Goal: Communication & Community: Answer question/provide support

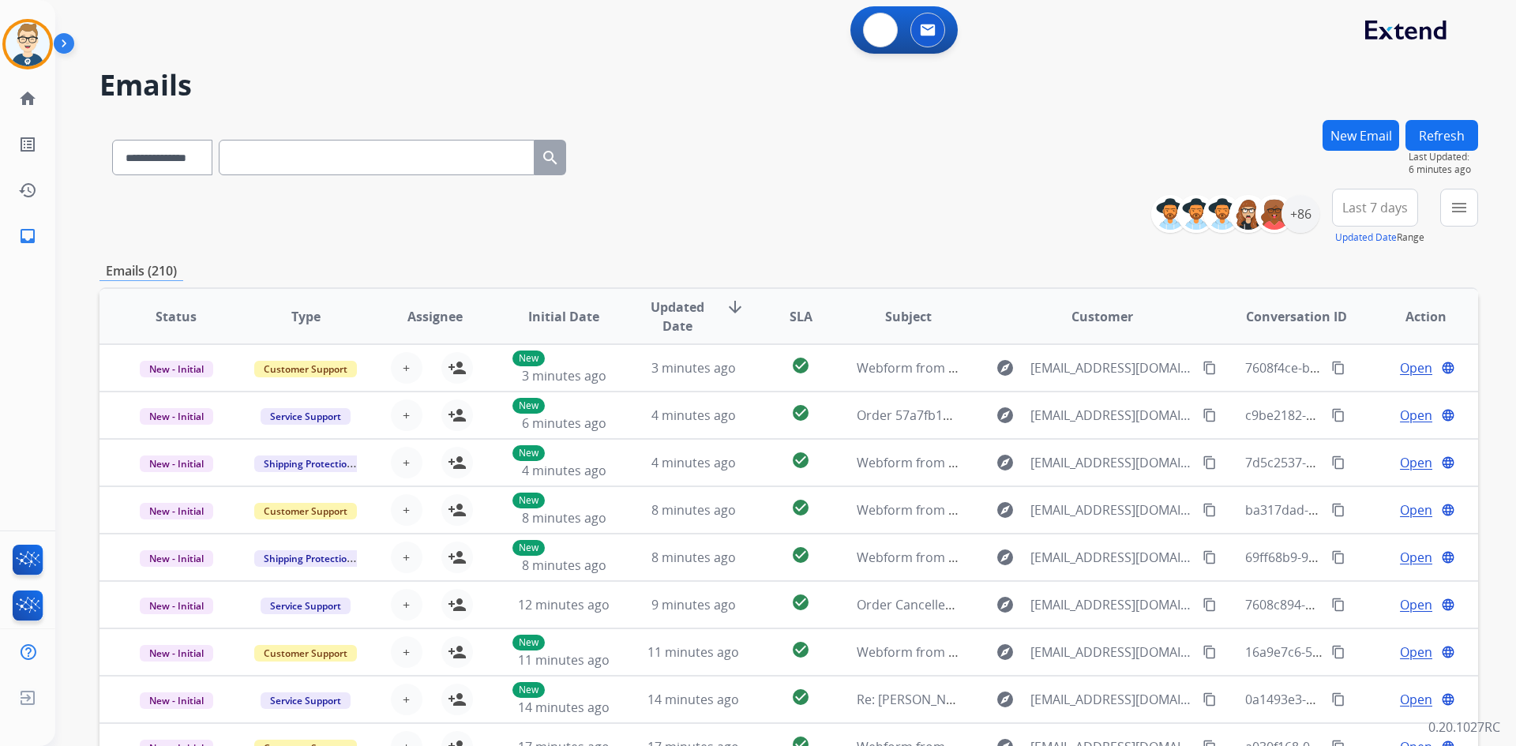
select select "**********"
click at [871, 29] on button at bounding box center [880, 30] width 35 height 35
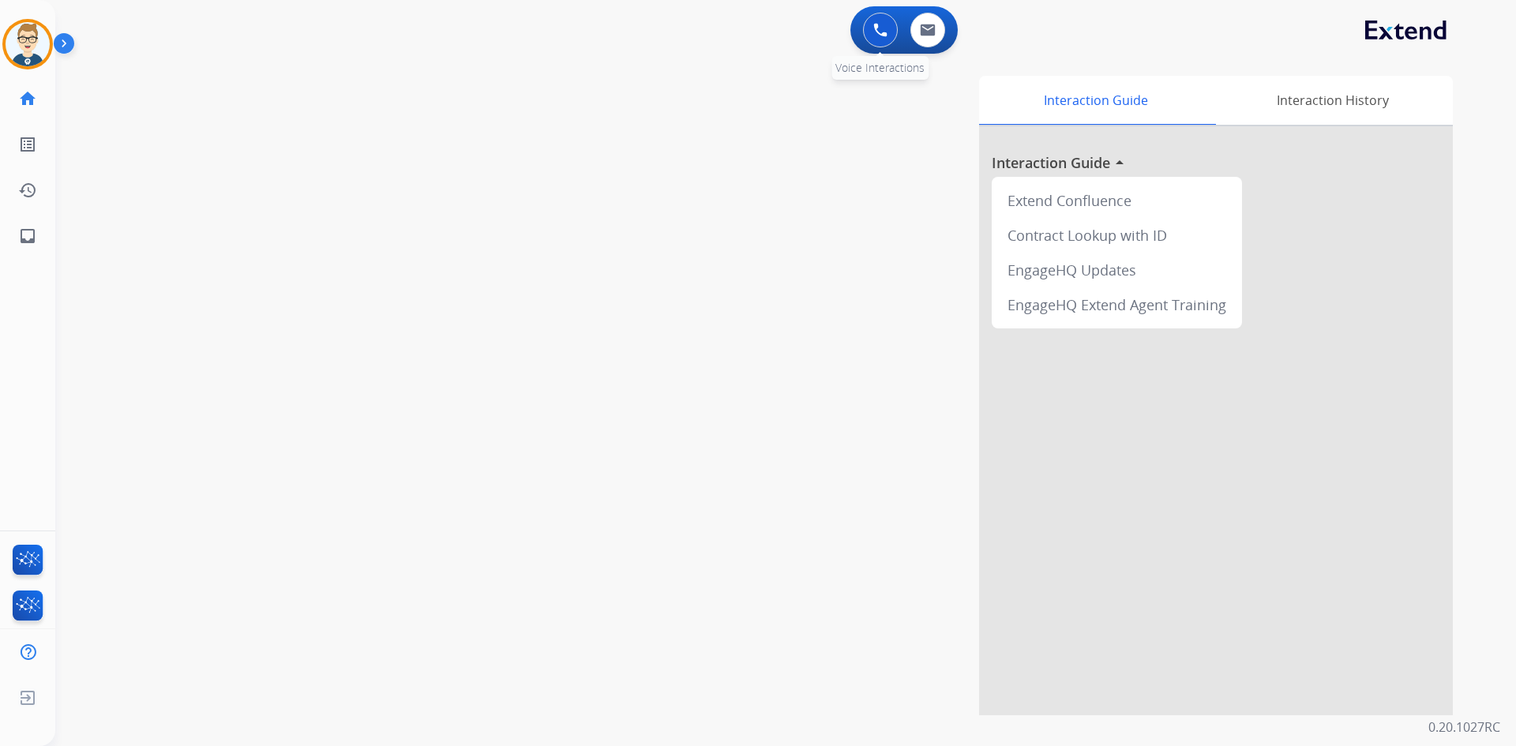
click at [873, 22] on button at bounding box center [880, 30] width 35 height 35
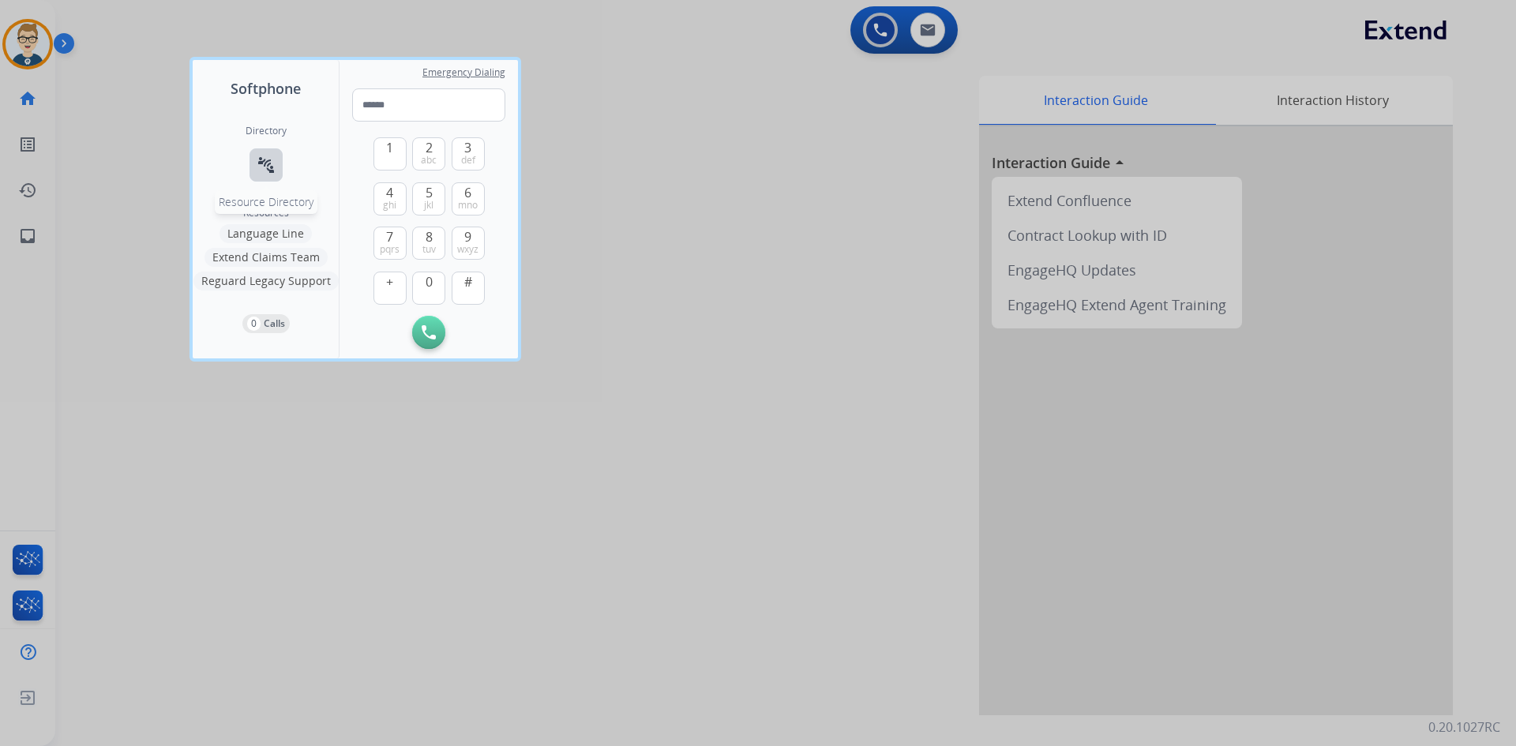
click at [272, 171] on mat-icon "connect_without_contact" at bounding box center [266, 165] width 19 height 19
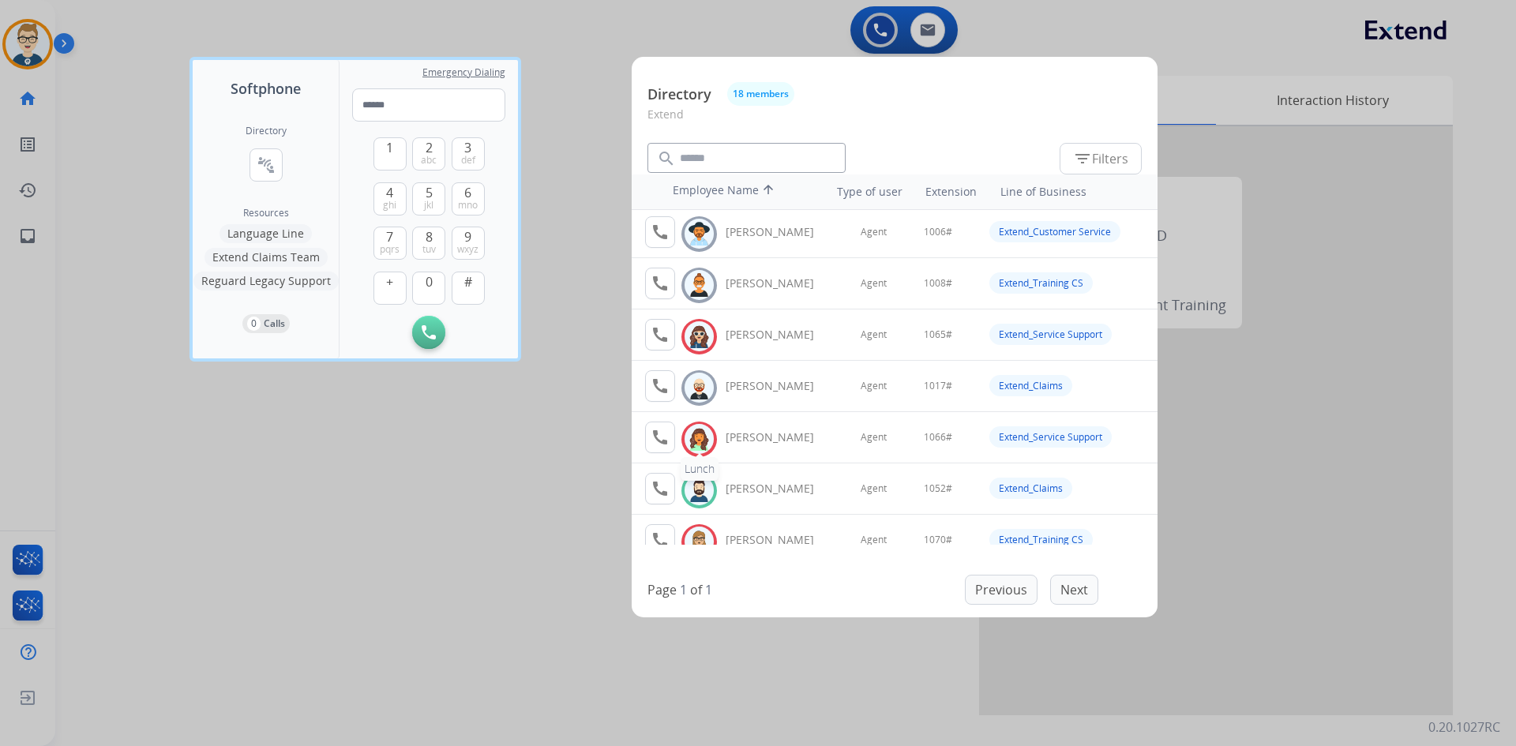
scroll to position [79, 0]
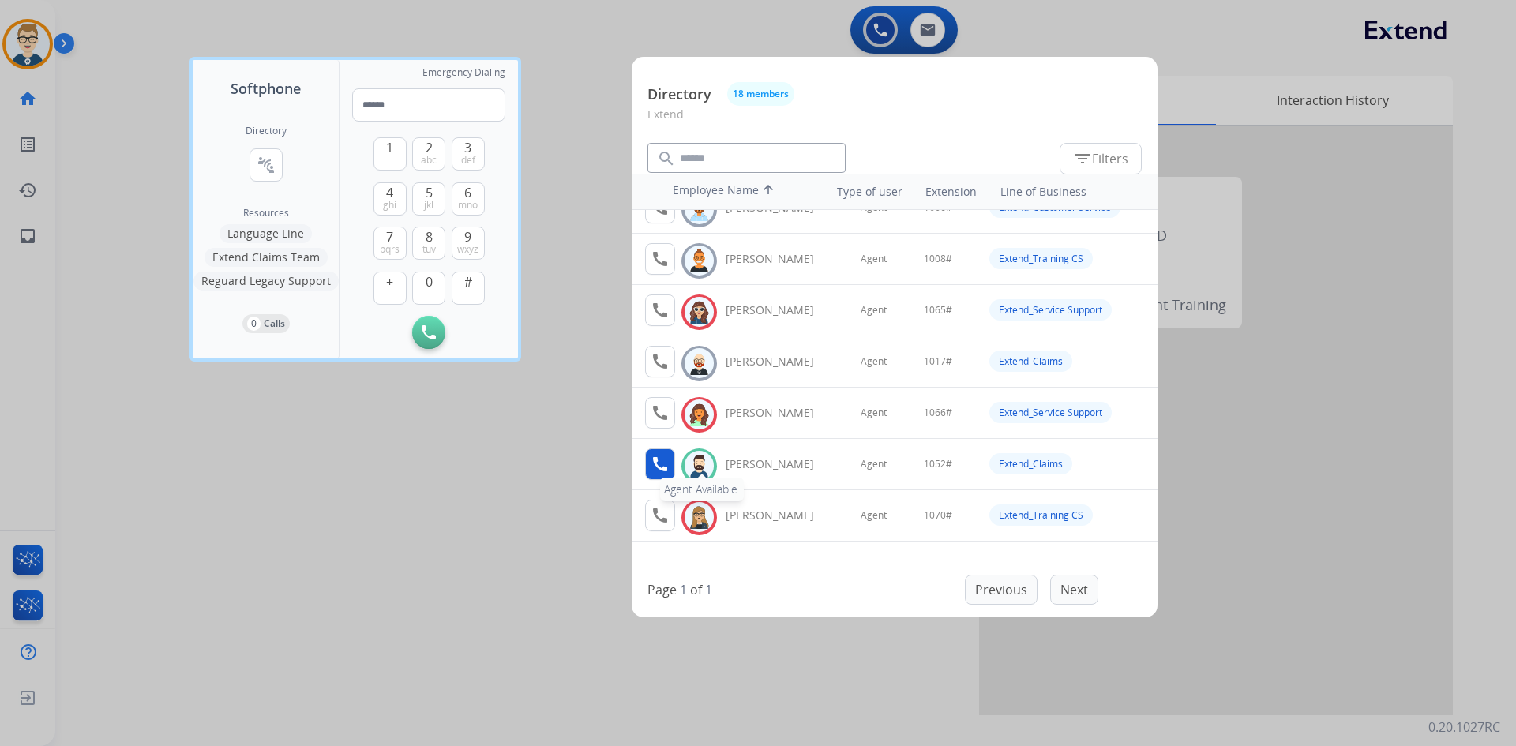
click at [662, 470] on mat-icon "call" at bounding box center [660, 464] width 19 height 19
click at [398, 144] on button "1" at bounding box center [389, 153] width 33 height 33
click at [430, 286] on span "0" at bounding box center [429, 281] width 7 height 19
click at [426, 197] on span "5" at bounding box center [429, 192] width 7 height 19
click at [428, 151] on span "2" at bounding box center [429, 147] width 7 height 19
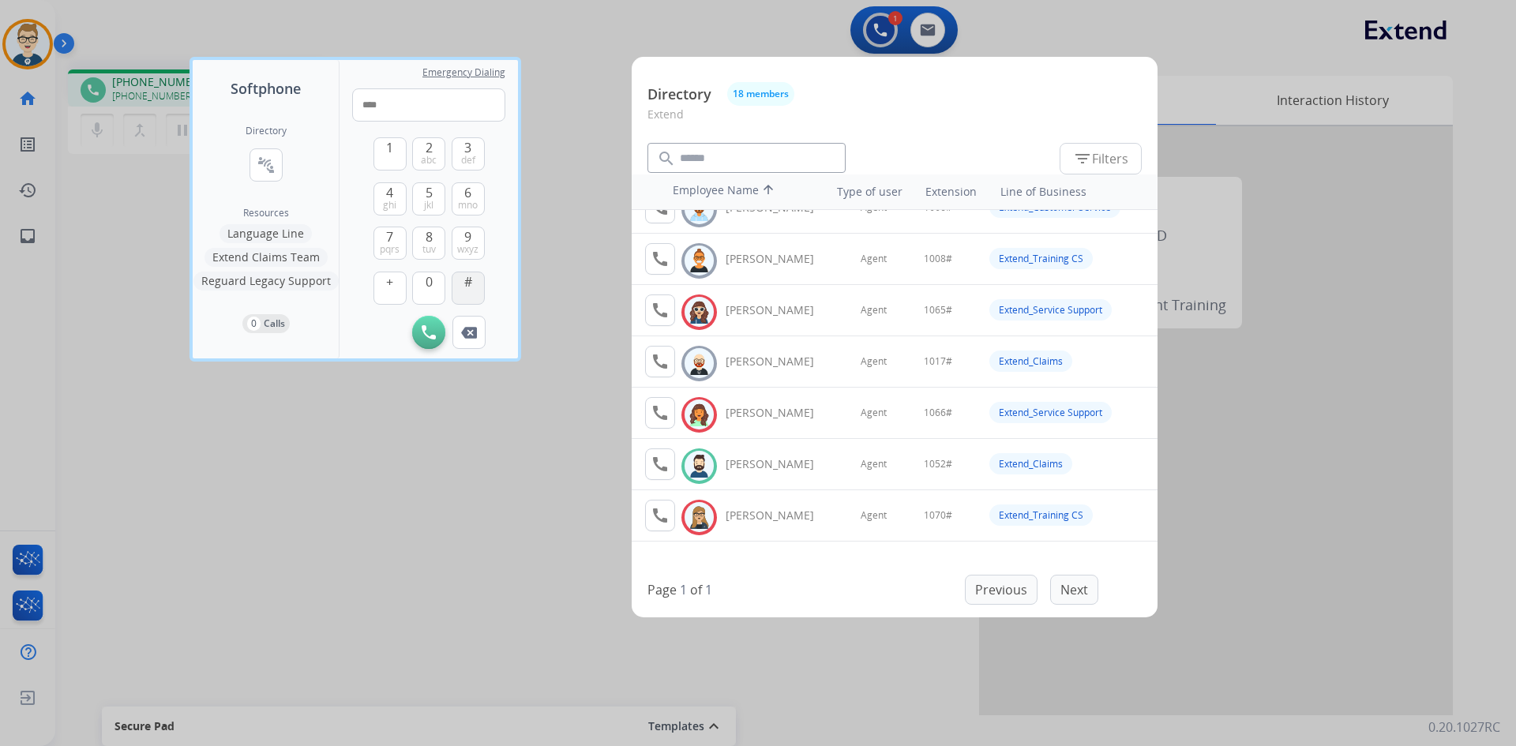
click at [469, 287] on span "#" at bounding box center [468, 281] width 8 height 19
type input "*****"
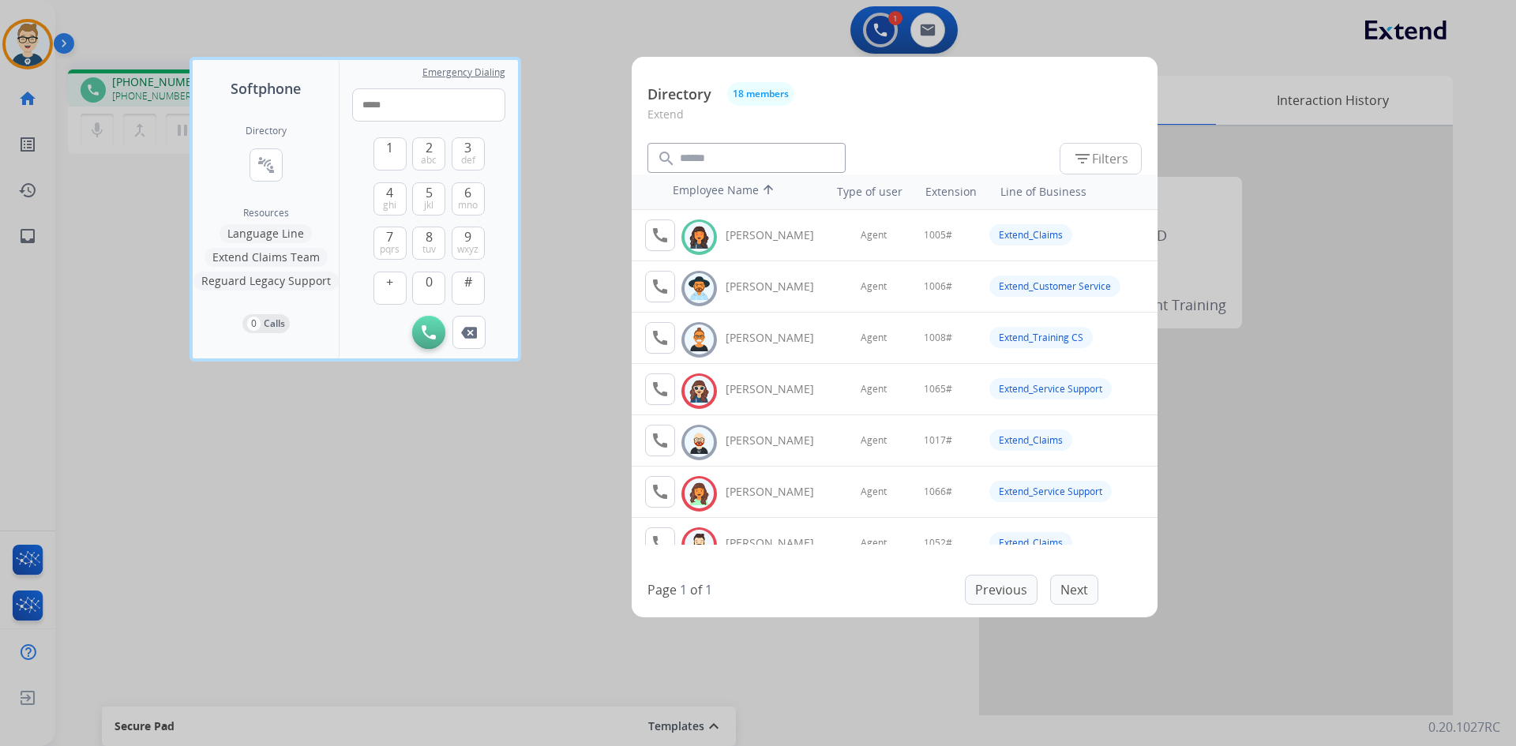
click at [444, 508] on div at bounding box center [758, 373] width 1516 height 746
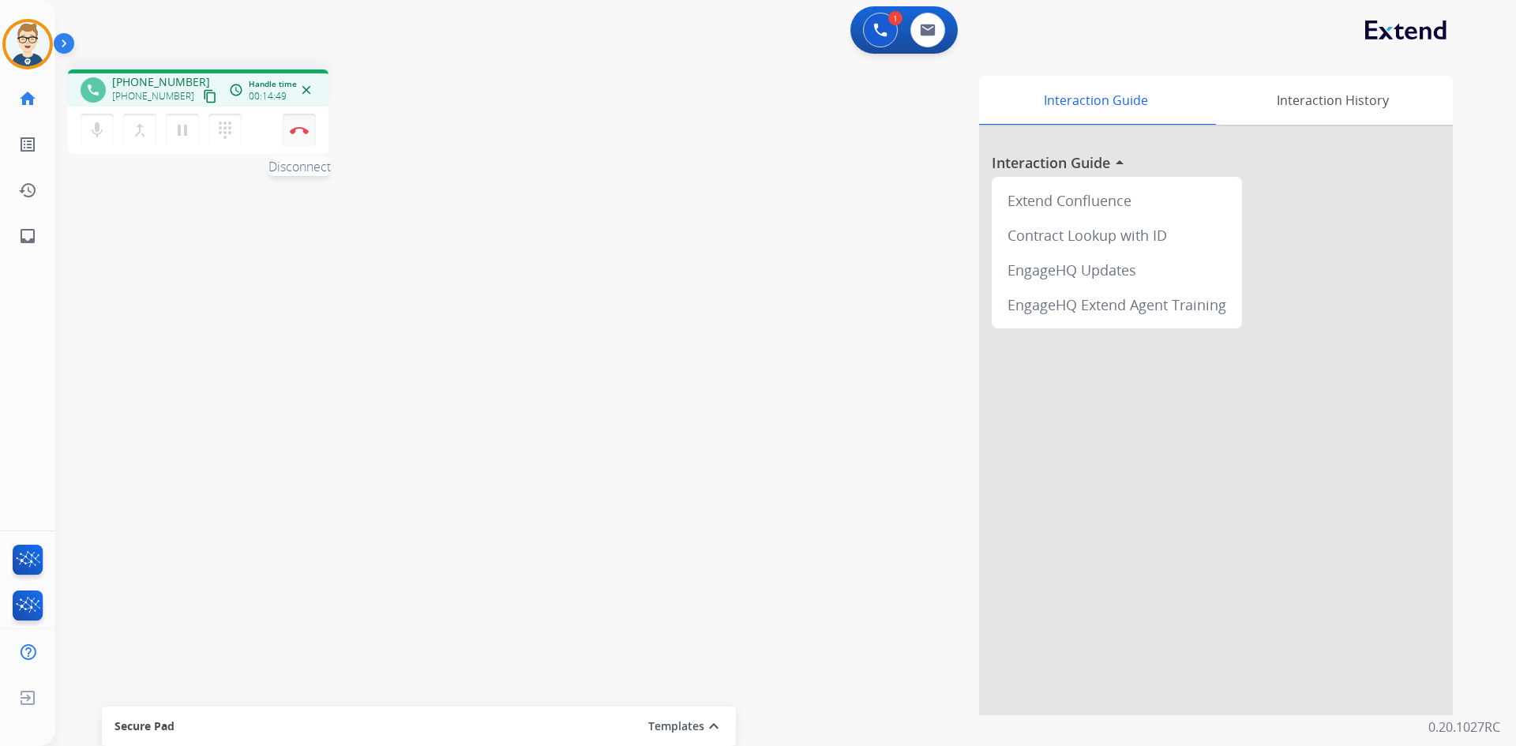
click at [287, 131] on button "Disconnect" at bounding box center [299, 130] width 33 height 33
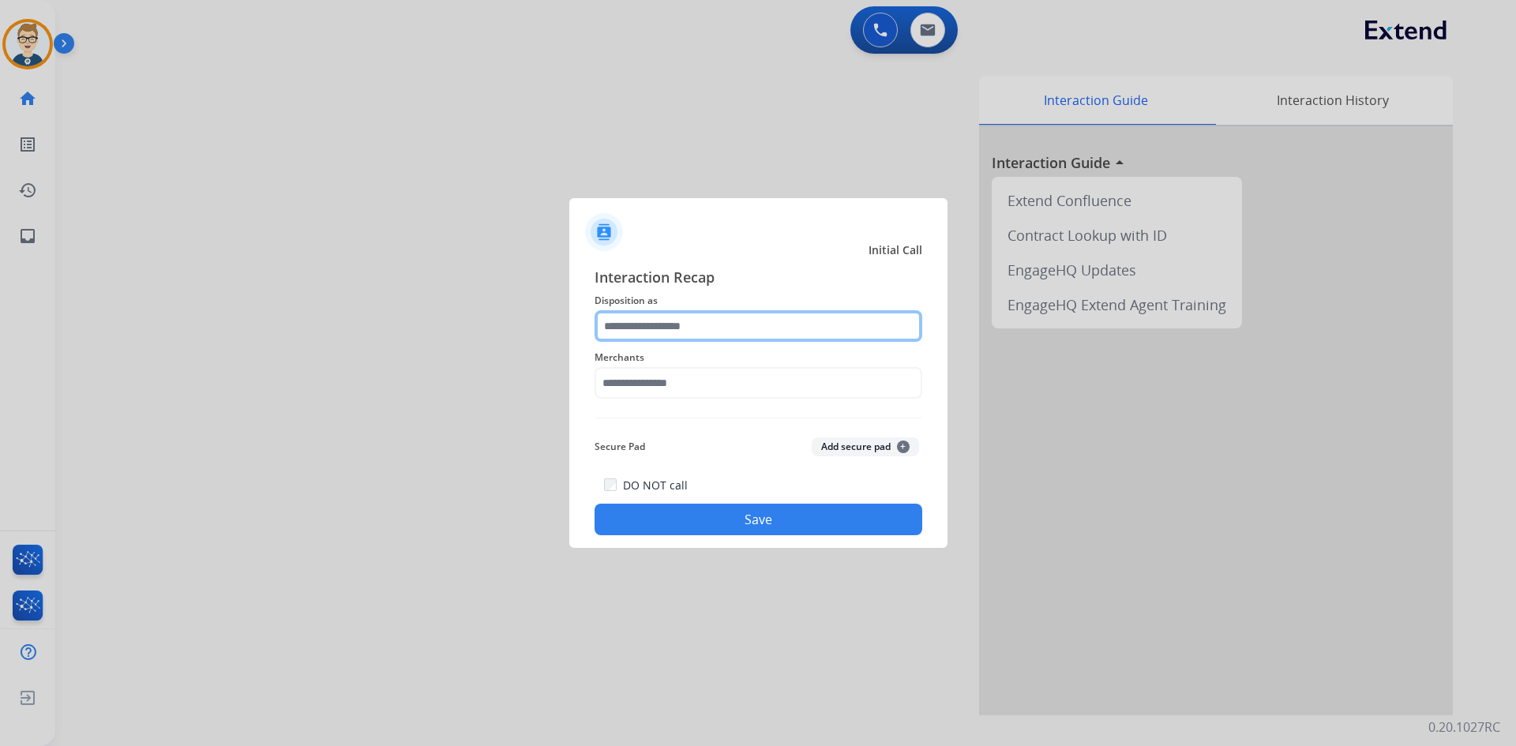
click at [647, 321] on input "text" at bounding box center [759, 326] width 328 height 32
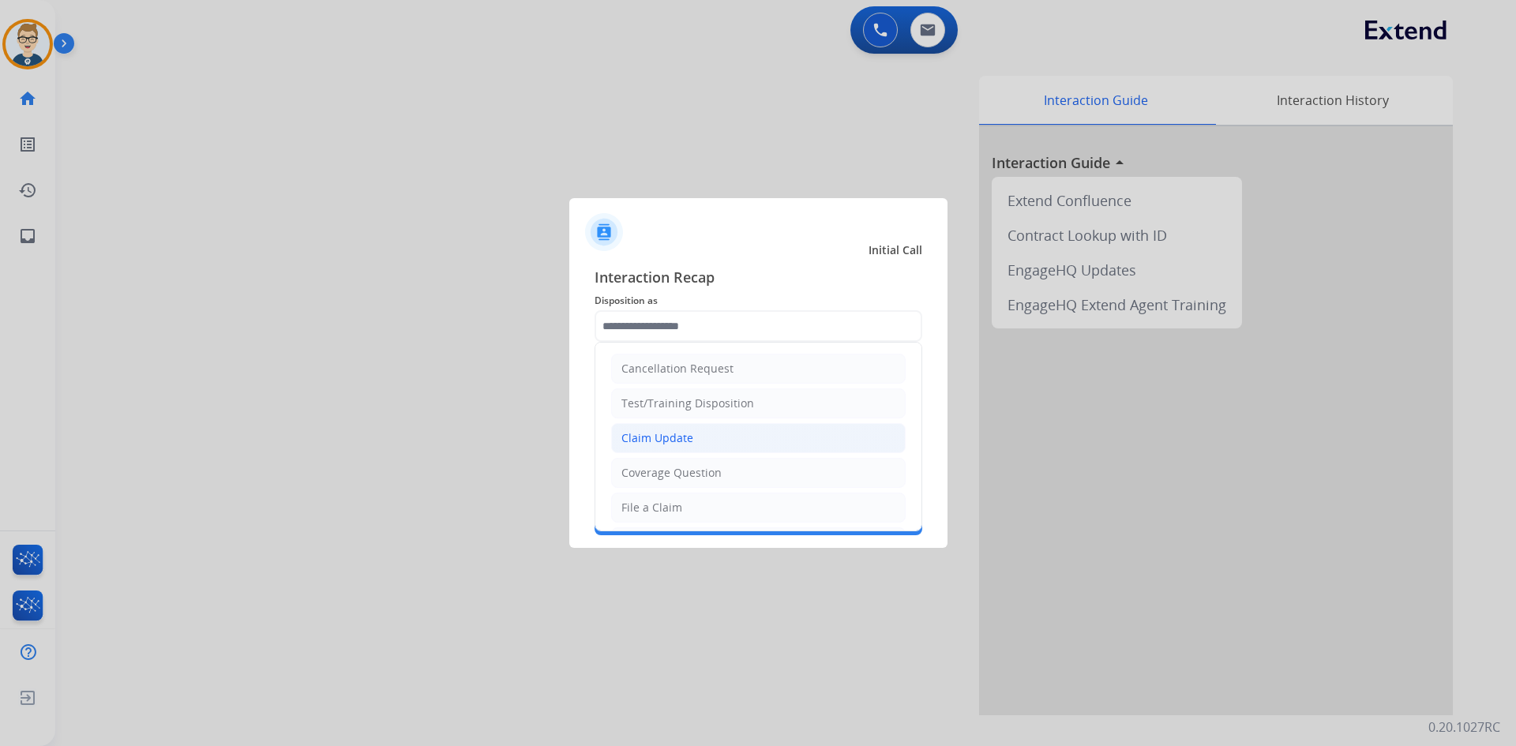
click at [697, 437] on li "Claim Update" at bounding box center [758, 438] width 295 height 30
type input "**********"
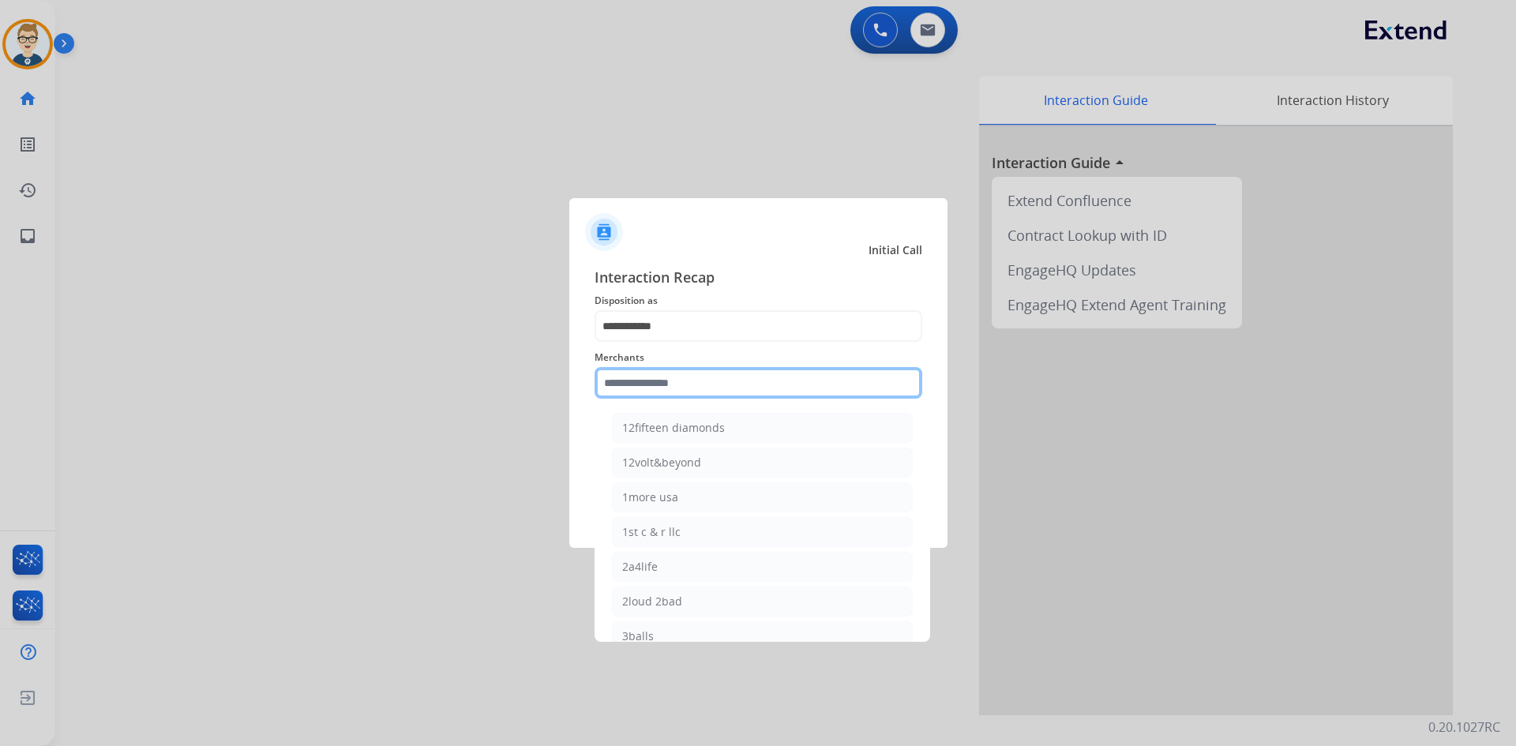
click at [696, 391] on input "text" at bounding box center [759, 383] width 328 height 32
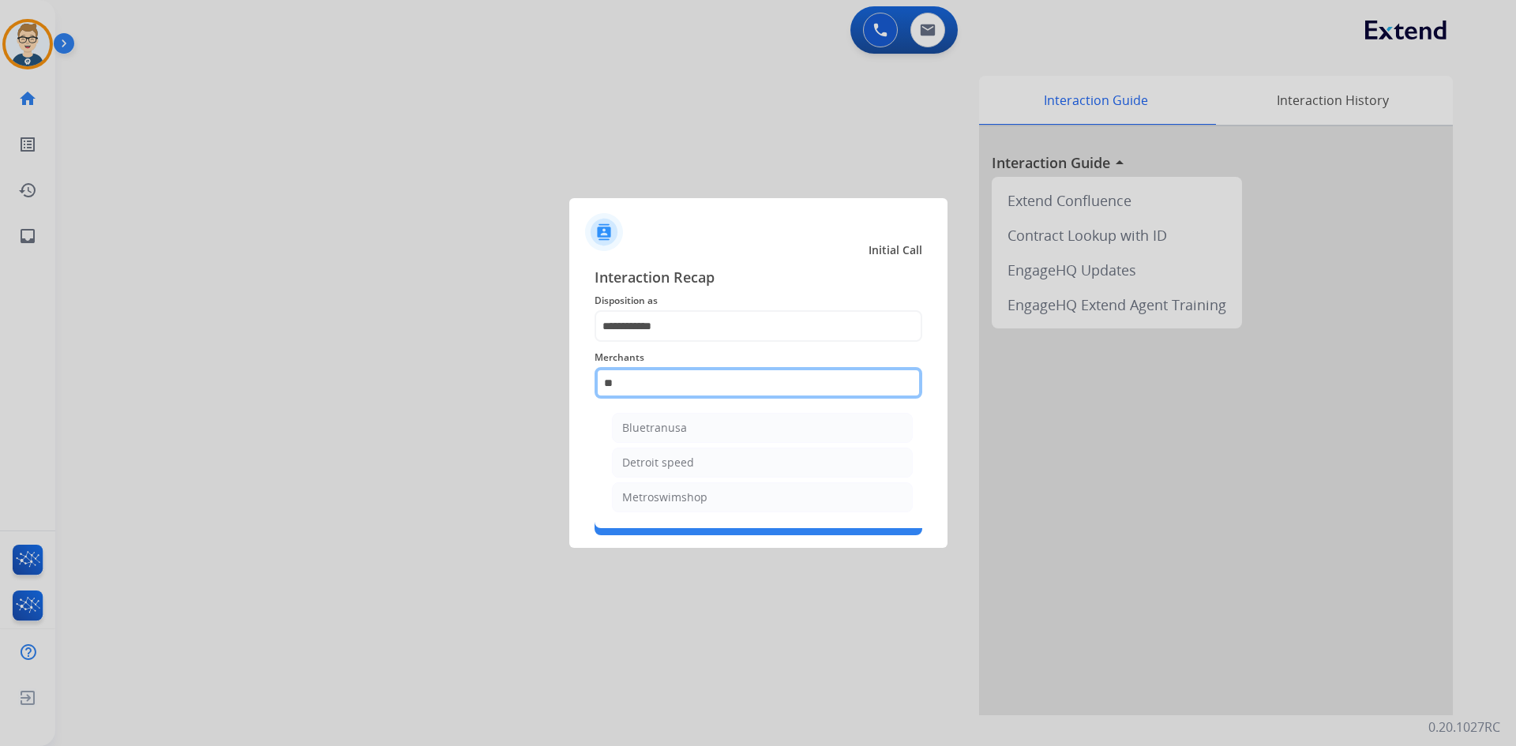
type input "*"
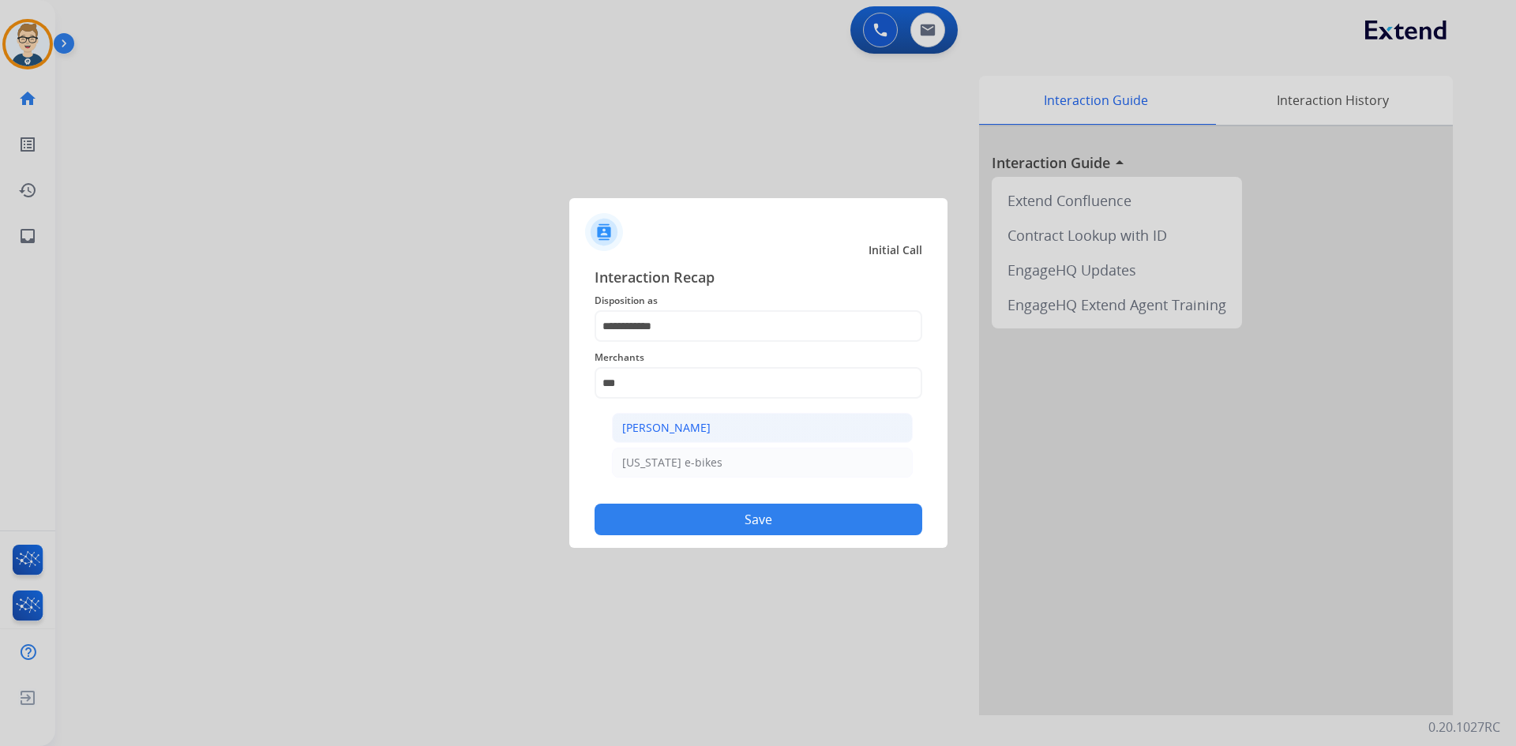
click at [730, 440] on li "[PERSON_NAME]" at bounding box center [762, 428] width 301 height 30
type input "**********"
click at [719, 523] on button "Save" at bounding box center [759, 520] width 328 height 32
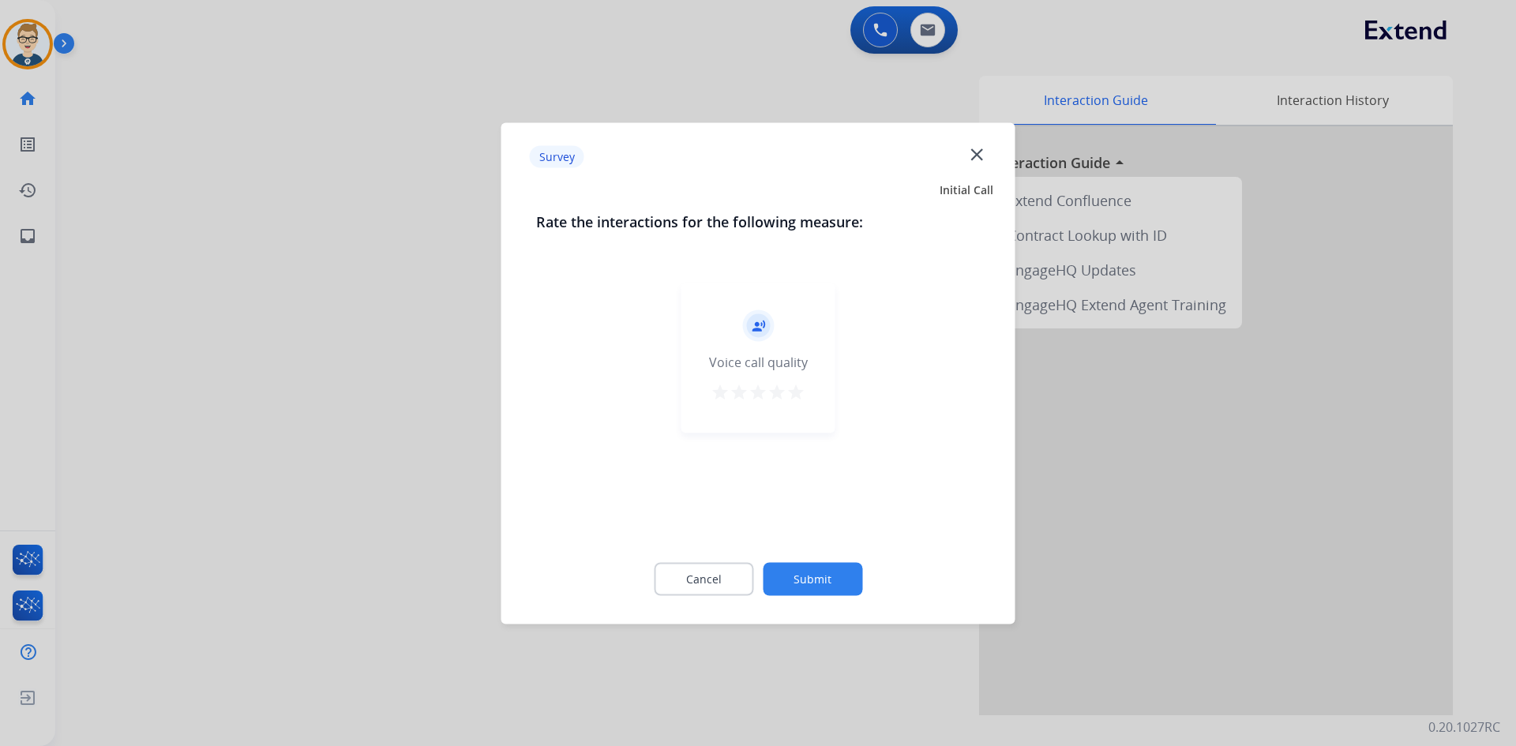
click at [799, 394] on mat-icon "star" at bounding box center [795, 391] width 19 height 19
click at [811, 569] on button "Submit" at bounding box center [812, 578] width 99 height 33
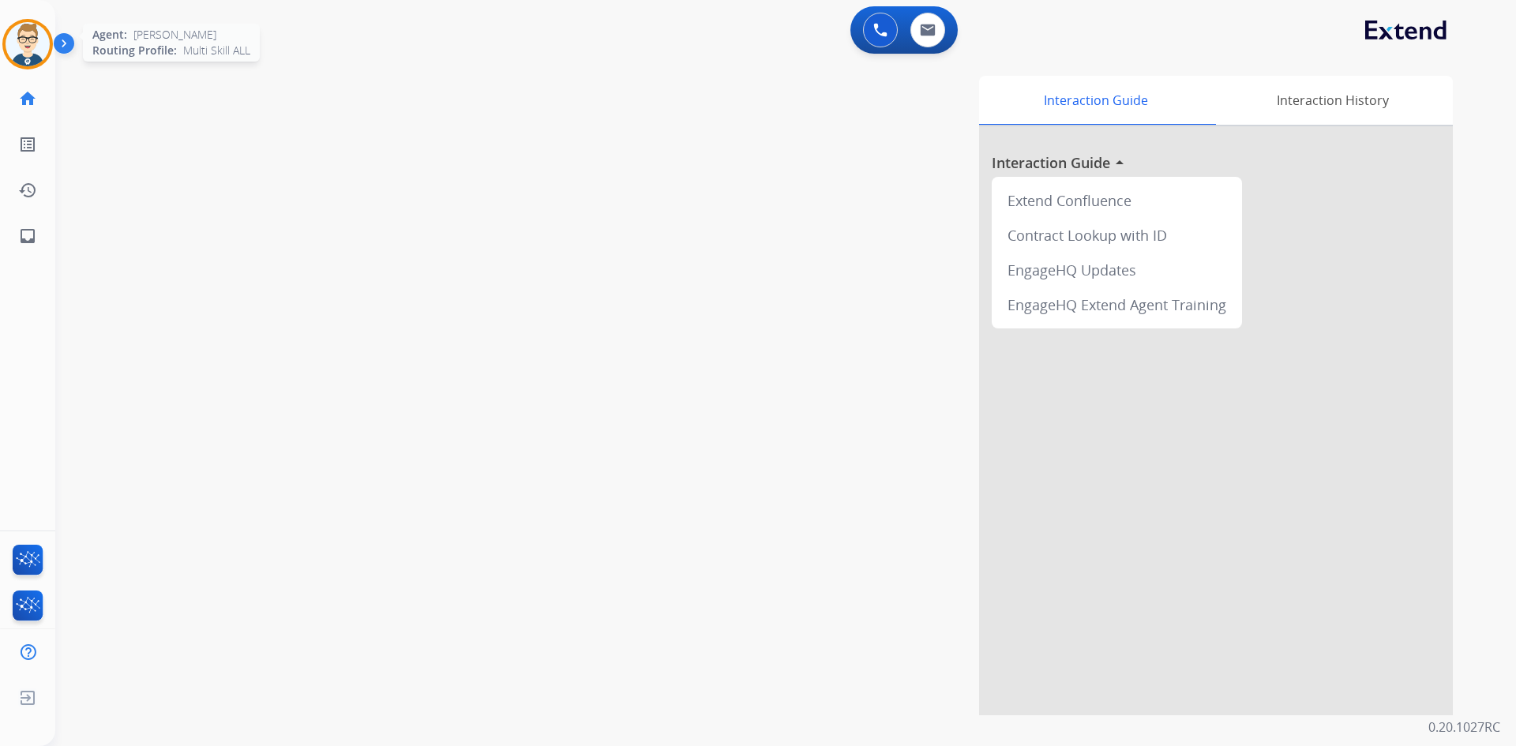
click at [21, 58] on img at bounding box center [28, 44] width 44 height 44
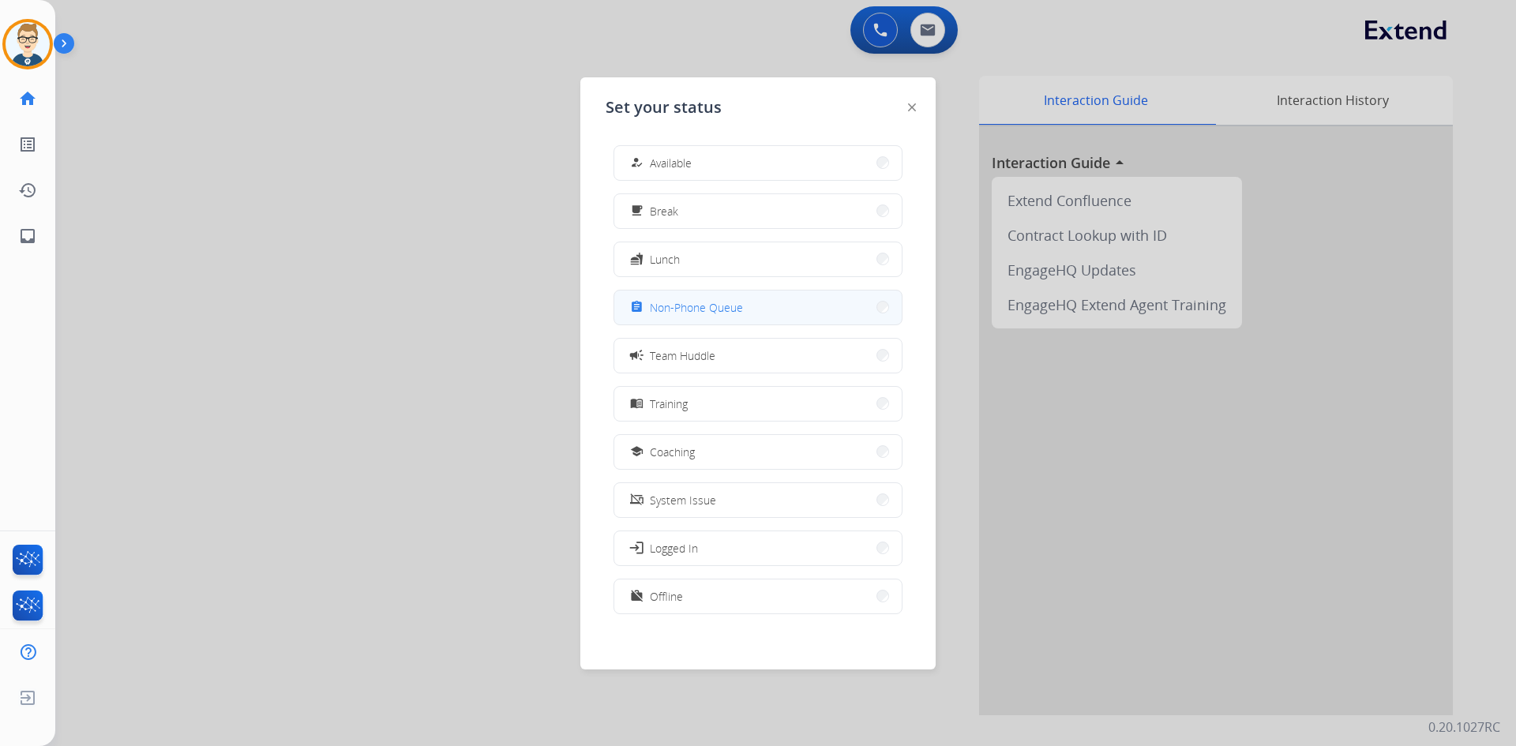
click at [677, 320] on button "assignment Non-Phone Queue" at bounding box center [757, 308] width 287 height 34
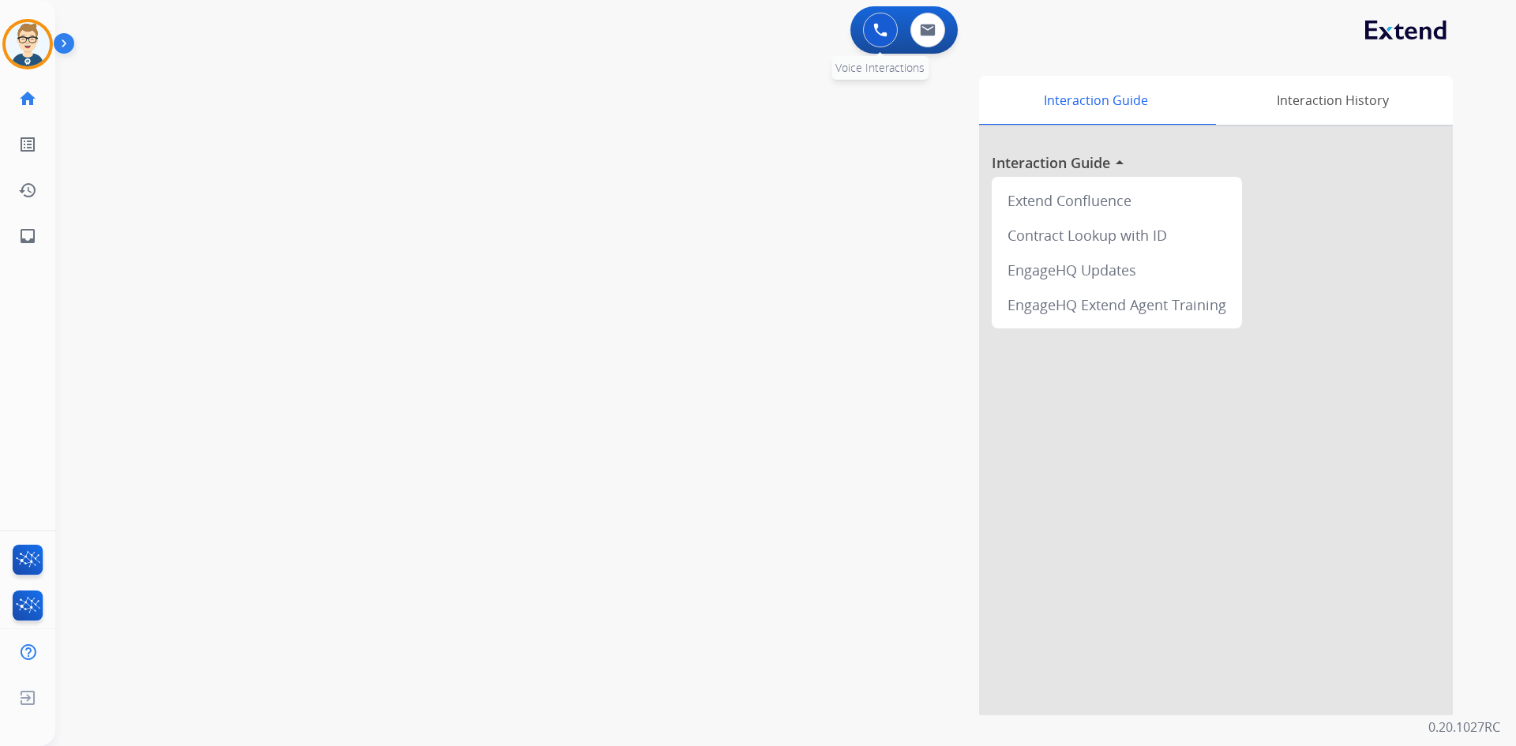
click at [880, 32] on img at bounding box center [880, 30] width 14 height 14
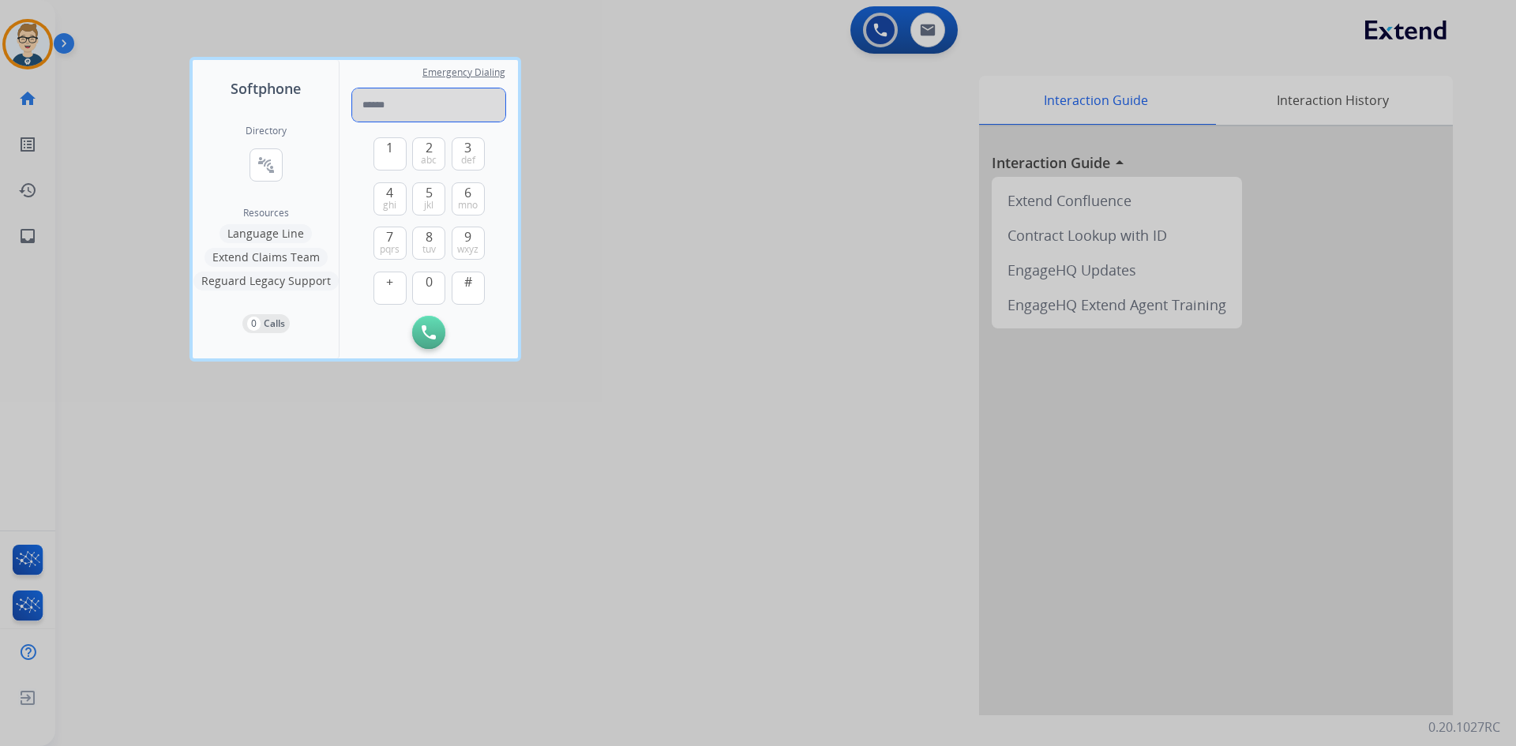
paste input "**********"
type input "**********"
click at [437, 327] on button "Initiate Call" at bounding box center [428, 332] width 33 height 33
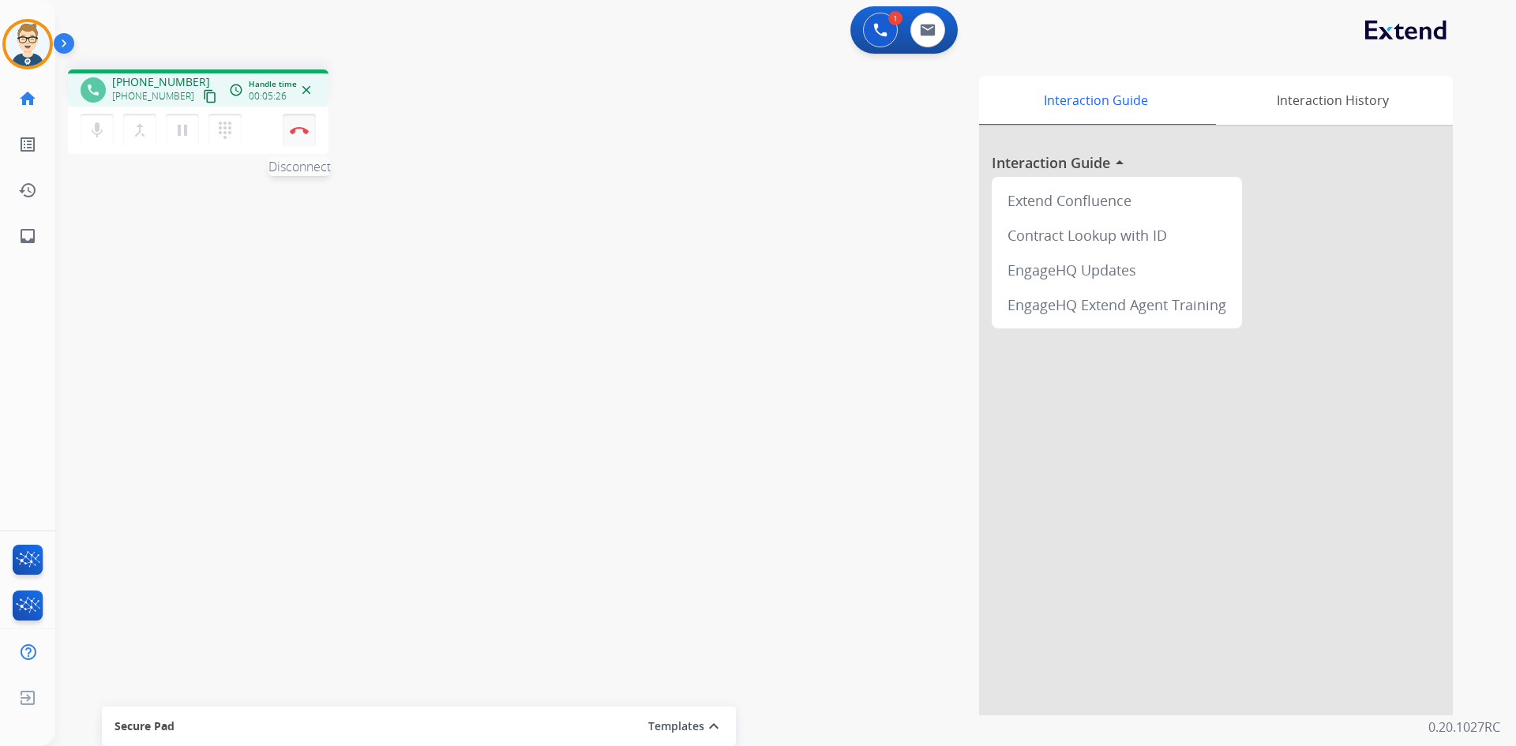
click at [294, 129] on img at bounding box center [299, 130] width 19 height 8
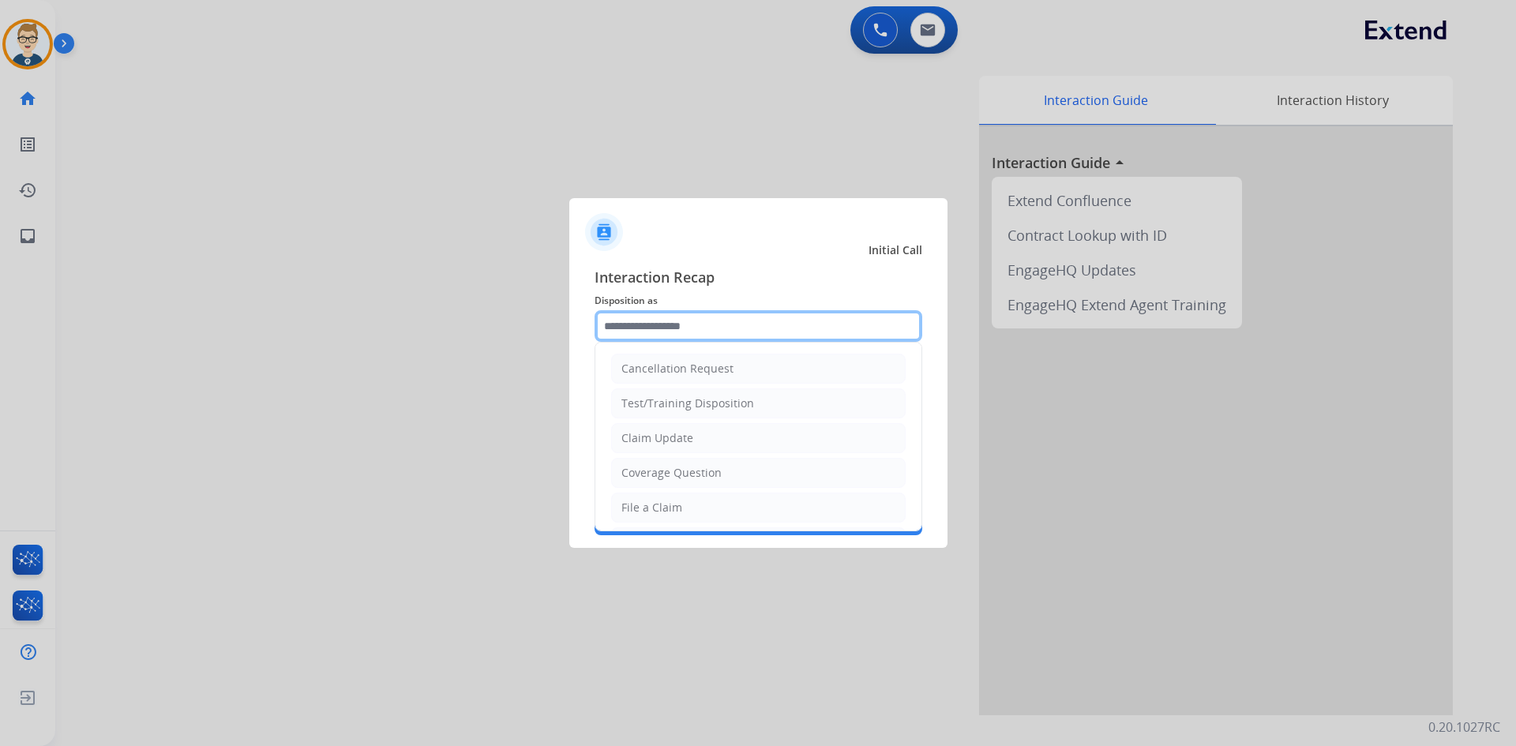
click at [680, 321] on input "text" at bounding box center [759, 326] width 328 height 32
click at [667, 437] on div "Claim Update" at bounding box center [657, 438] width 72 height 16
type input "**********"
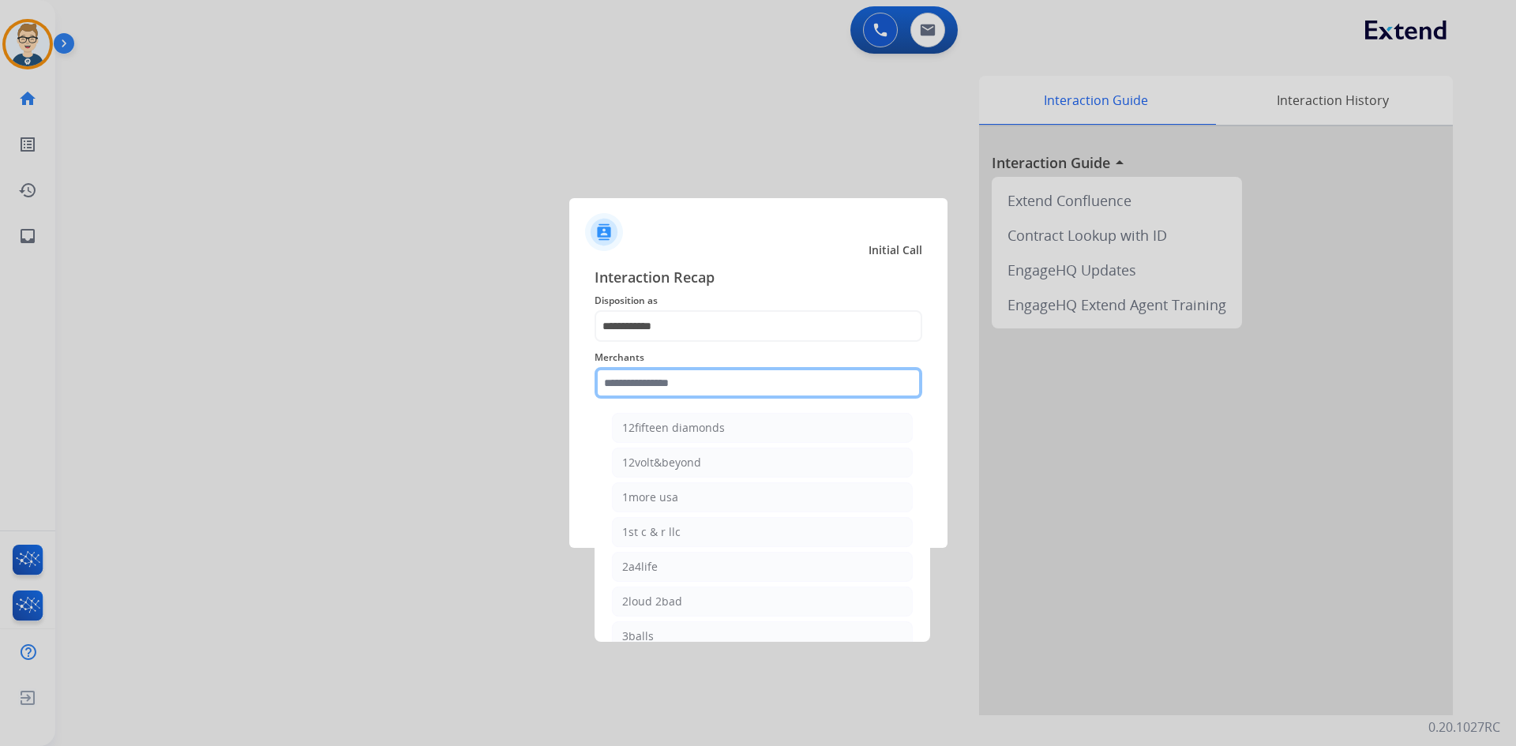
click at [674, 376] on input "text" at bounding box center [759, 383] width 328 height 32
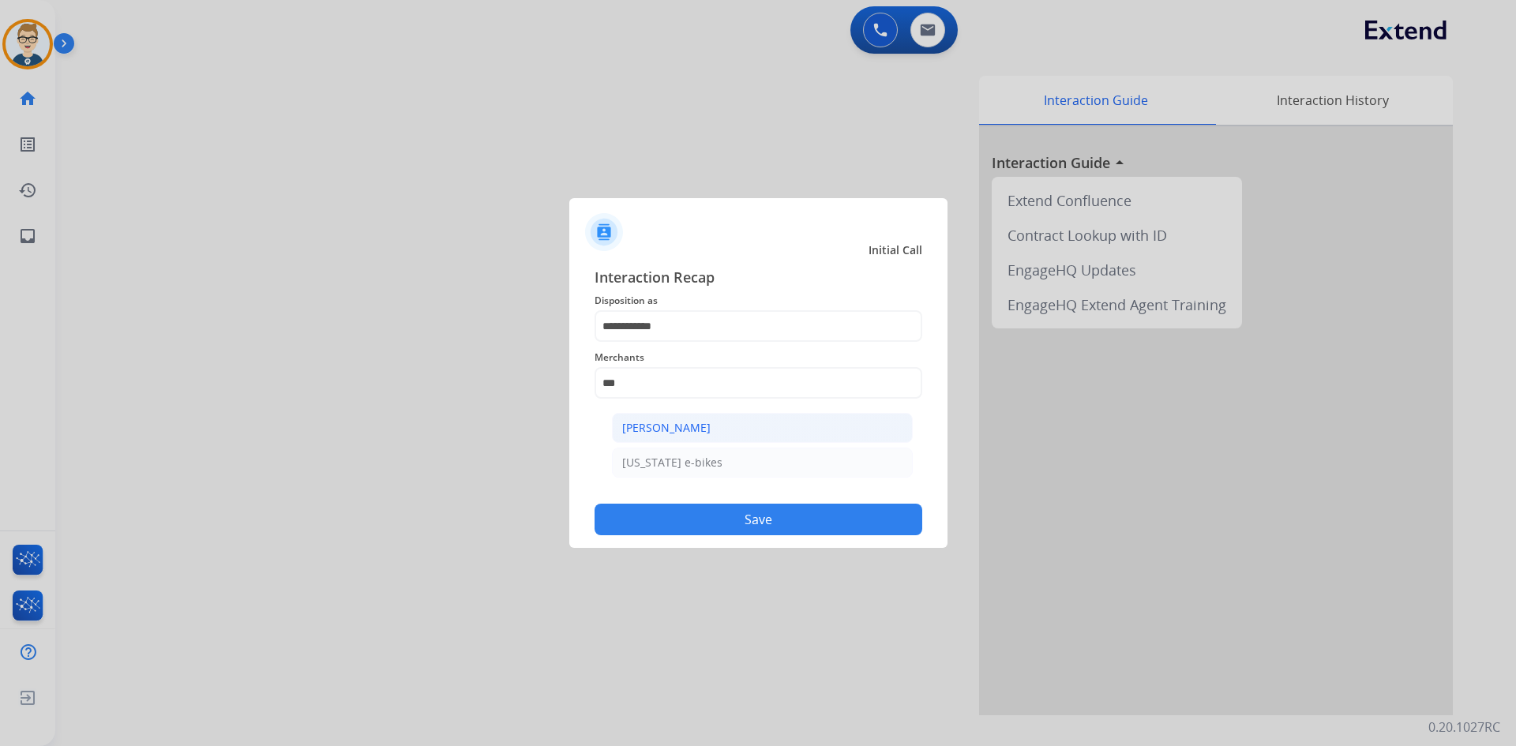
click at [679, 419] on li "[PERSON_NAME]" at bounding box center [762, 428] width 301 height 30
type input "**********"
click at [688, 507] on button "Save" at bounding box center [759, 520] width 328 height 32
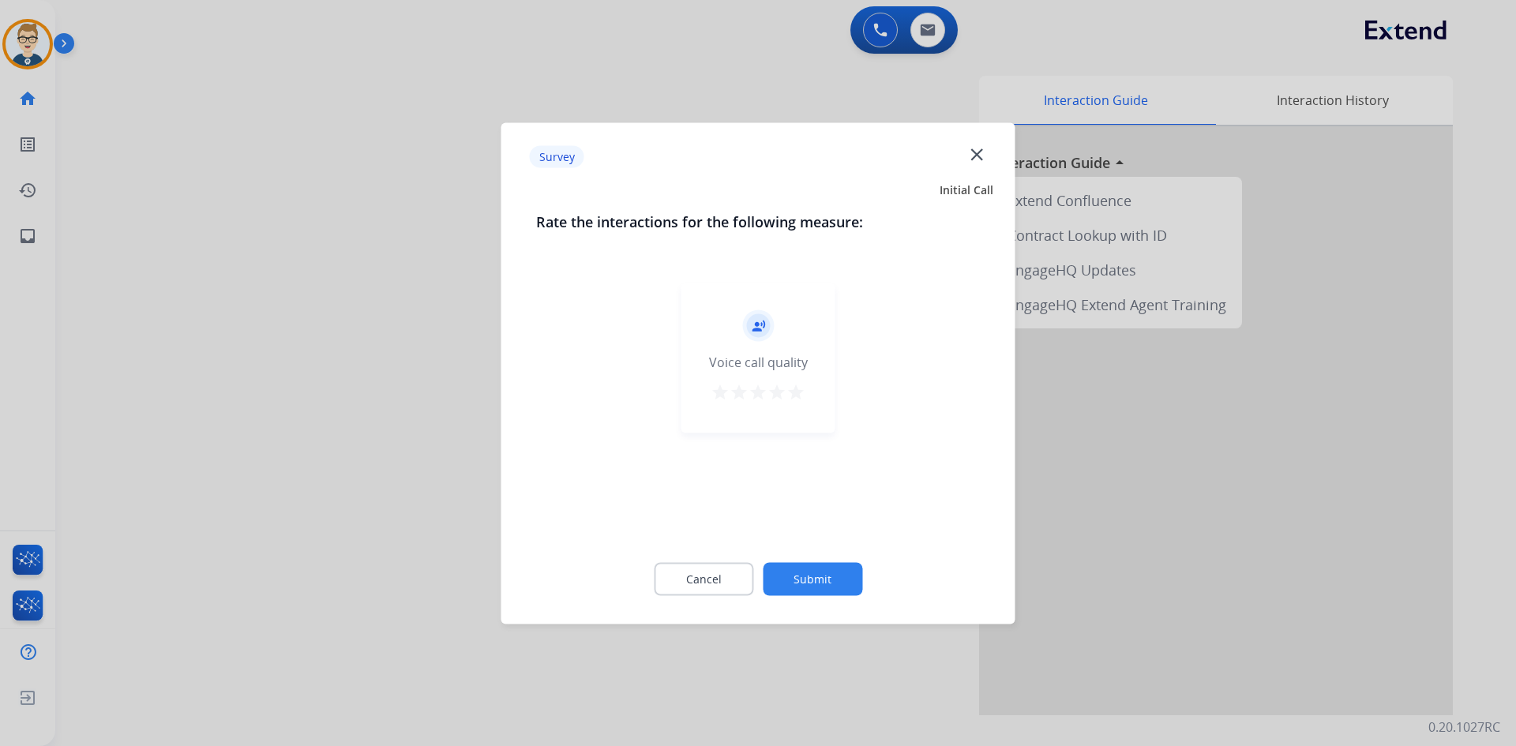
click at [791, 396] on mat-icon "star" at bounding box center [795, 391] width 19 height 19
click at [792, 561] on div "Cancel Submit" at bounding box center [758, 578] width 445 height 71
click at [792, 575] on button "Submit" at bounding box center [812, 578] width 99 height 33
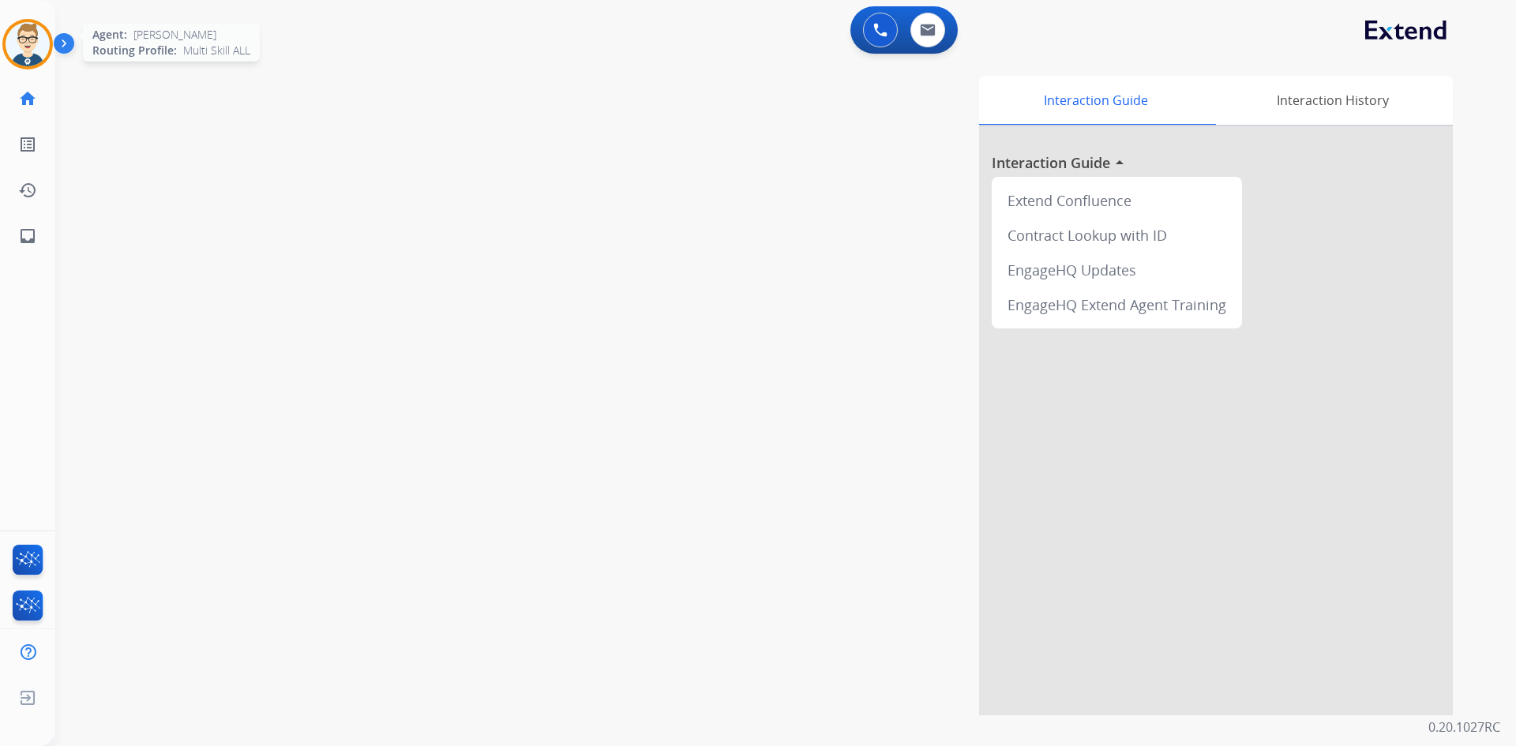
click at [35, 41] on img at bounding box center [28, 44] width 44 height 44
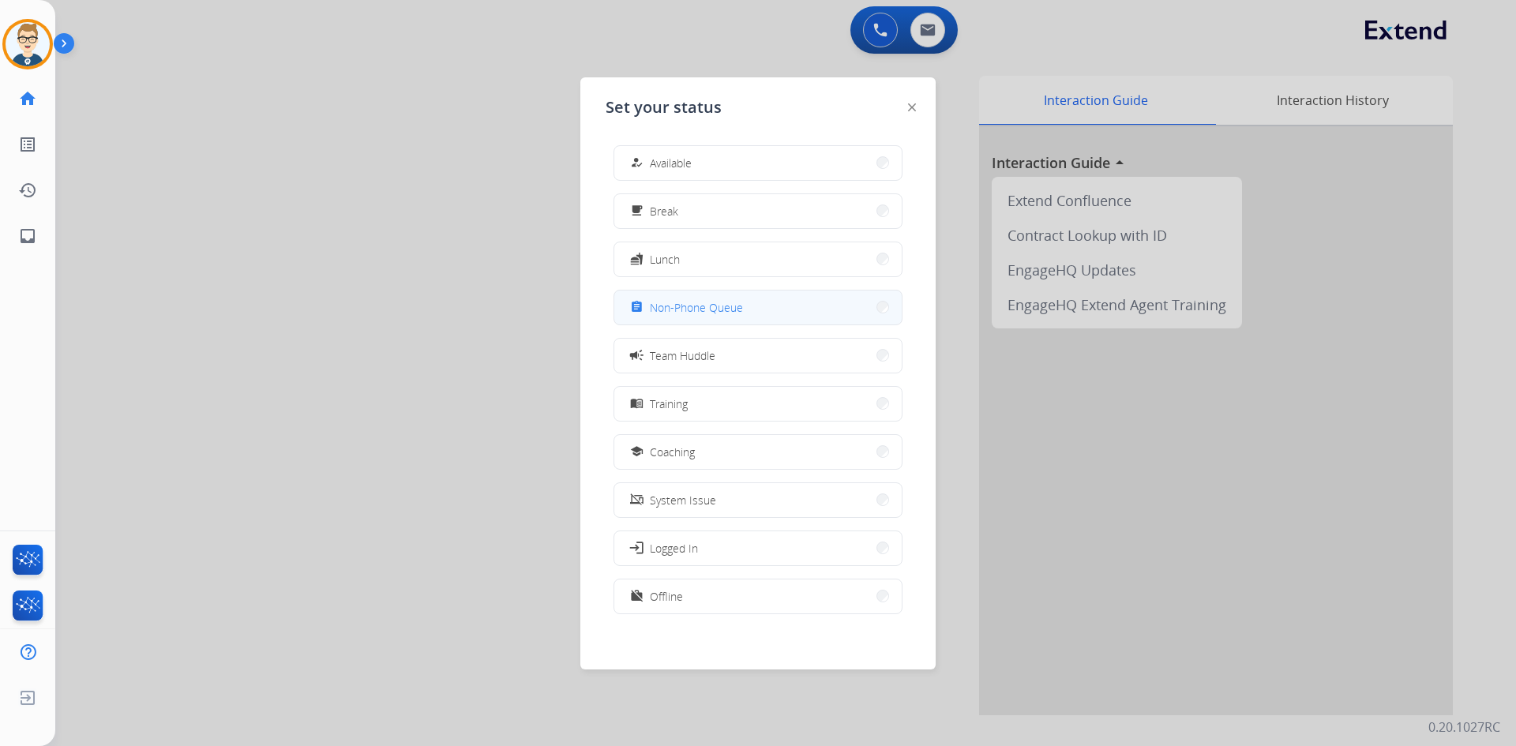
click at [666, 317] on button "assignment Non-Phone Queue" at bounding box center [757, 308] width 287 height 34
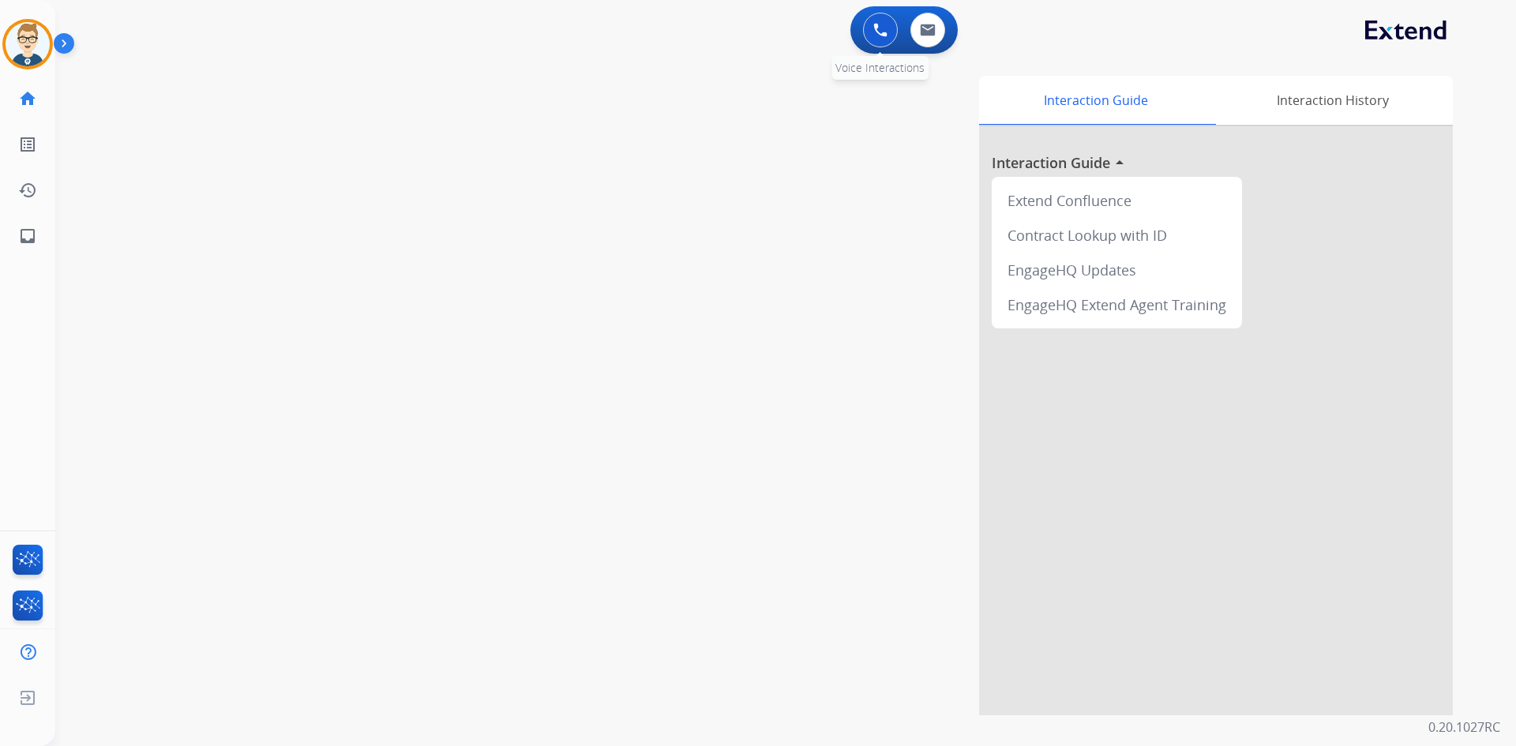
click at [886, 30] on img at bounding box center [880, 30] width 14 height 14
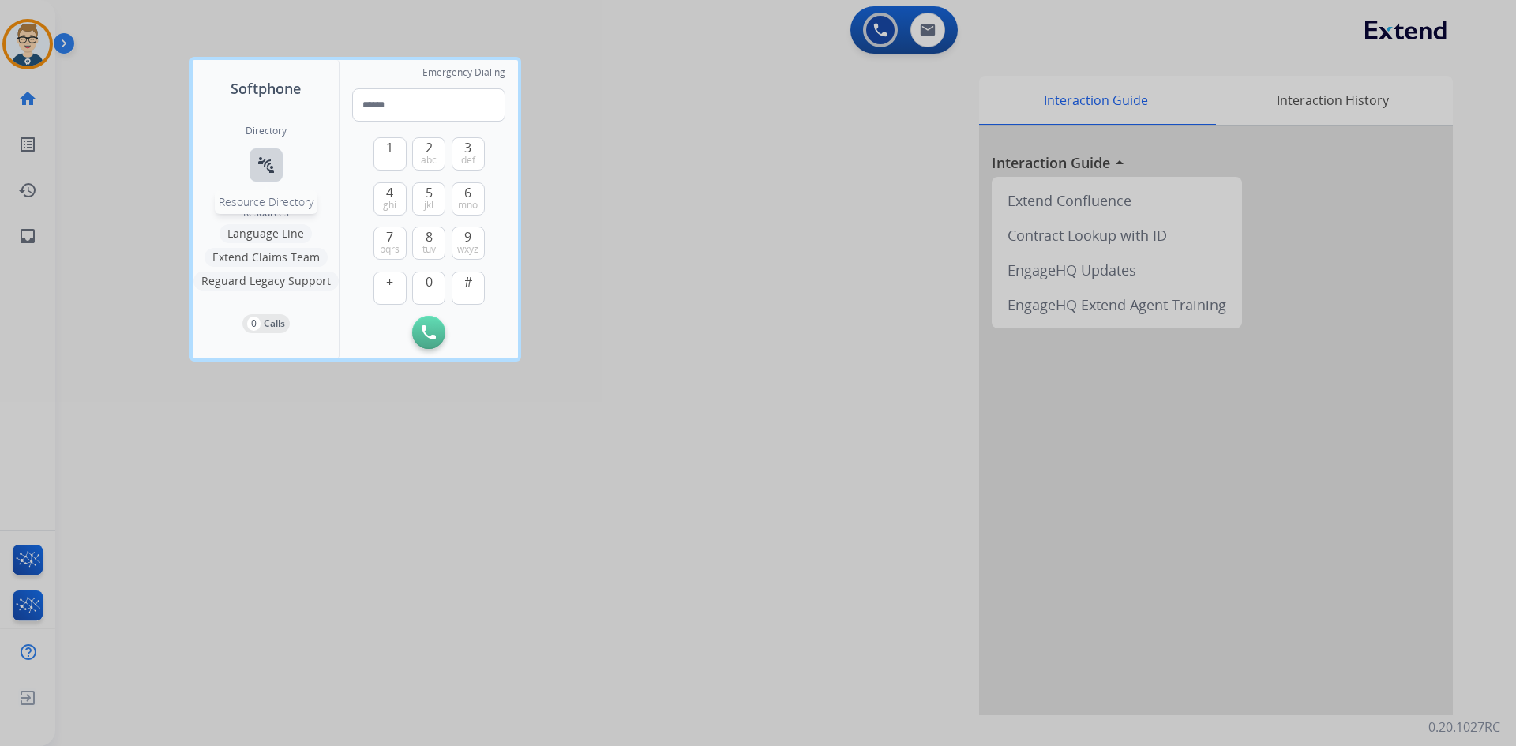
click at [263, 156] on mat-icon "connect_without_contact" at bounding box center [266, 165] width 19 height 19
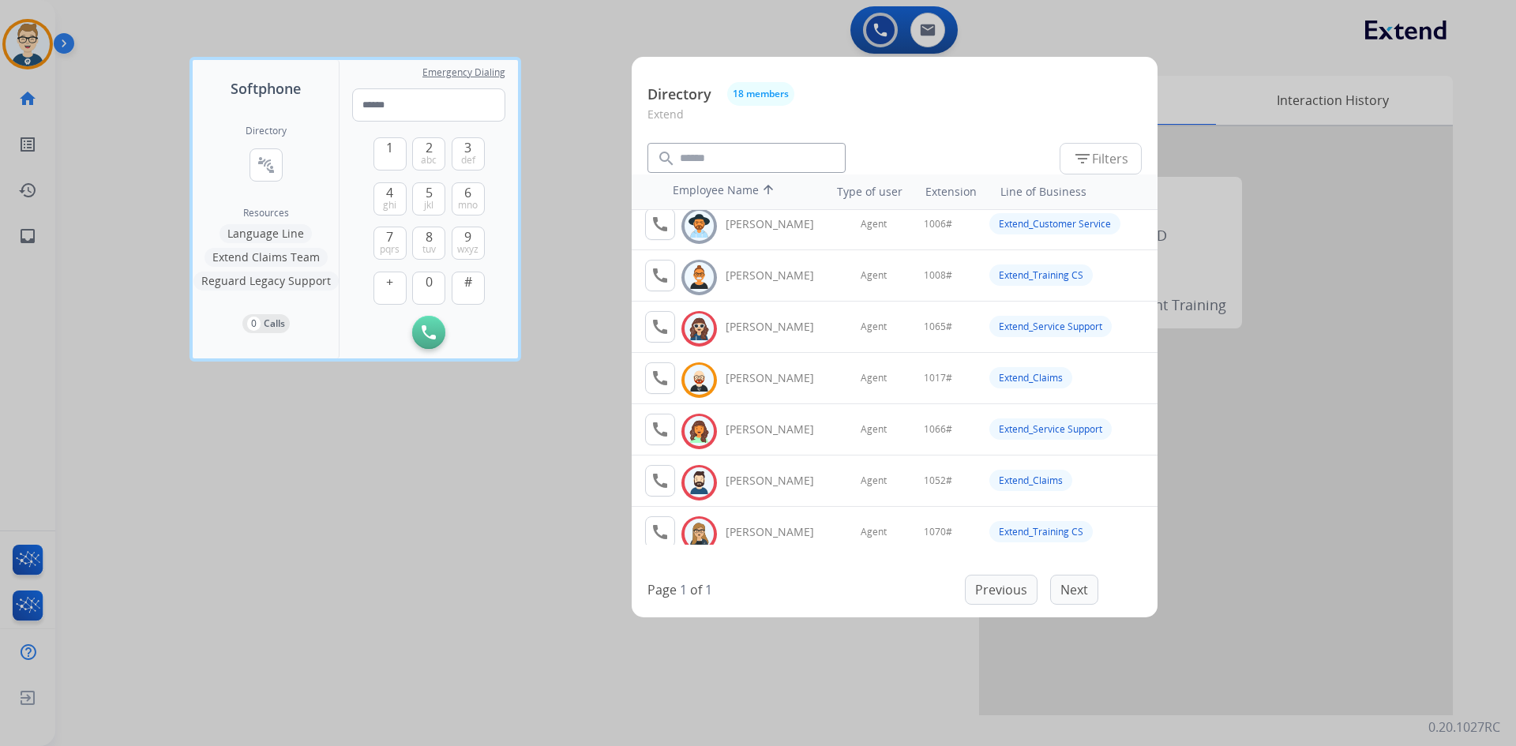
scroll to position [49, 0]
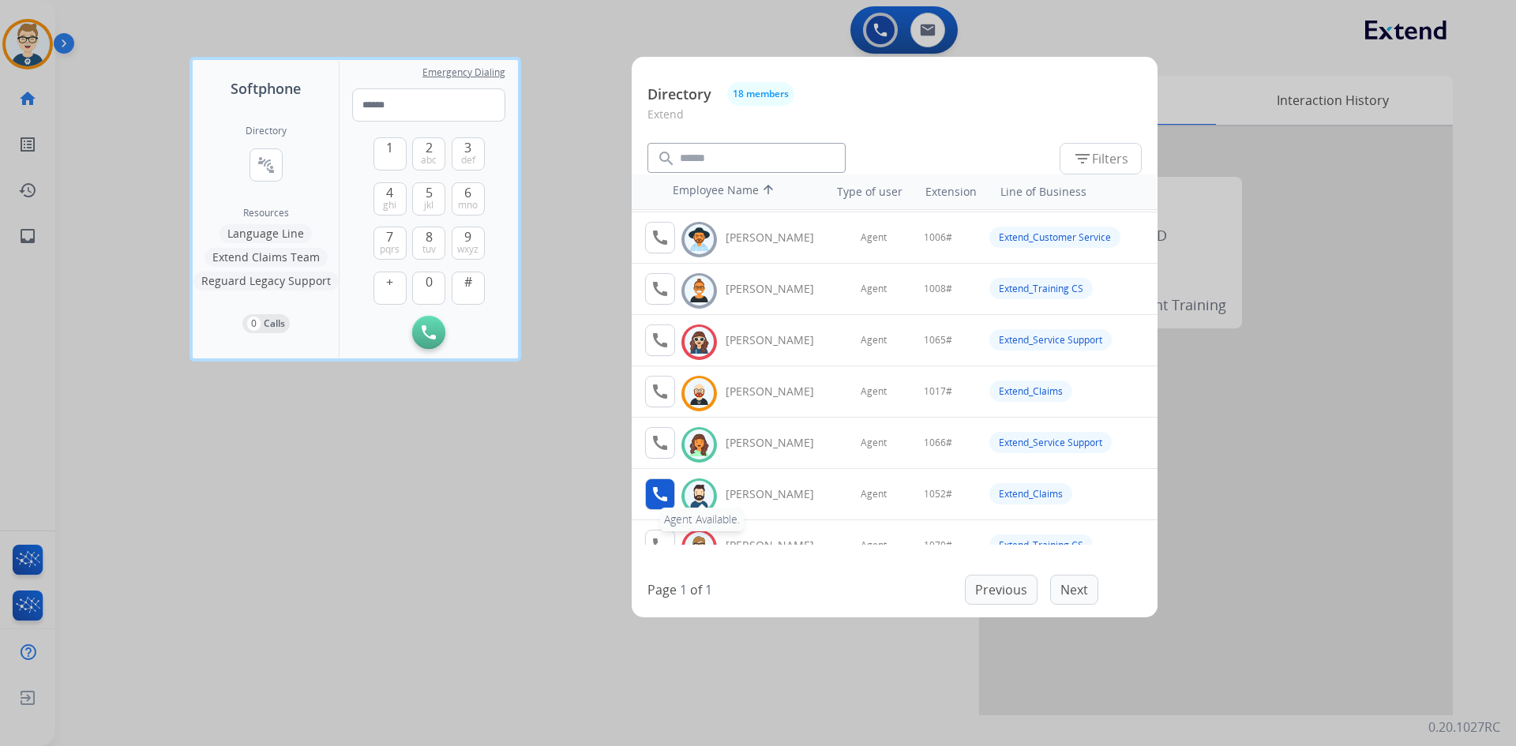
click at [657, 495] on mat-icon "call" at bounding box center [660, 494] width 19 height 19
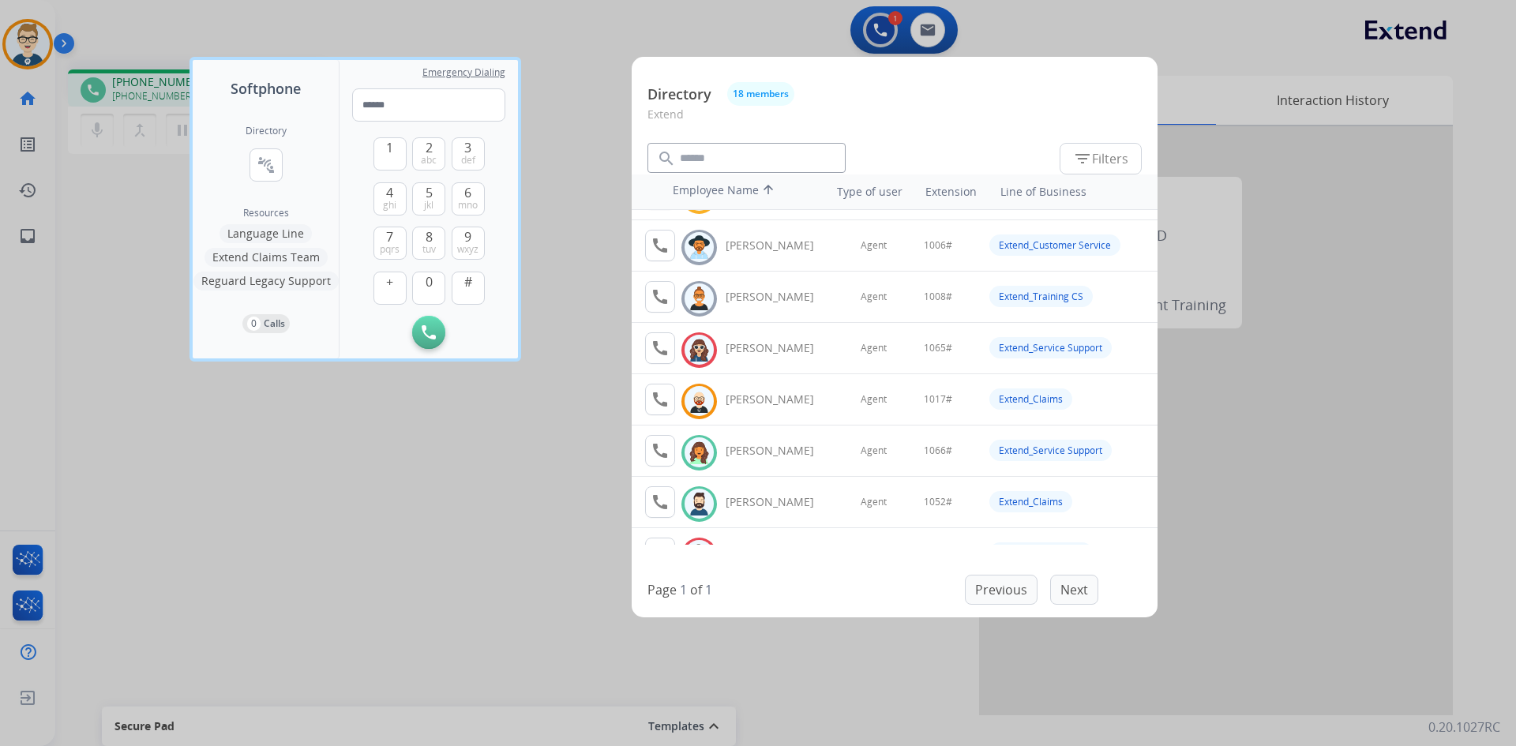
scroll to position [79, 0]
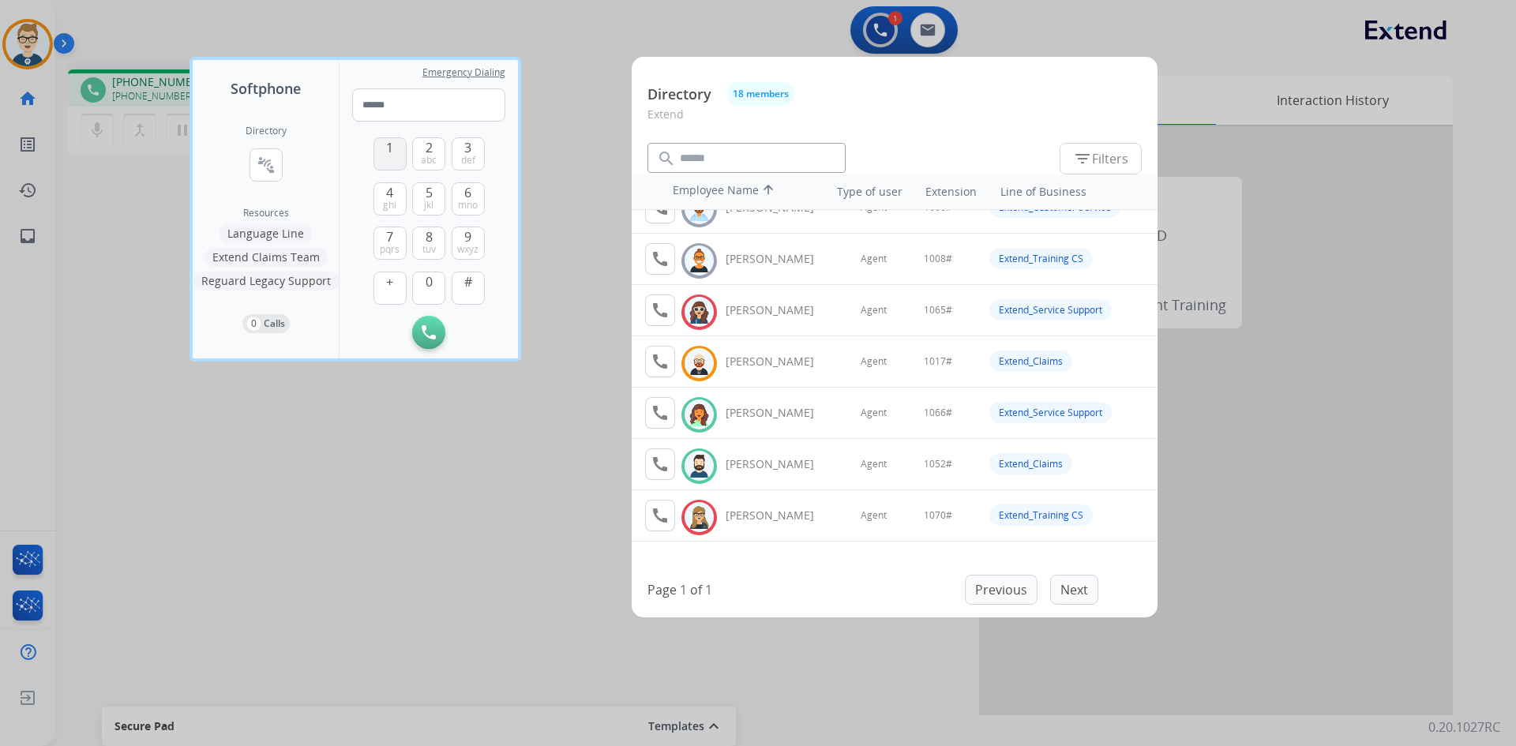
click at [388, 149] on span "1" at bounding box center [389, 147] width 7 height 19
click at [426, 287] on span "0" at bounding box center [429, 281] width 7 height 19
click at [428, 190] on span "5" at bounding box center [429, 192] width 7 height 19
click at [430, 147] on span "2" at bounding box center [429, 147] width 7 height 19
click at [471, 286] on span "#" at bounding box center [468, 281] width 8 height 19
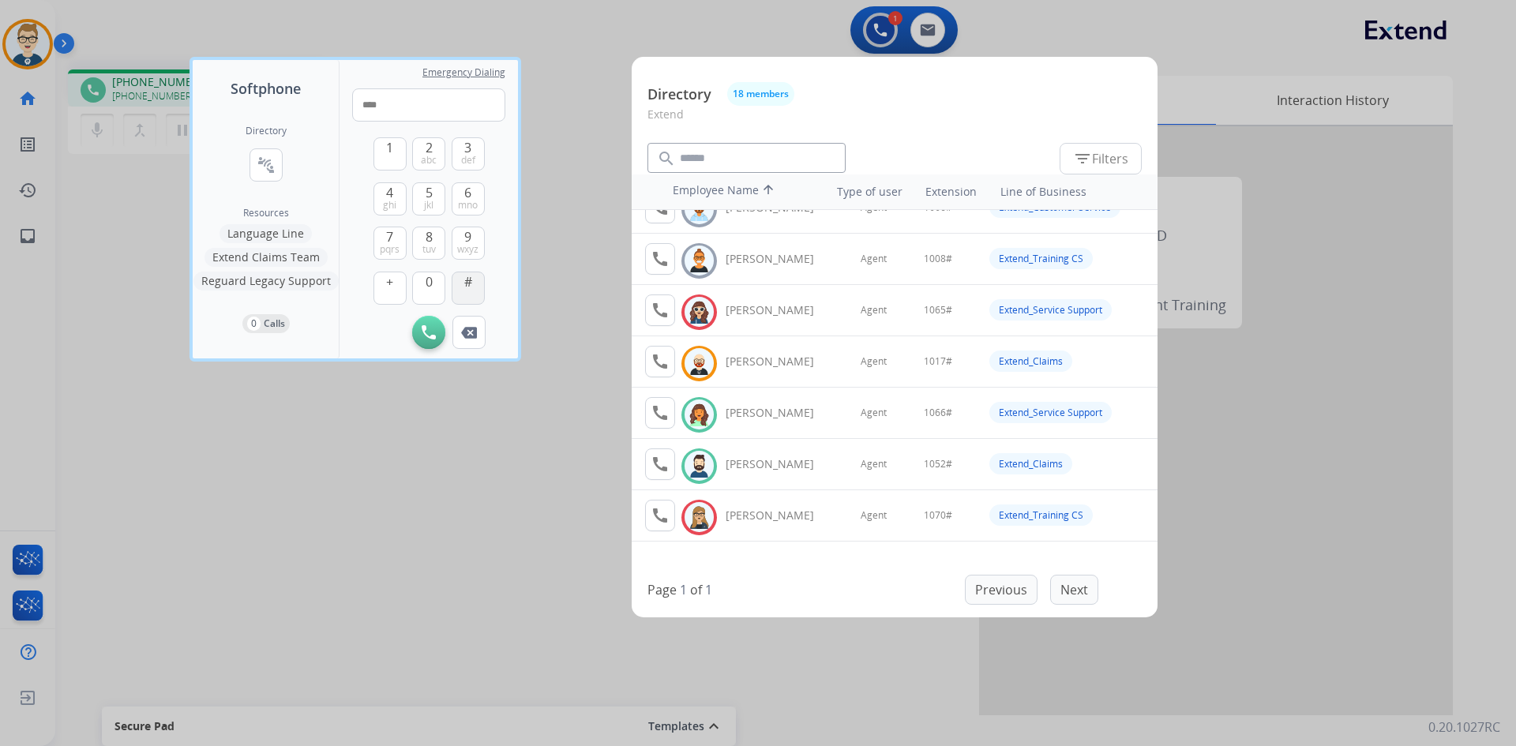
type input "*****"
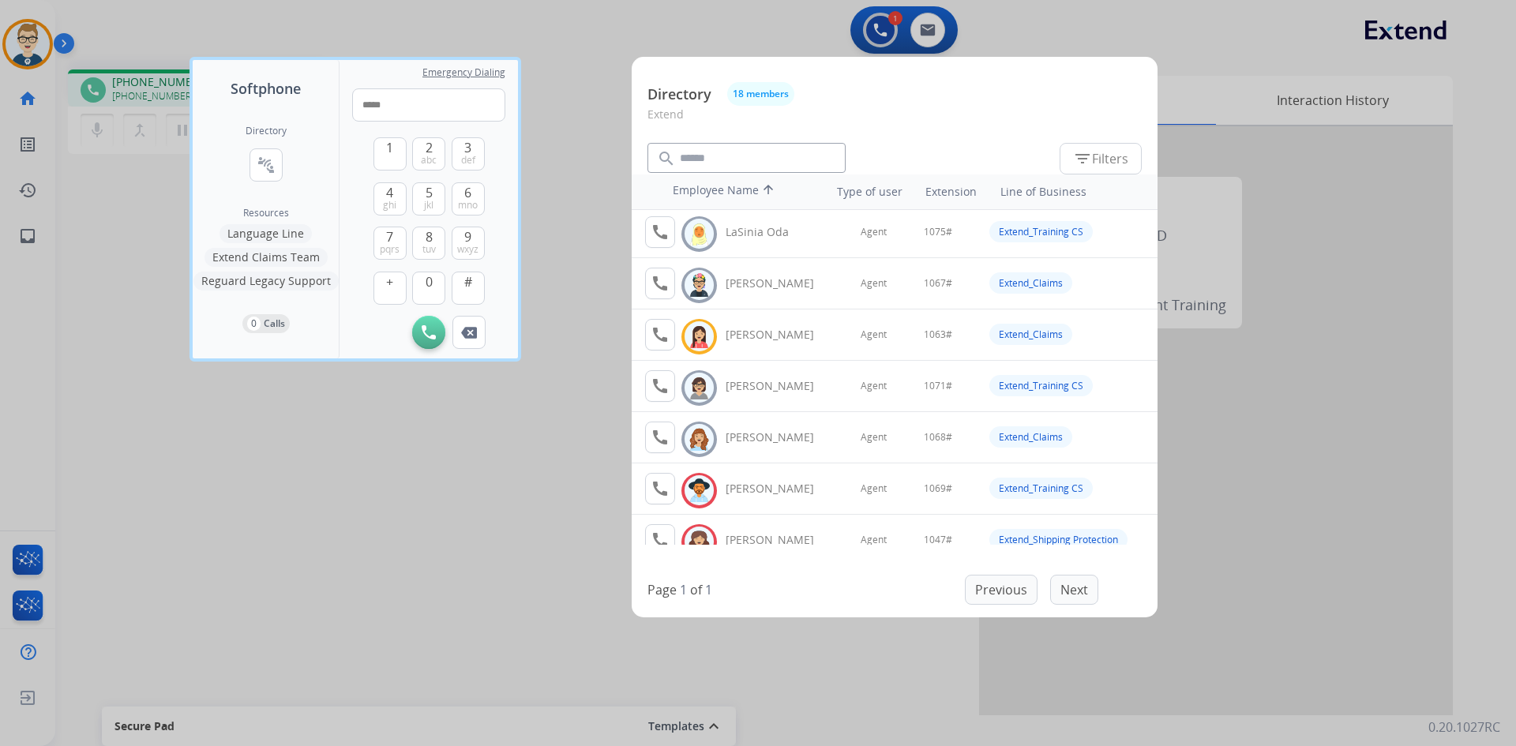
scroll to position [553, 0]
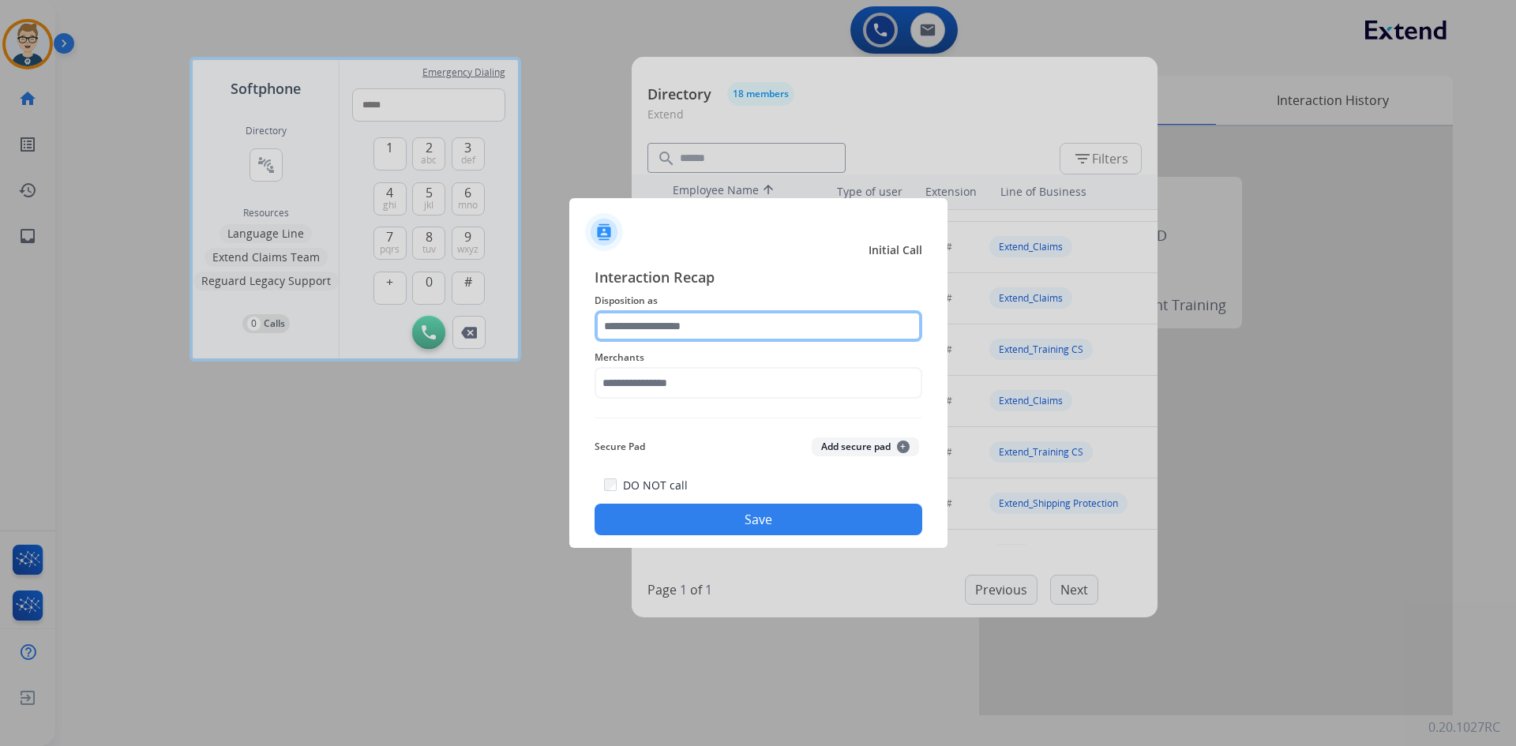
click at [699, 330] on input "text" at bounding box center [759, 326] width 328 height 32
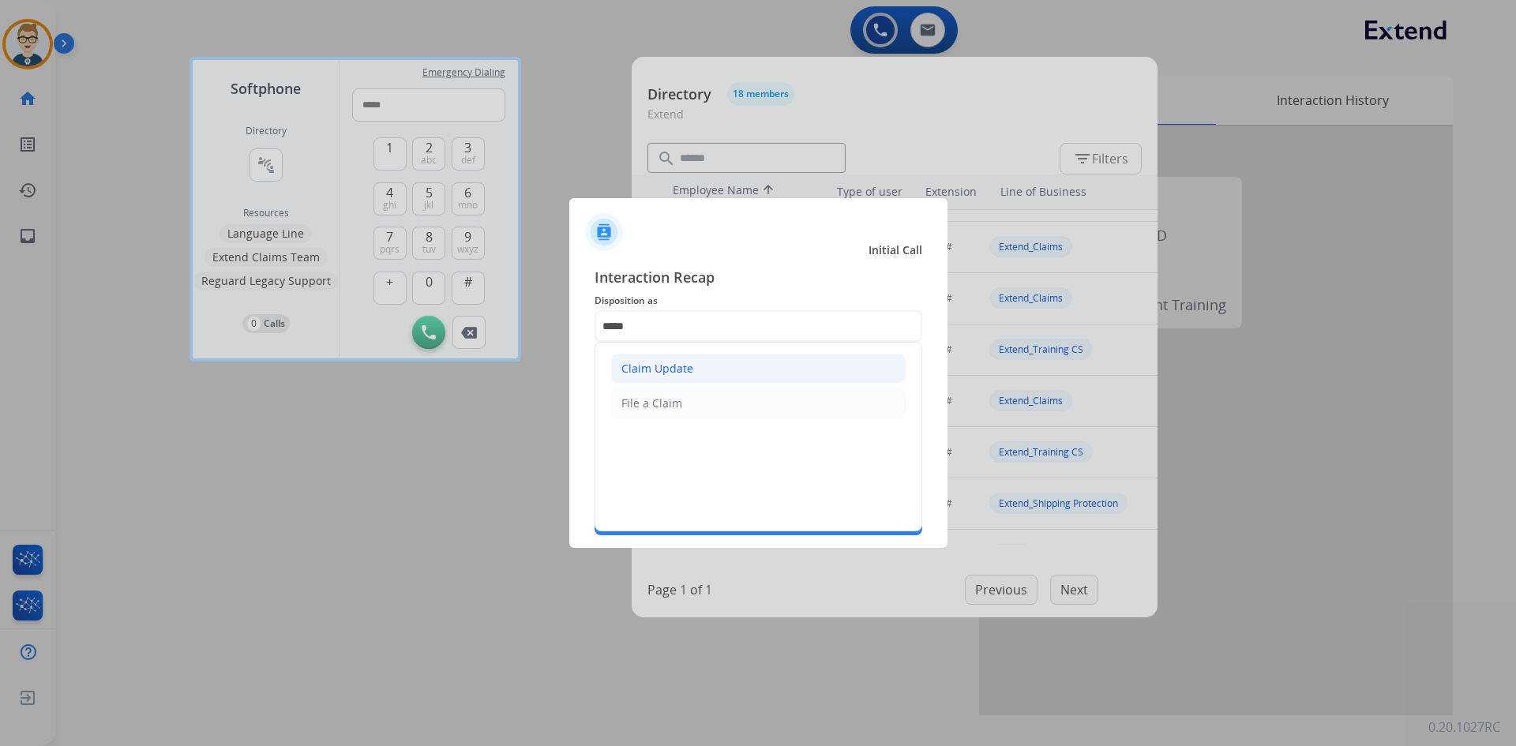
click at [680, 372] on div "Claim Update" at bounding box center [657, 369] width 72 height 16
type input "**********"
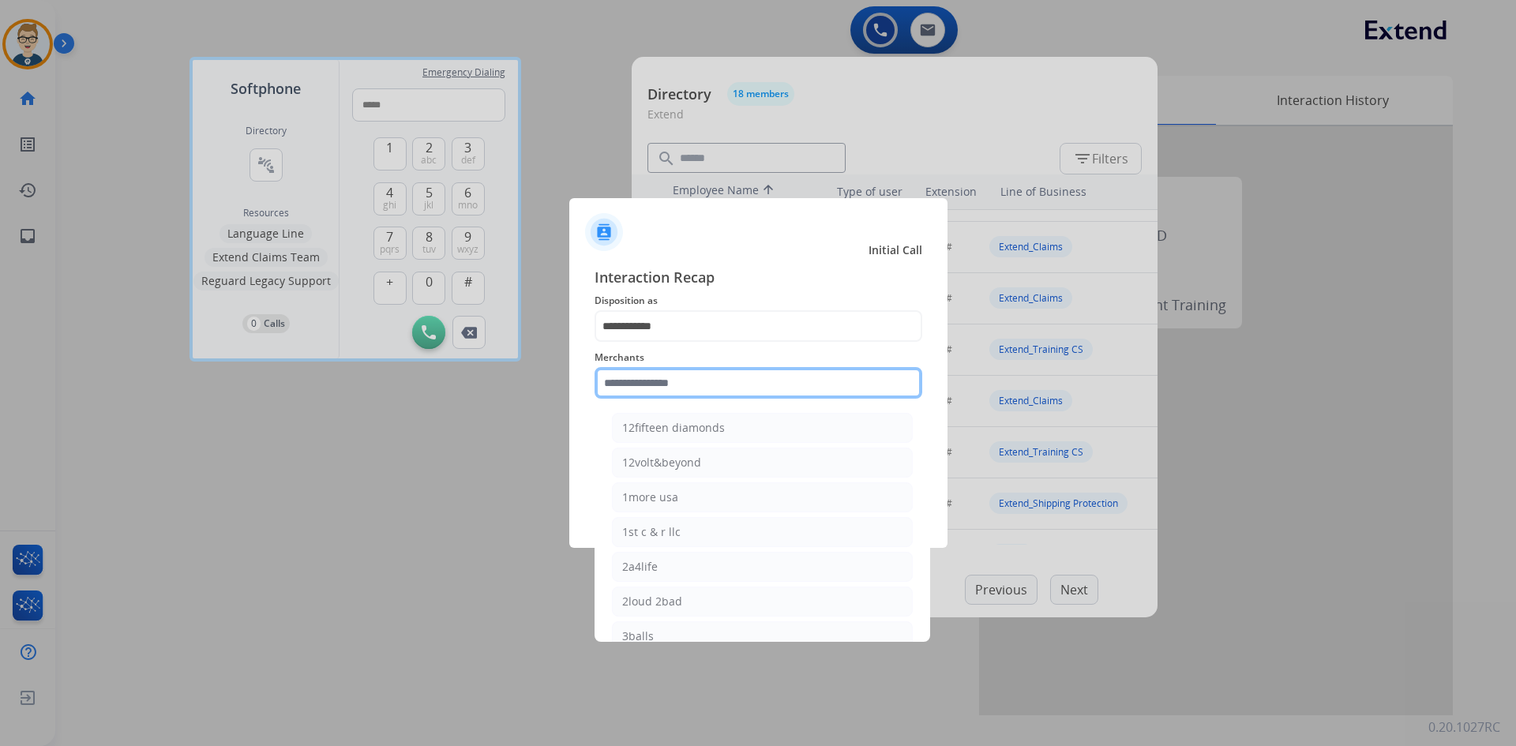
click at [677, 382] on input "text" at bounding box center [759, 383] width 328 height 32
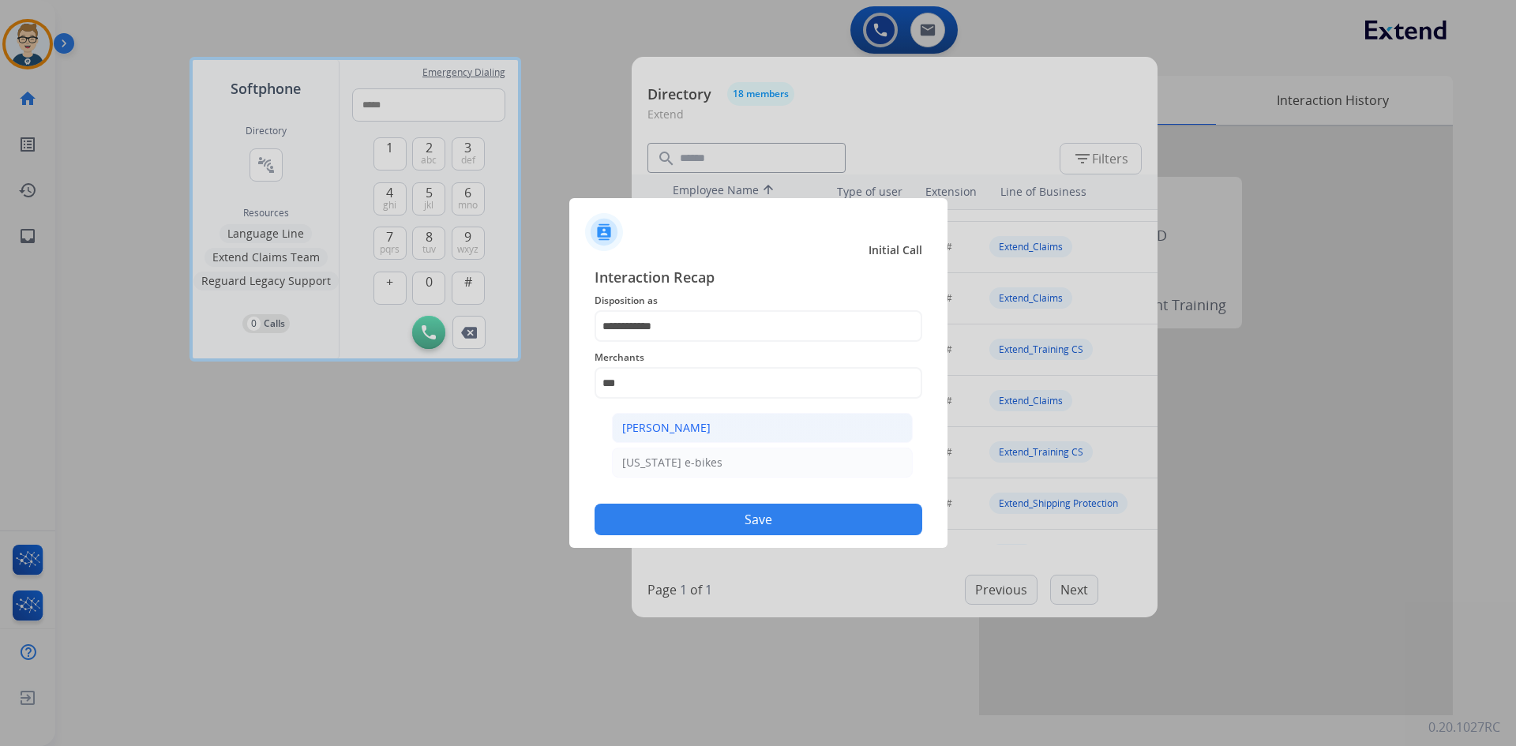
click at [677, 427] on div "[PERSON_NAME]" at bounding box center [666, 428] width 88 height 16
type input "**********"
click at [671, 520] on button "Save" at bounding box center [759, 520] width 328 height 32
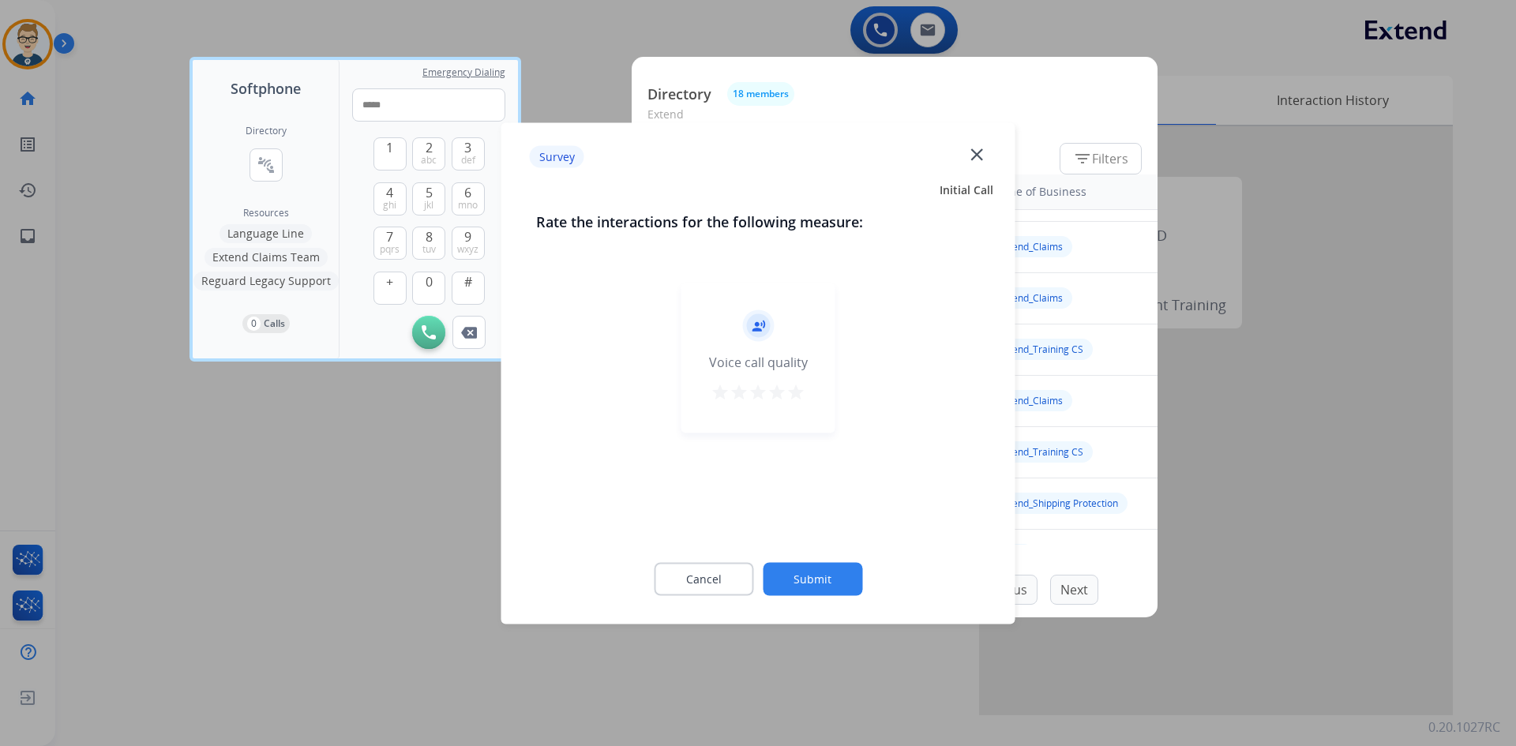
click at [754, 392] on mat-icon "star" at bounding box center [758, 391] width 19 height 19
click at [789, 578] on button "Submit" at bounding box center [812, 578] width 99 height 33
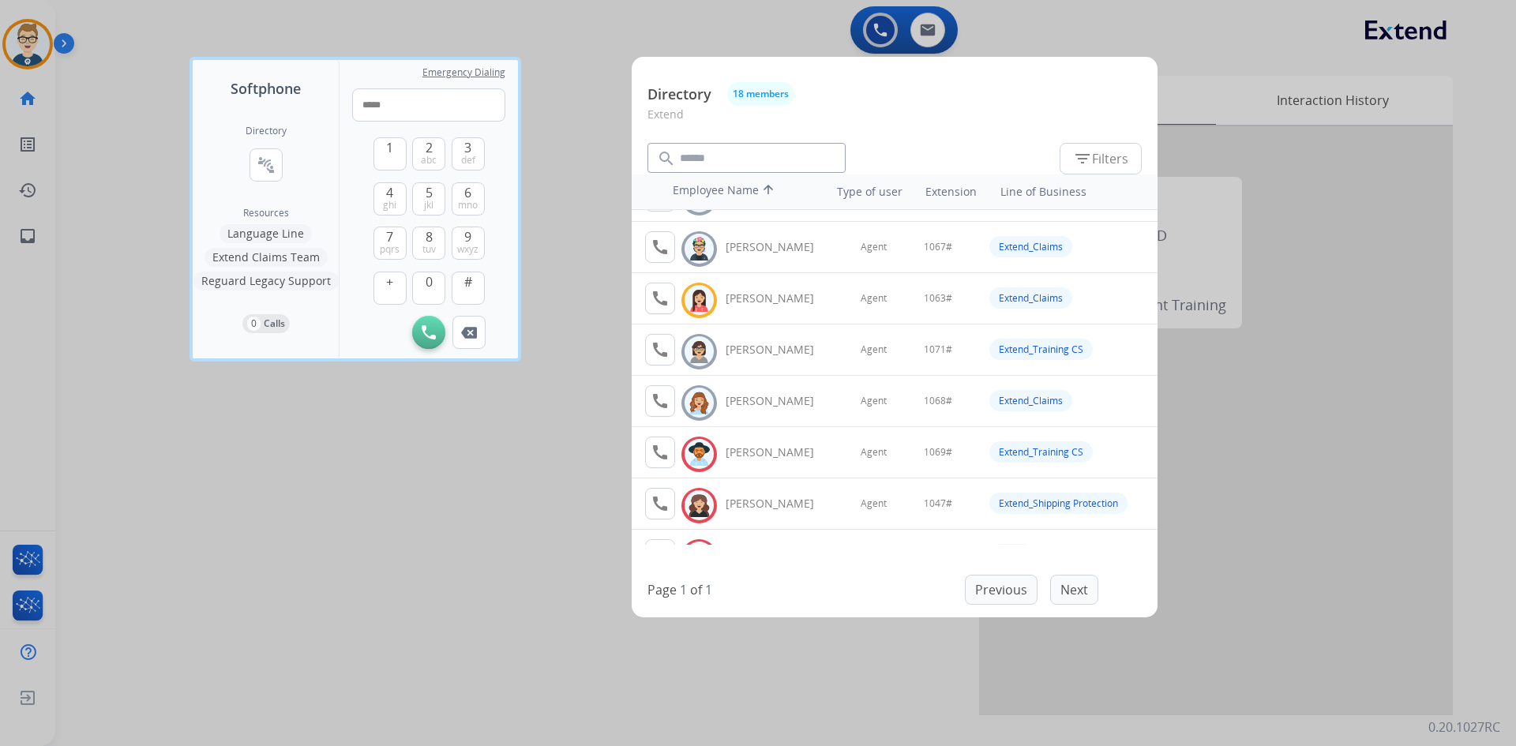
click at [546, 518] on div at bounding box center [758, 373] width 1516 height 746
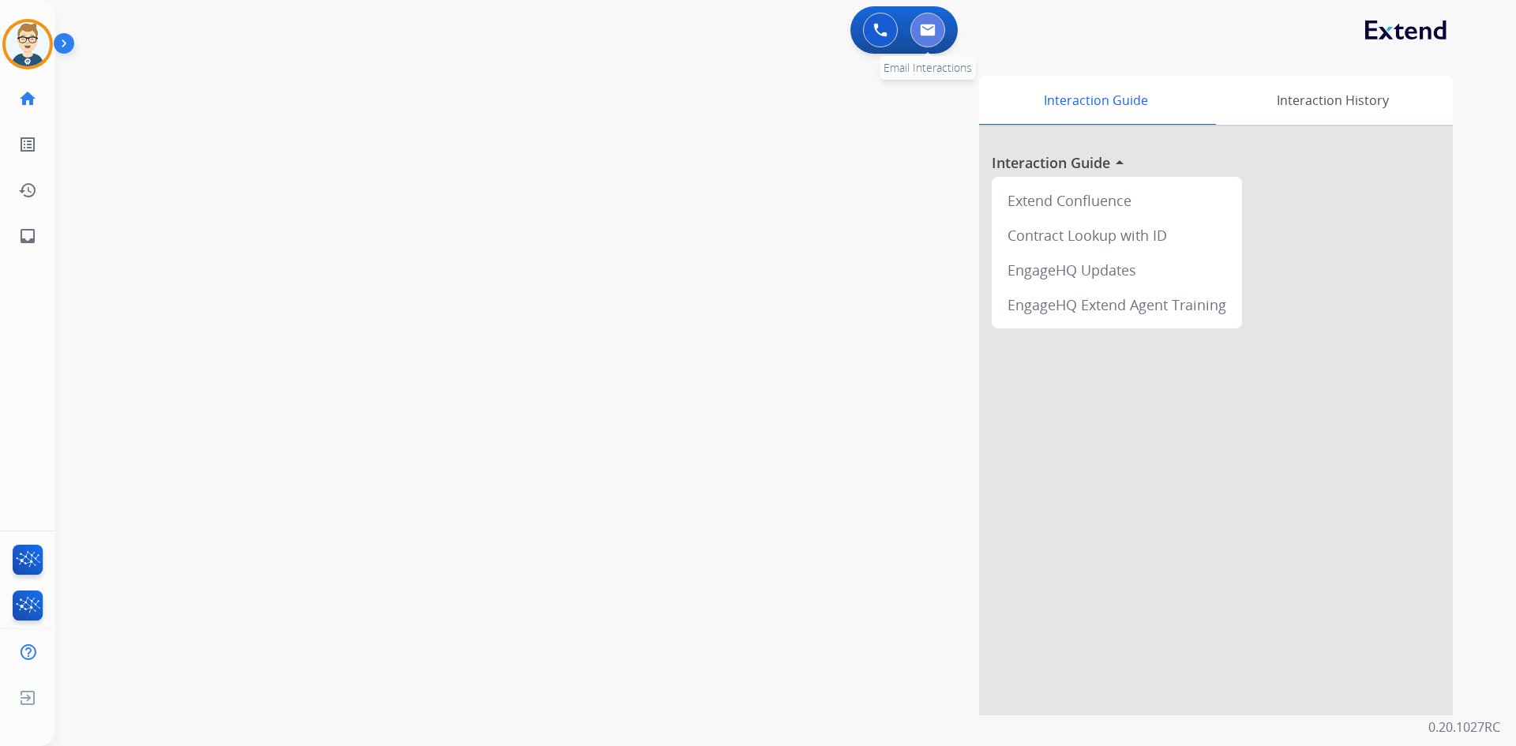
click at [933, 28] on img at bounding box center [928, 30] width 16 height 13
select select "**********"
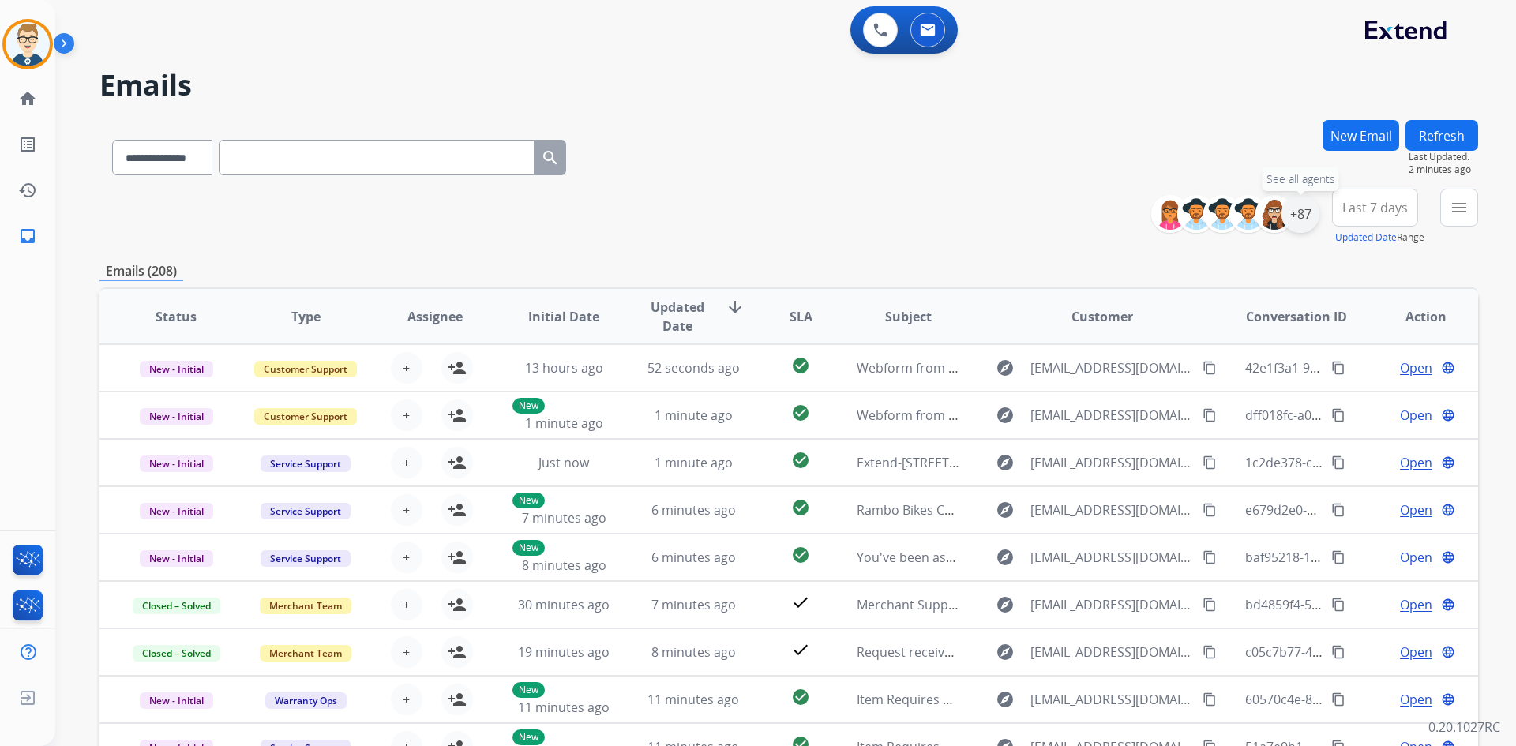
click at [1309, 212] on div "+87" at bounding box center [1301, 214] width 38 height 38
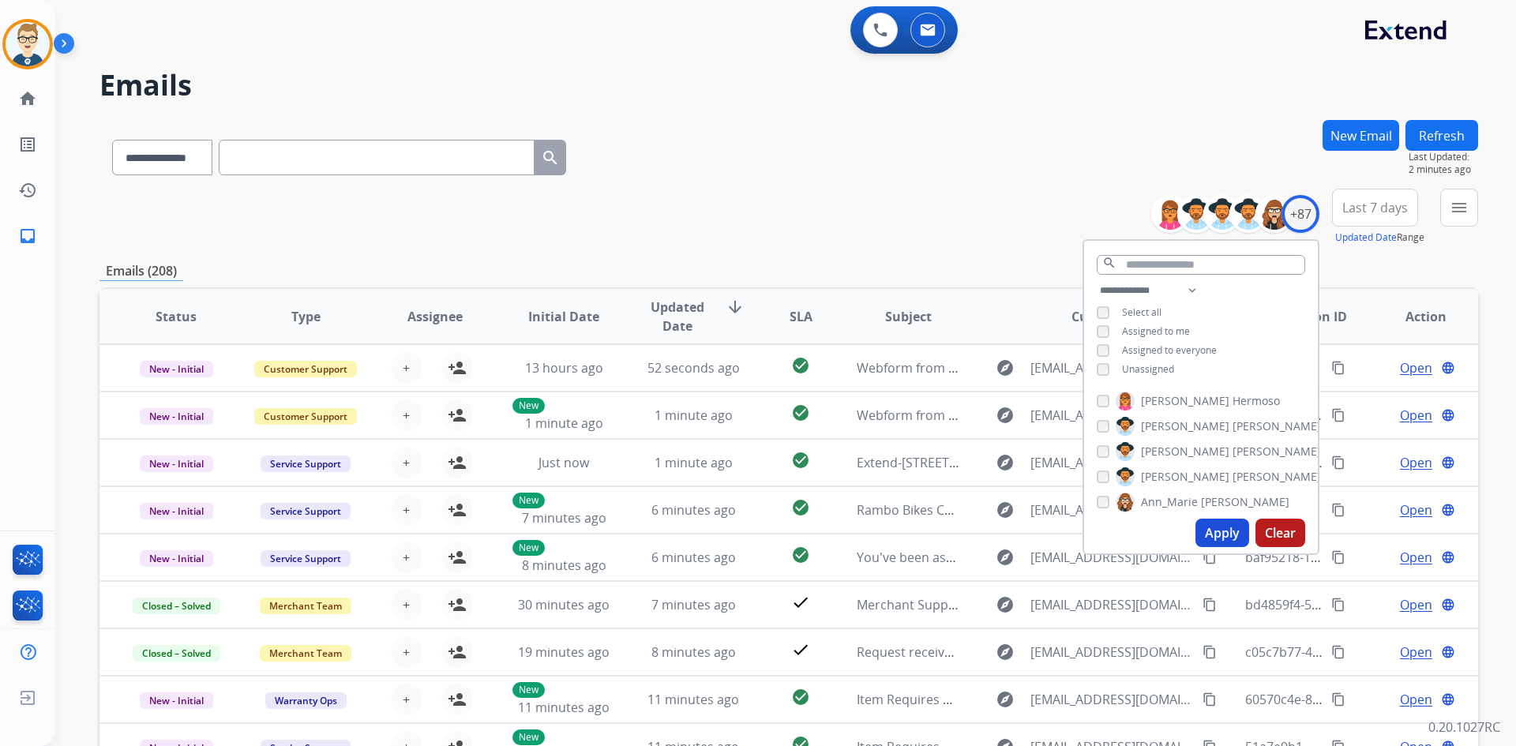
click at [1218, 535] on button "Apply" at bounding box center [1222, 533] width 54 height 28
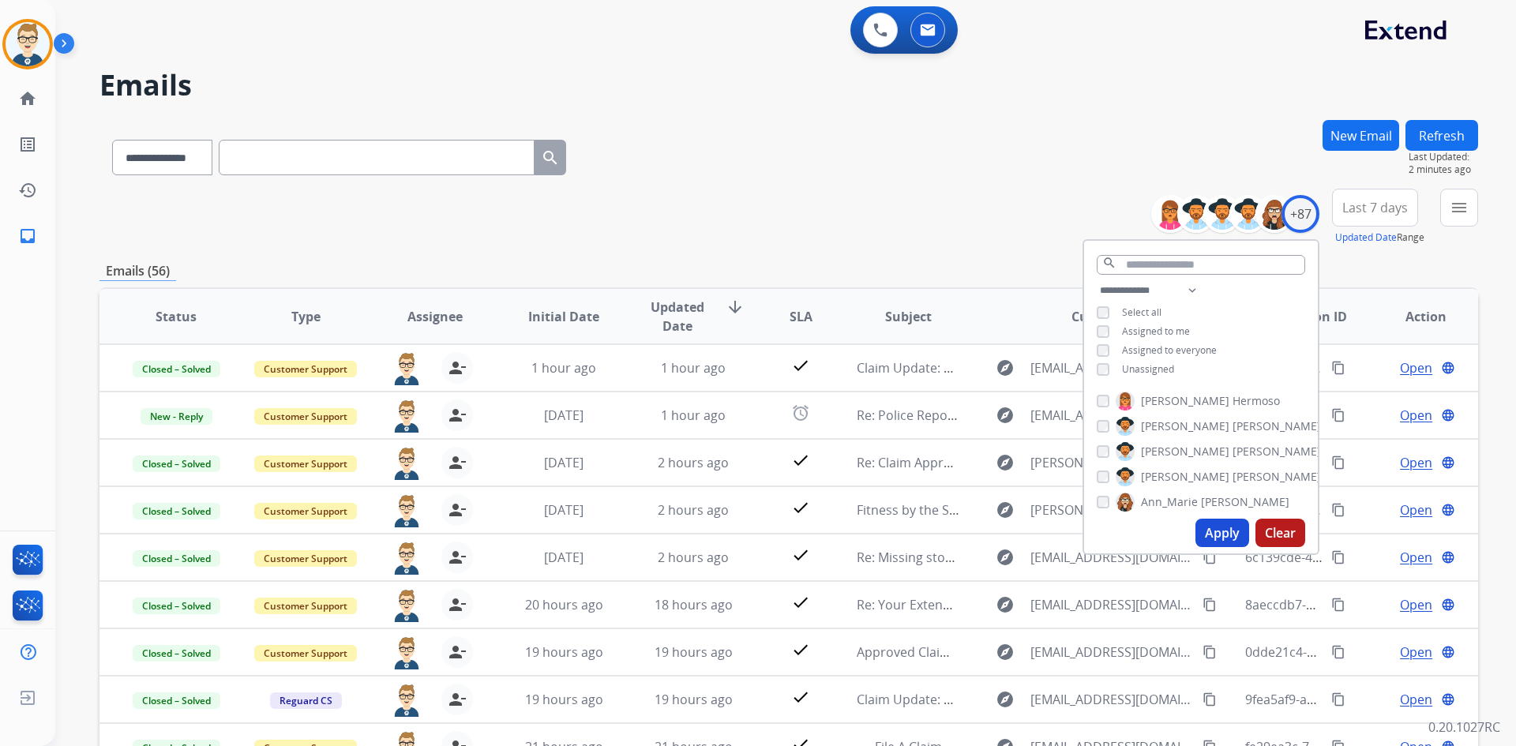
click at [844, 152] on div "**********" at bounding box center [788, 154] width 1379 height 69
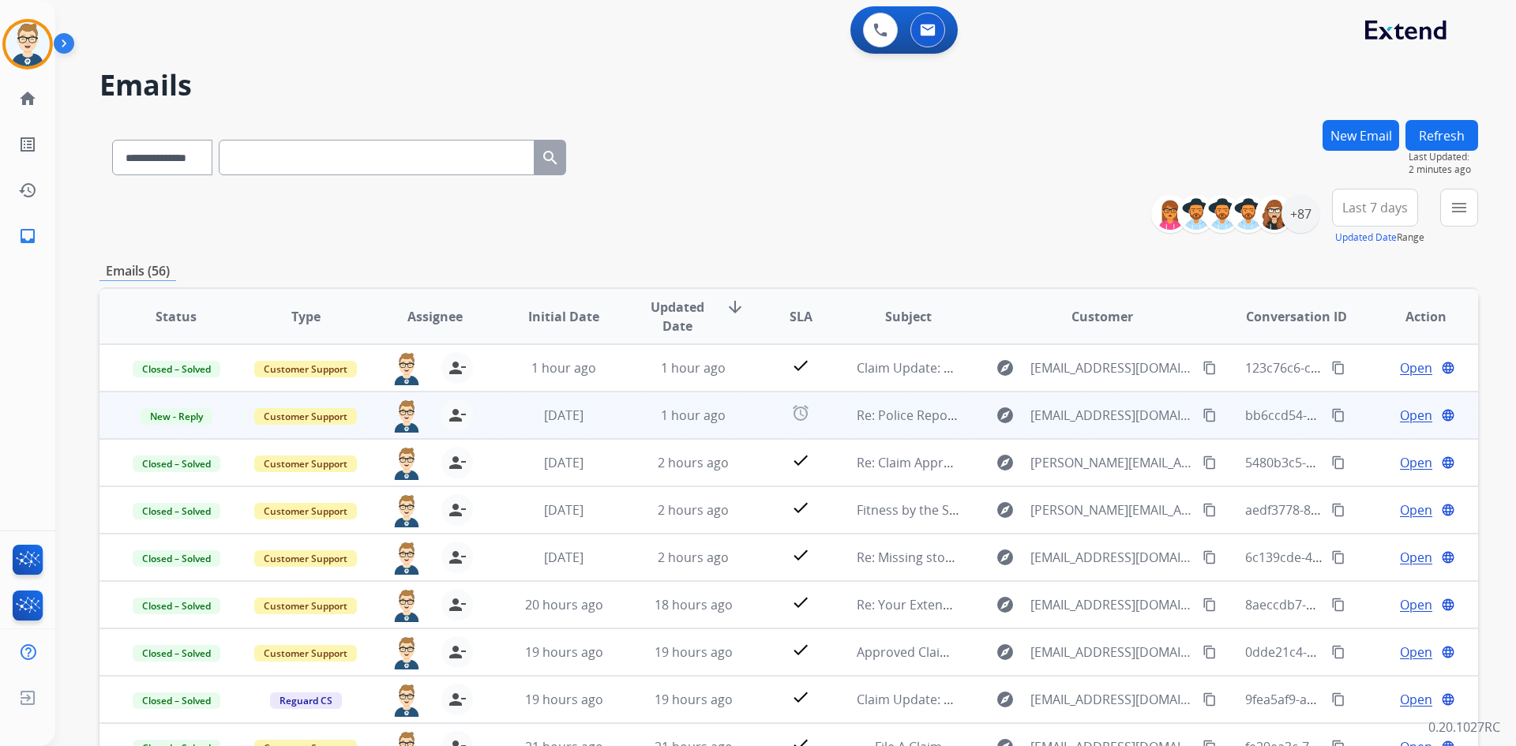
click at [1400, 414] on span "Open" at bounding box center [1416, 415] width 32 height 19
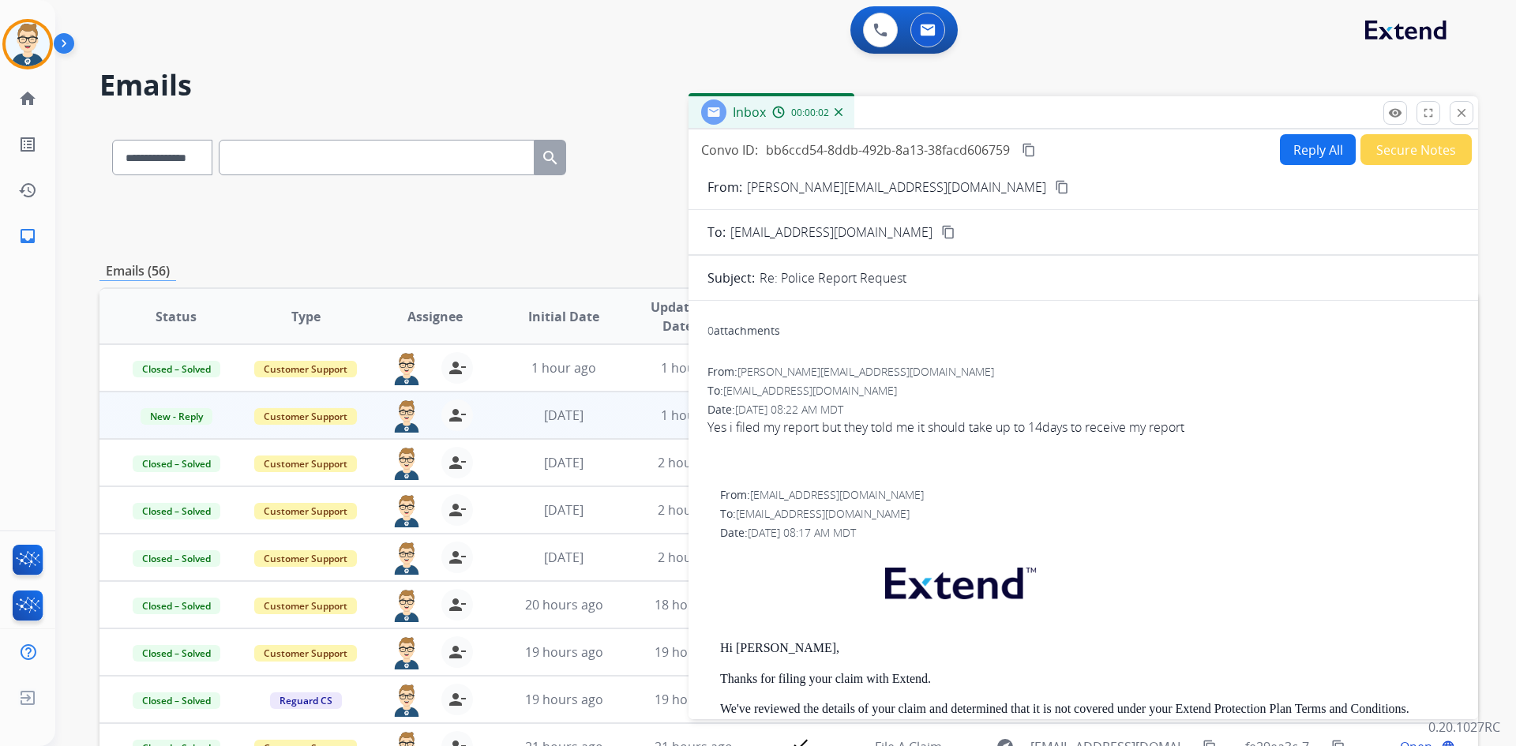
click at [1291, 151] on button "Reply All" at bounding box center [1318, 149] width 76 height 31
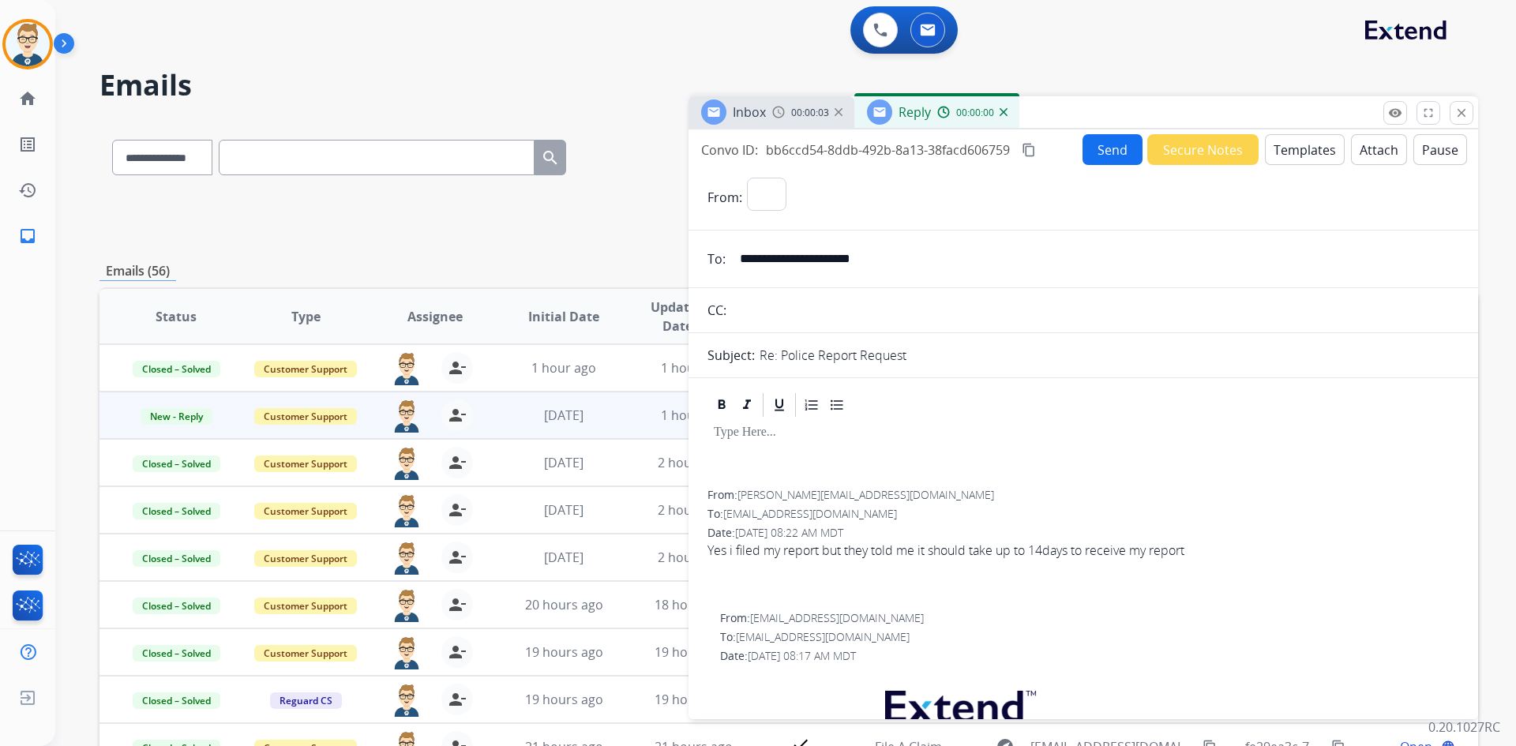
select select "**********"
click at [1291, 151] on button "Templates" at bounding box center [1305, 149] width 80 height 31
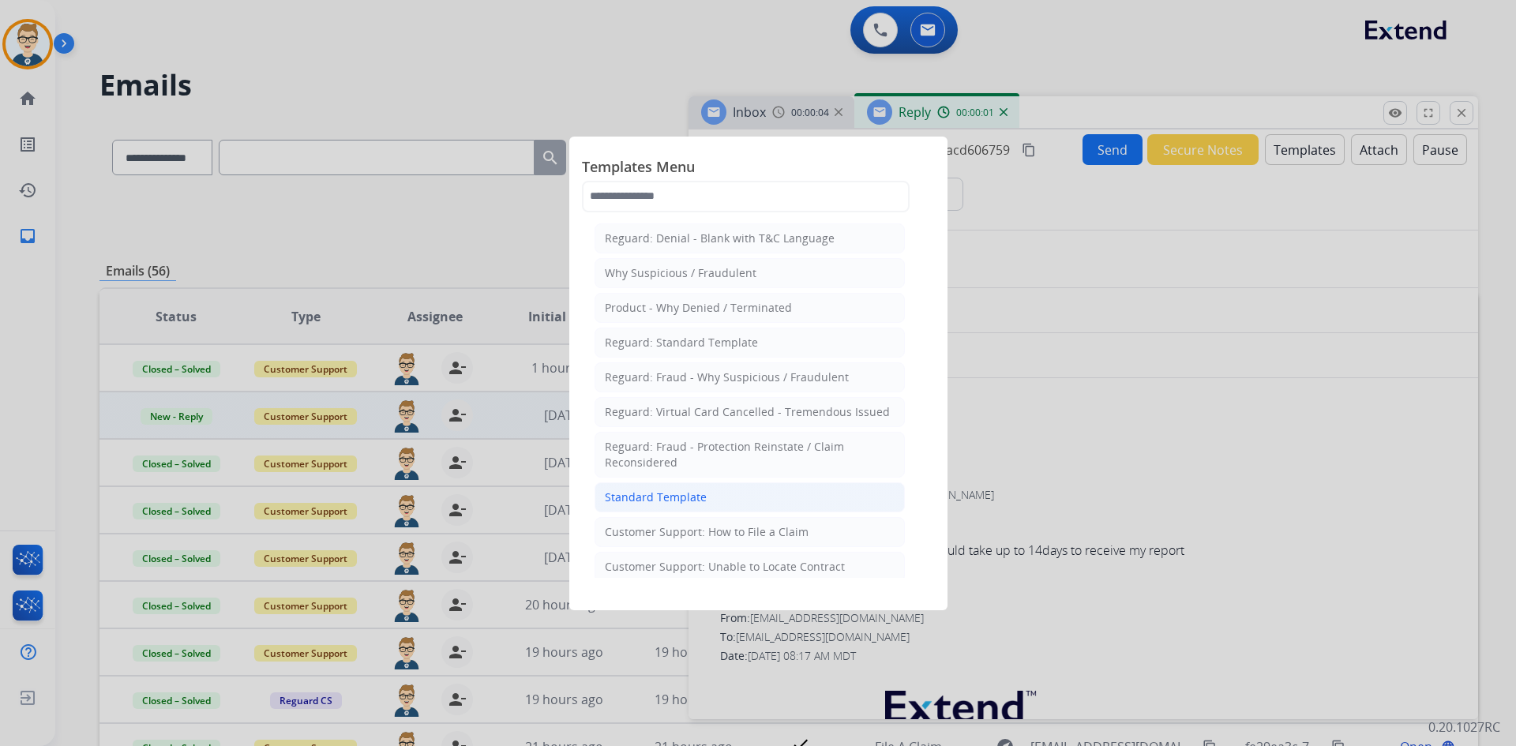
click at [673, 493] on div "Standard Template" at bounding box center [656, 498] width 102 height 16
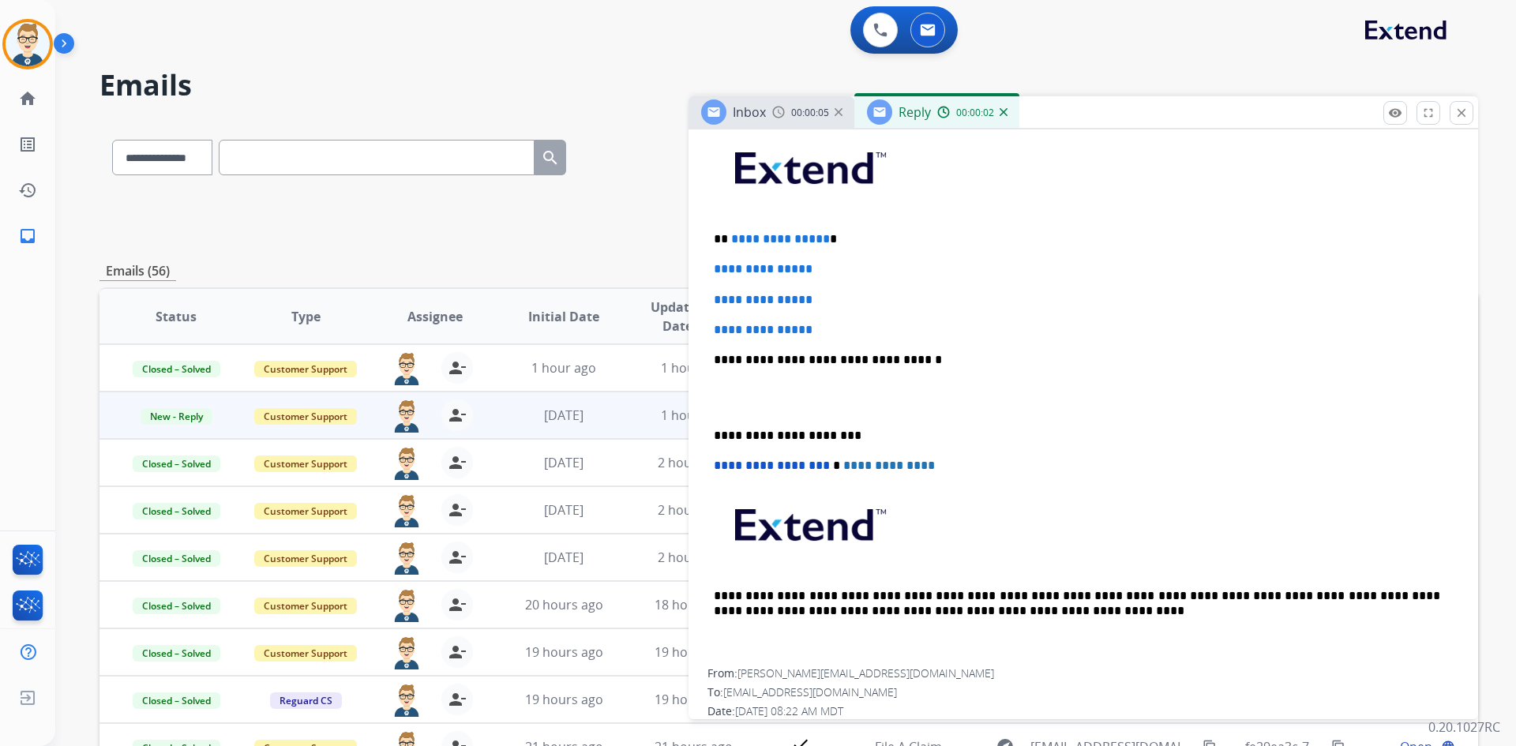
scroll to position [790, 0]
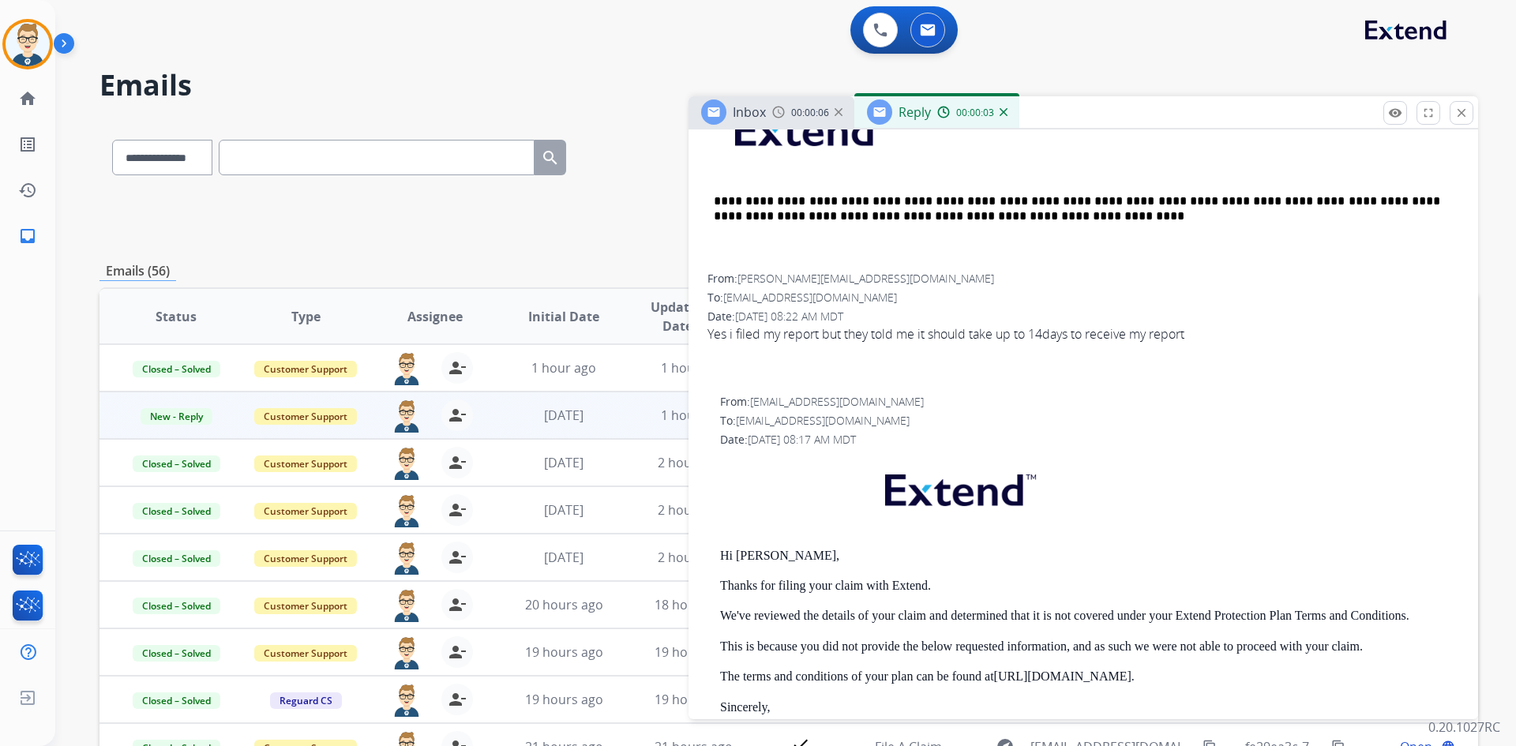
click at [750, 563] on div "Hi [PERSON_NAME], Thanks for filing your claim with Extend. We've reviewed the …" at bounding box center [1089, 697] width 739 height 482
click at [752, 550] on p "Hi [PERSON_NAME]," at bounding box center [1089, 556] width 739 height 14
copy p "[PERSON_NAME]"
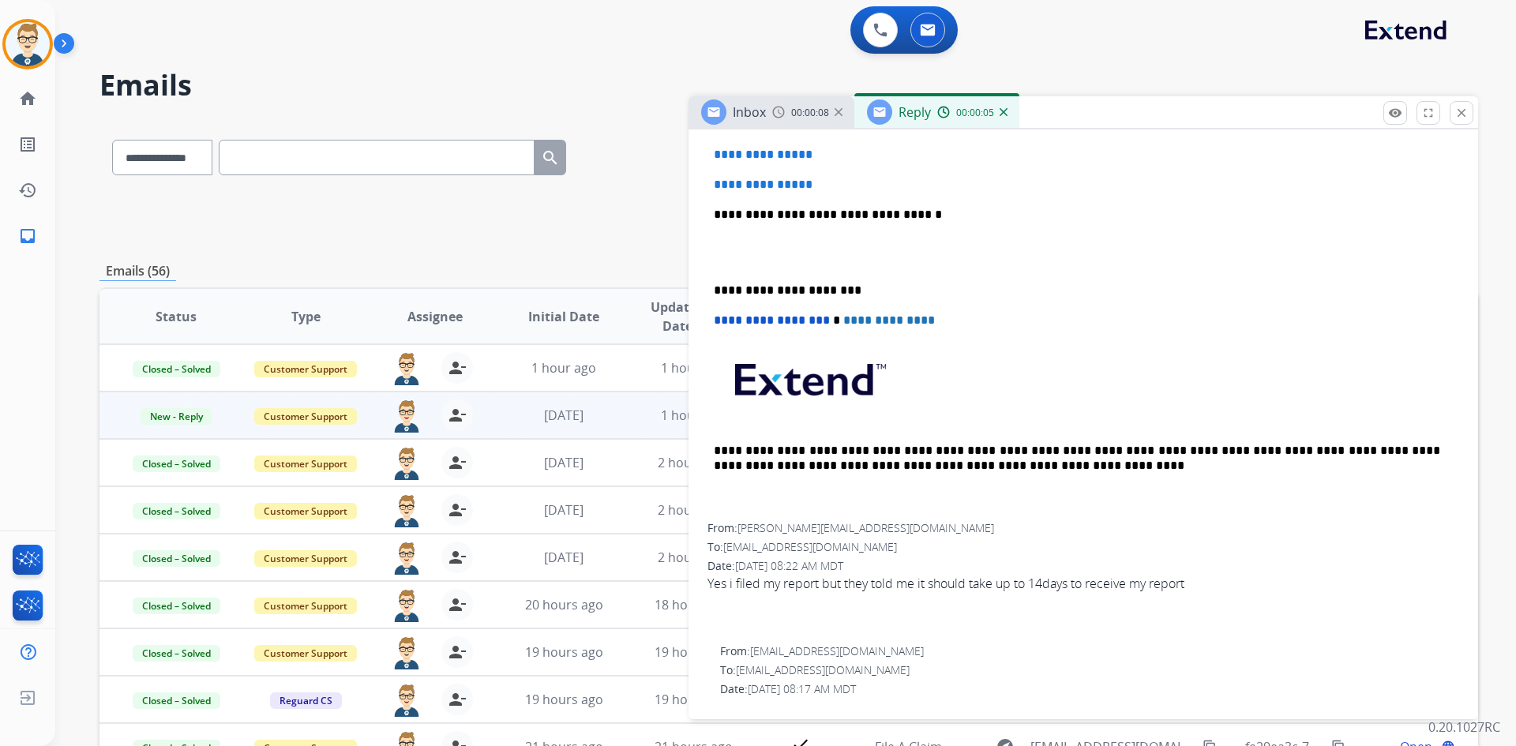
scroll to position [237, 0]
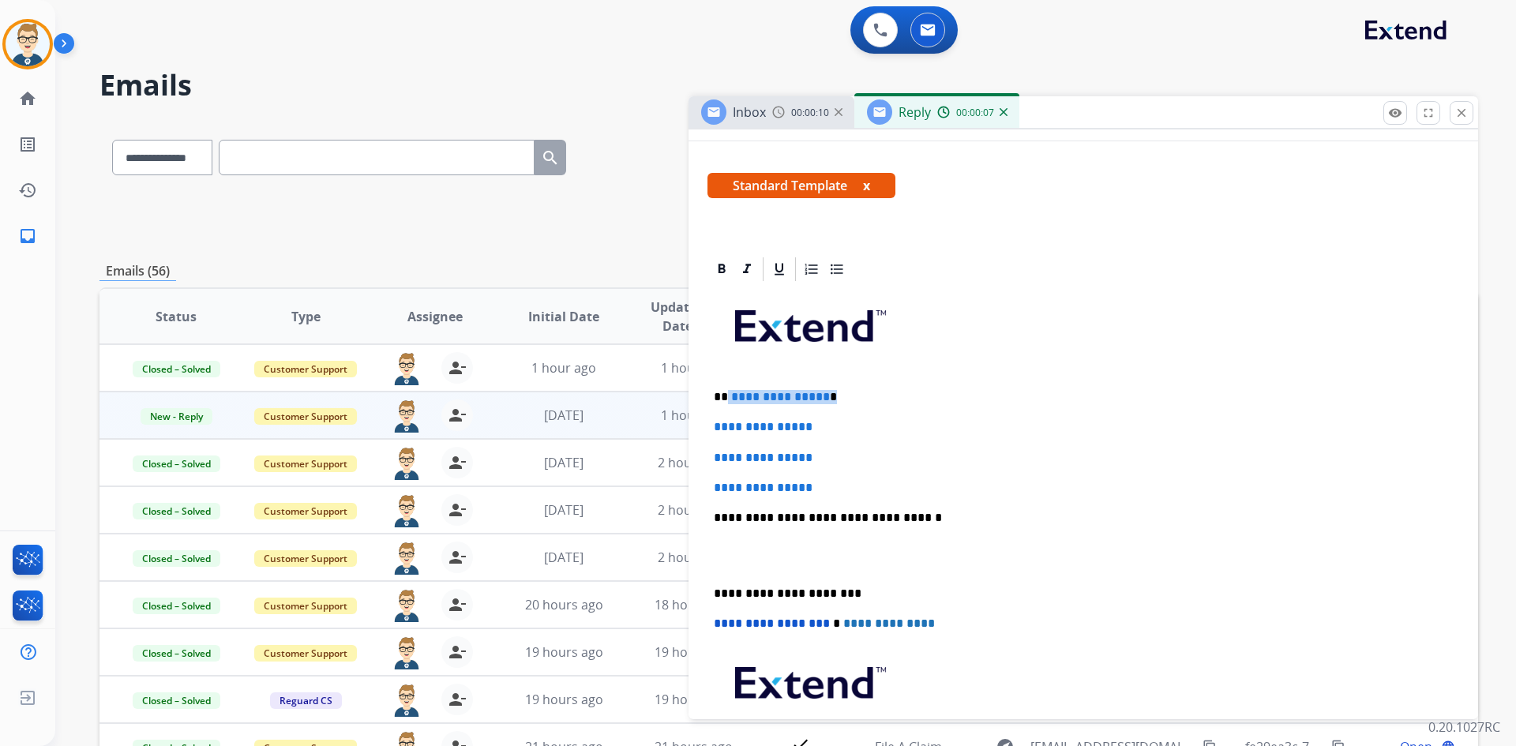
drag, startPoint x: 823, startPoint y: 394, endPoint x: 727, endPoint y: 392, distance: 95.6
click at [727, 392] on p "**********" at bounding box center [1077, 397] width 726 height 14
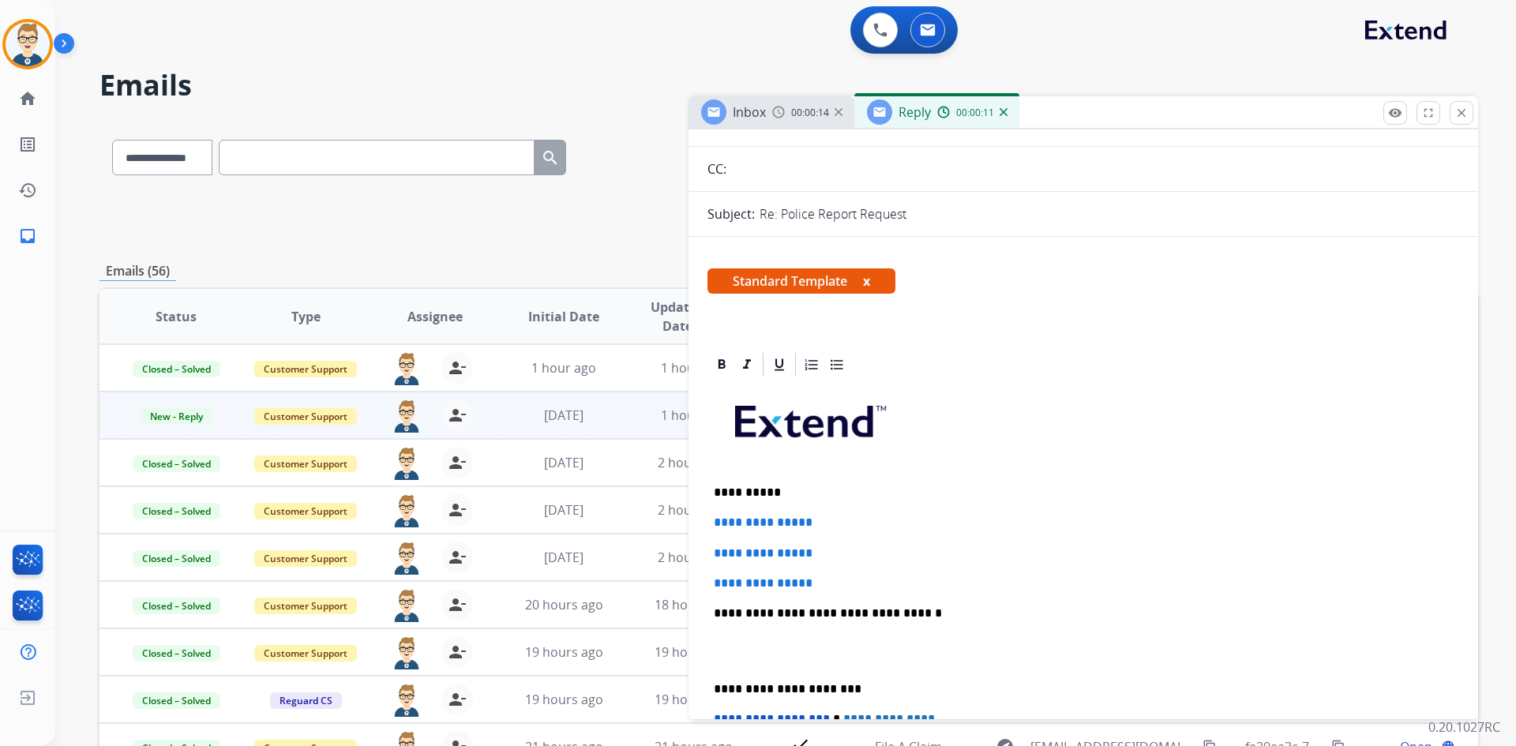
scroll to position [0, 0]
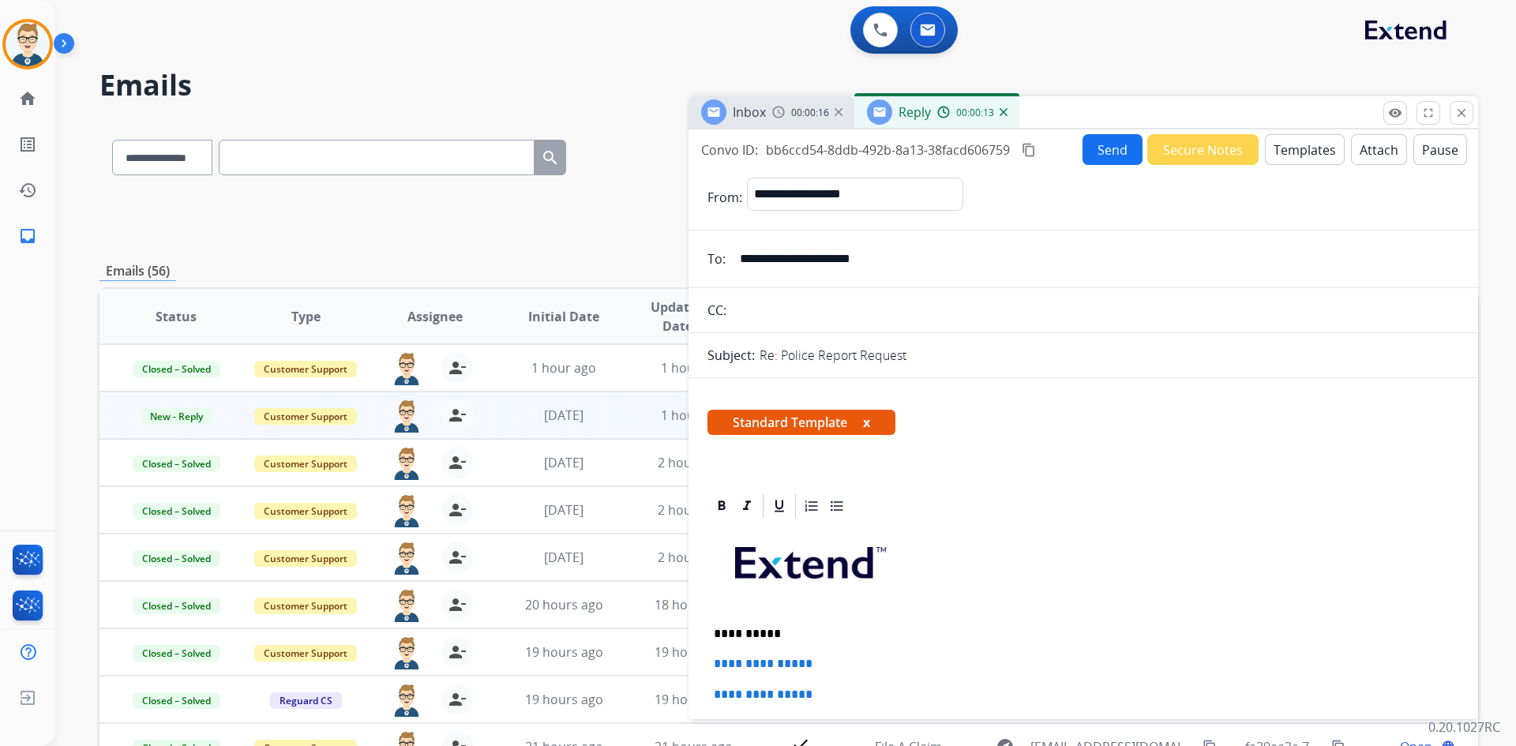
drag, startPoint x: 888, startPoint y: 263, endPoint x: 740, endPoint y: 264, distance: 147.7
click at [740, 264] on input "**********" at bounding box center [1094, 259] width 729 height 32
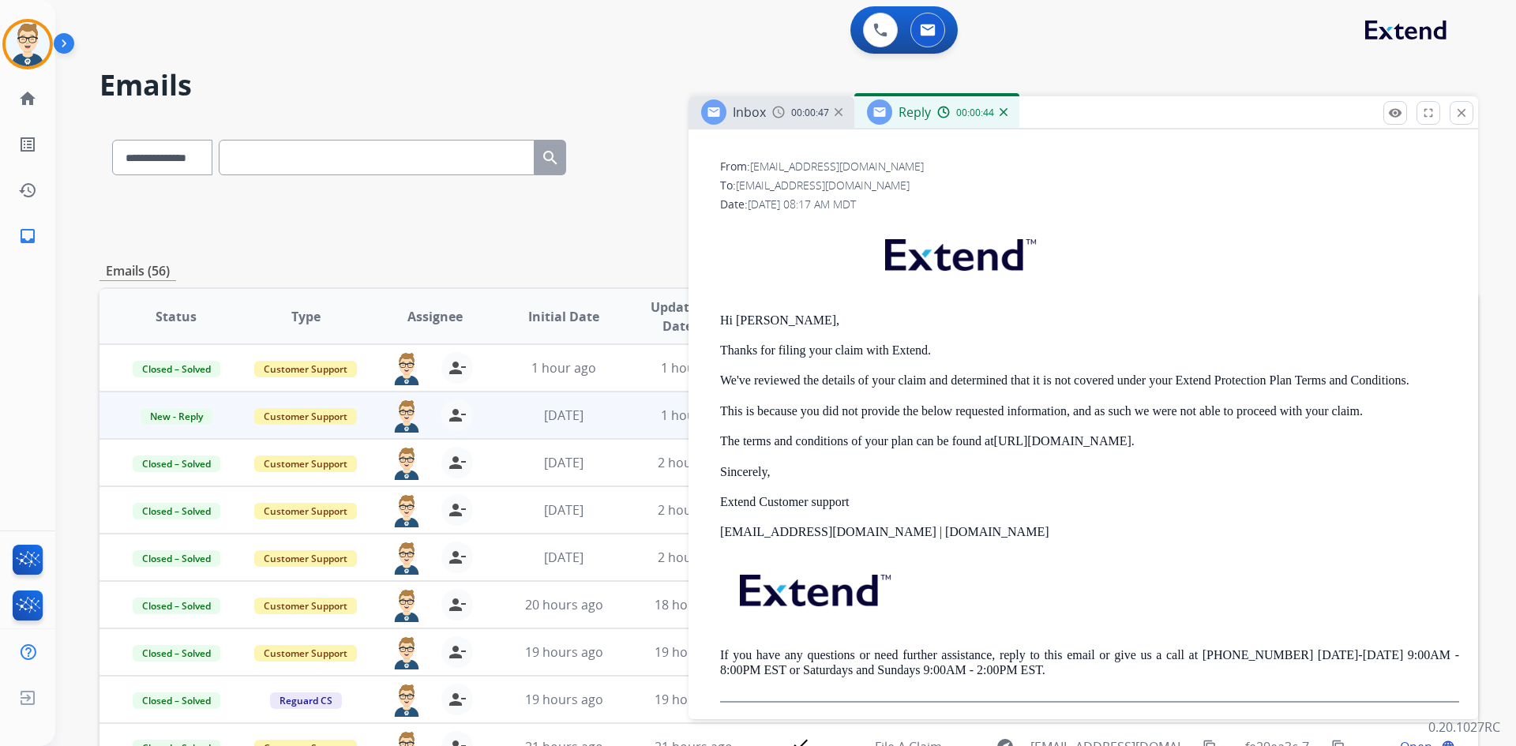
scroll to position [869, 0]
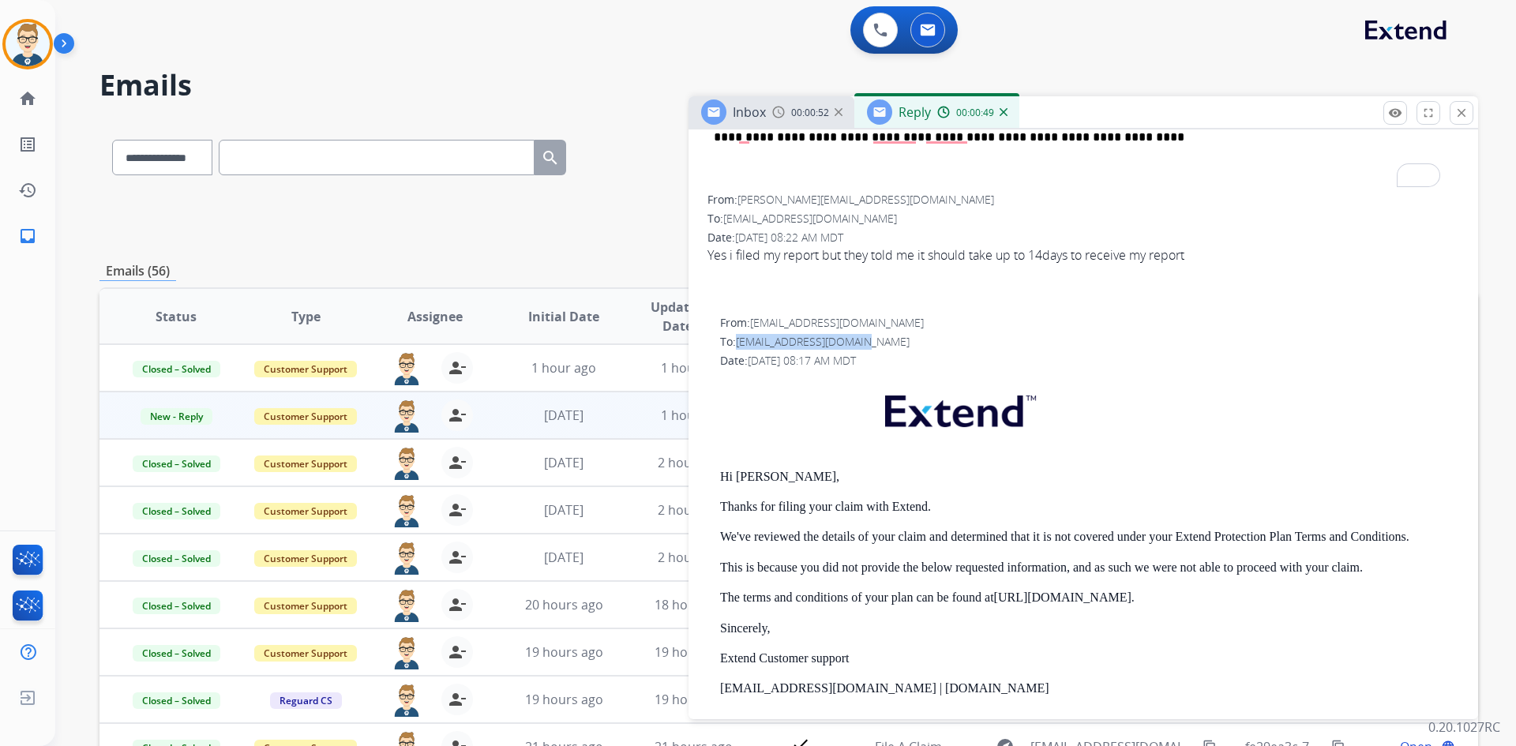
drag, startPoint x: 861, startPoint y: 338, endPoint x: 741, endPoint y: 346, distance: 121.1
click at [741, 346] on div "To: [EMAIL_ADDRESS][DOMAIN_NAME]" at bounding box center [1089, 342] width 739 height 16
copy span "[EMAIL_ADDRESS][DOMAIN_NAME]"
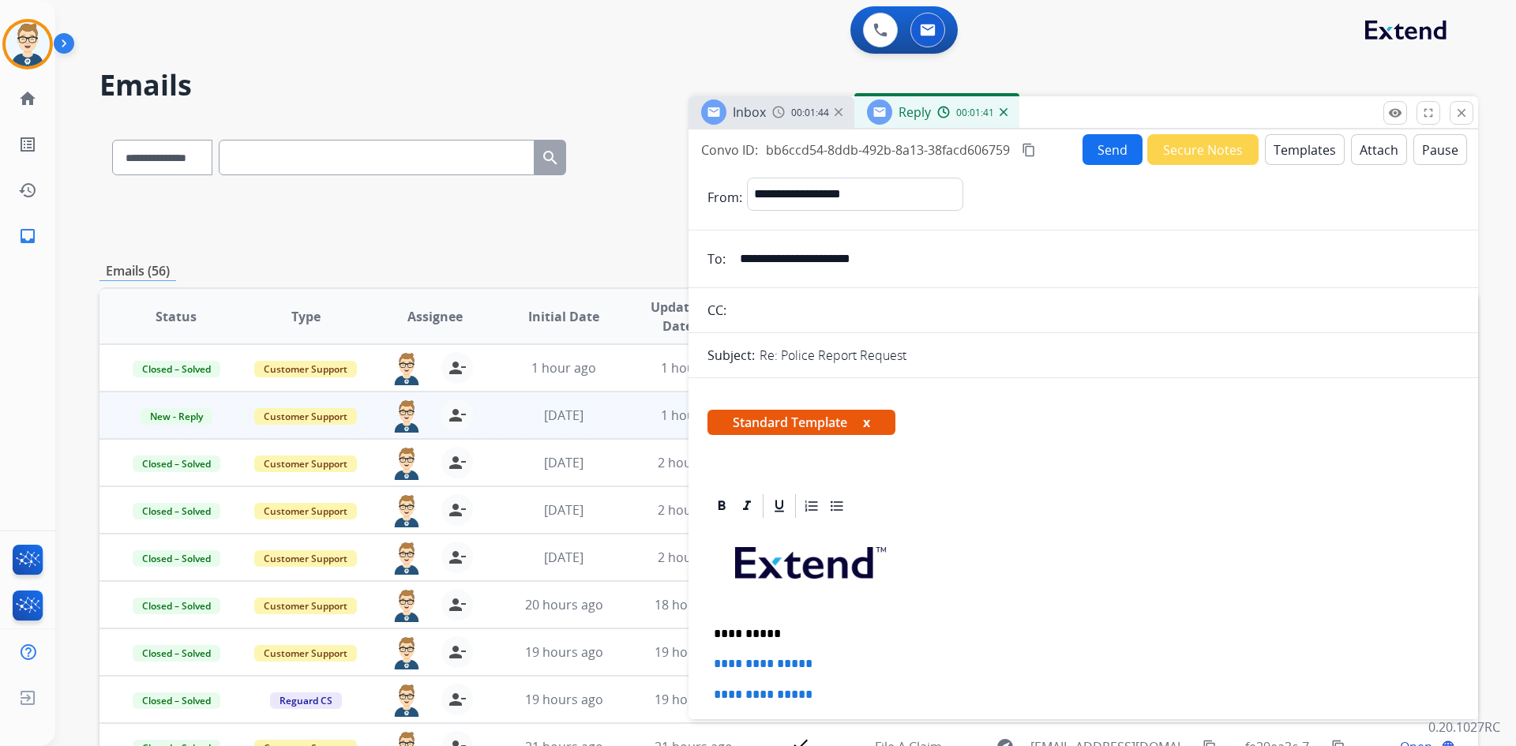
scroll to position [158, 0]
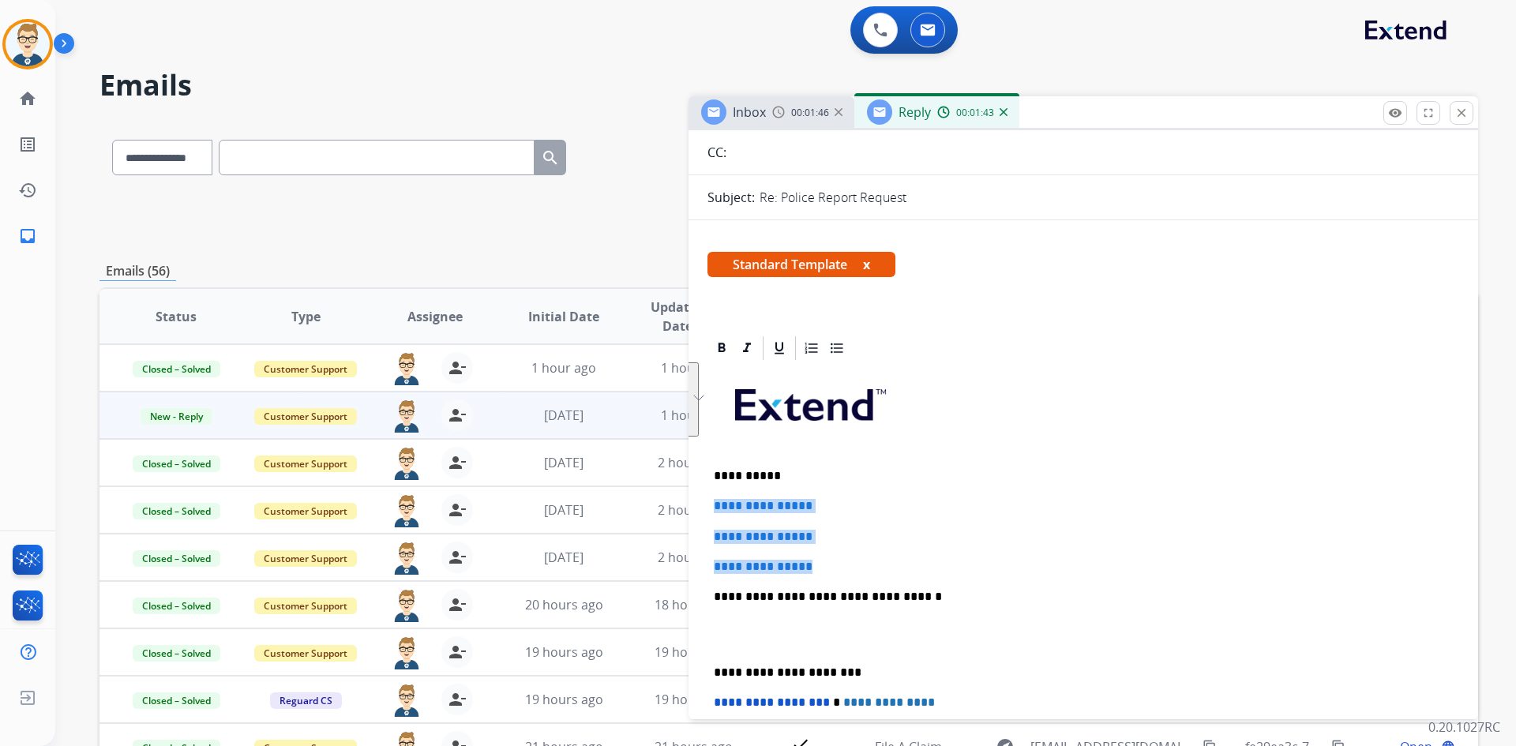
drag, startPoint x: 832, startPoint y: 573, endPoint x: 690, endPoint y: 506, distance: 157.2
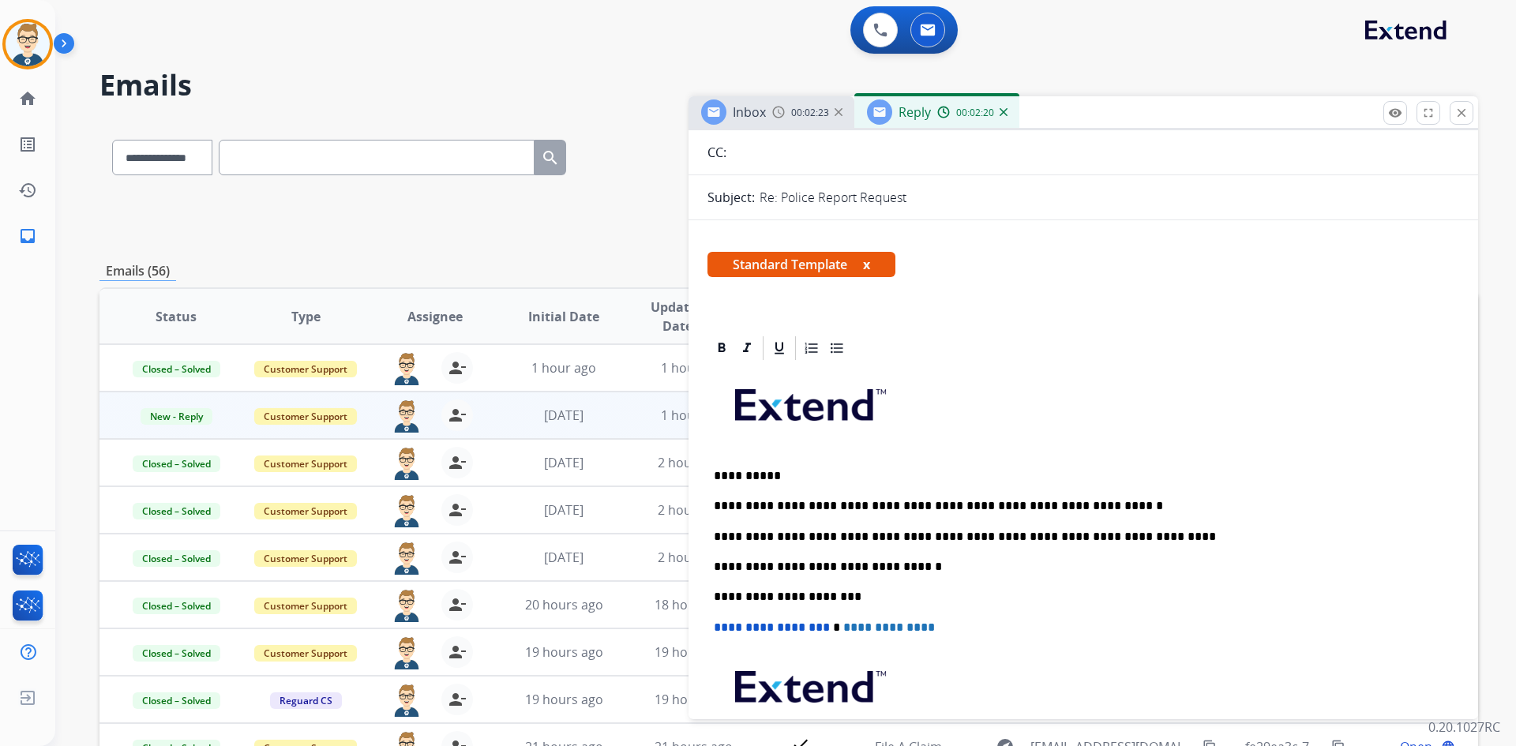
scroll to position [0, 0]
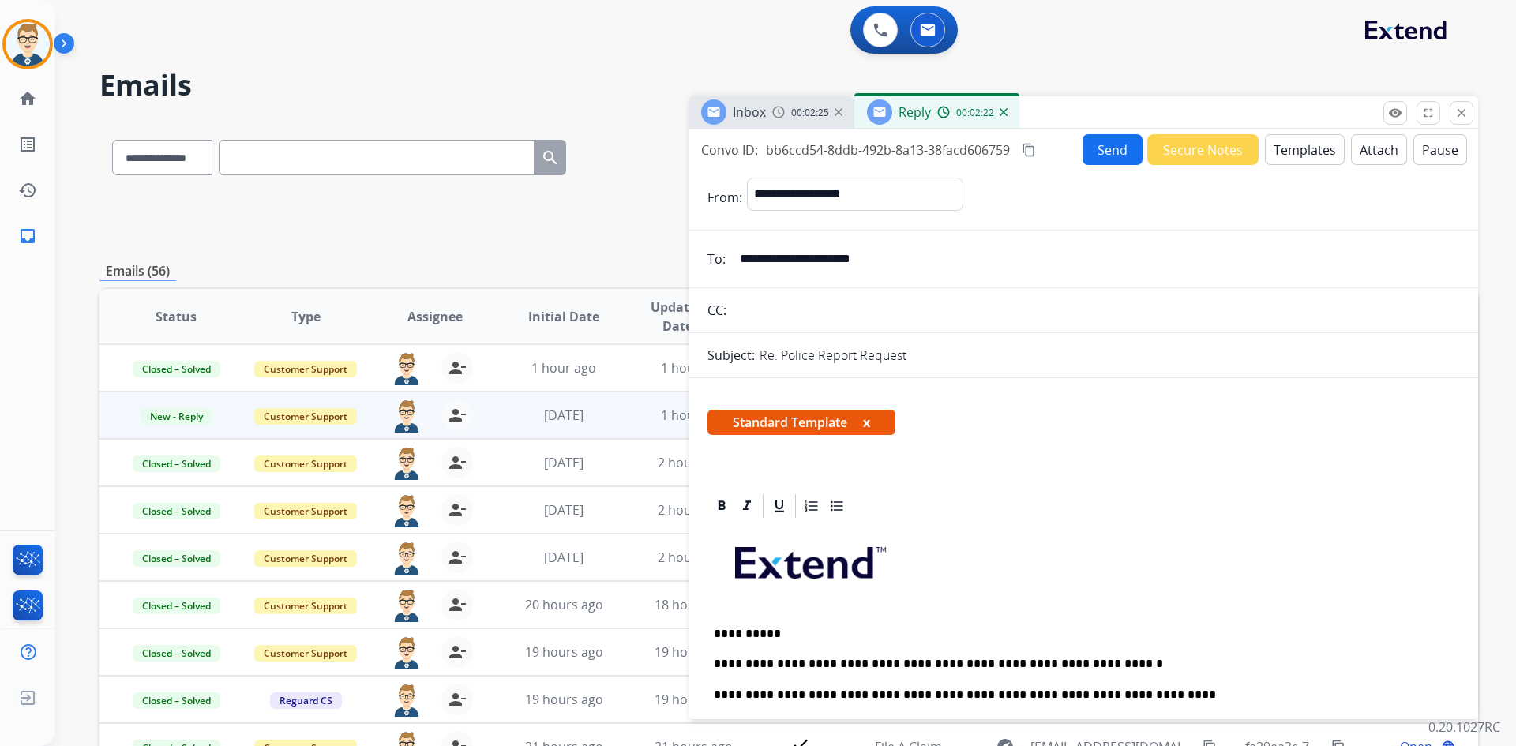
click at [1029, 146] on mat-icon "content_copy" at bounding box center [1029, 150] width 14 height 14
click at [1106, 151] on button "Send" at bounding box center [1113, 150] width 60 height 31
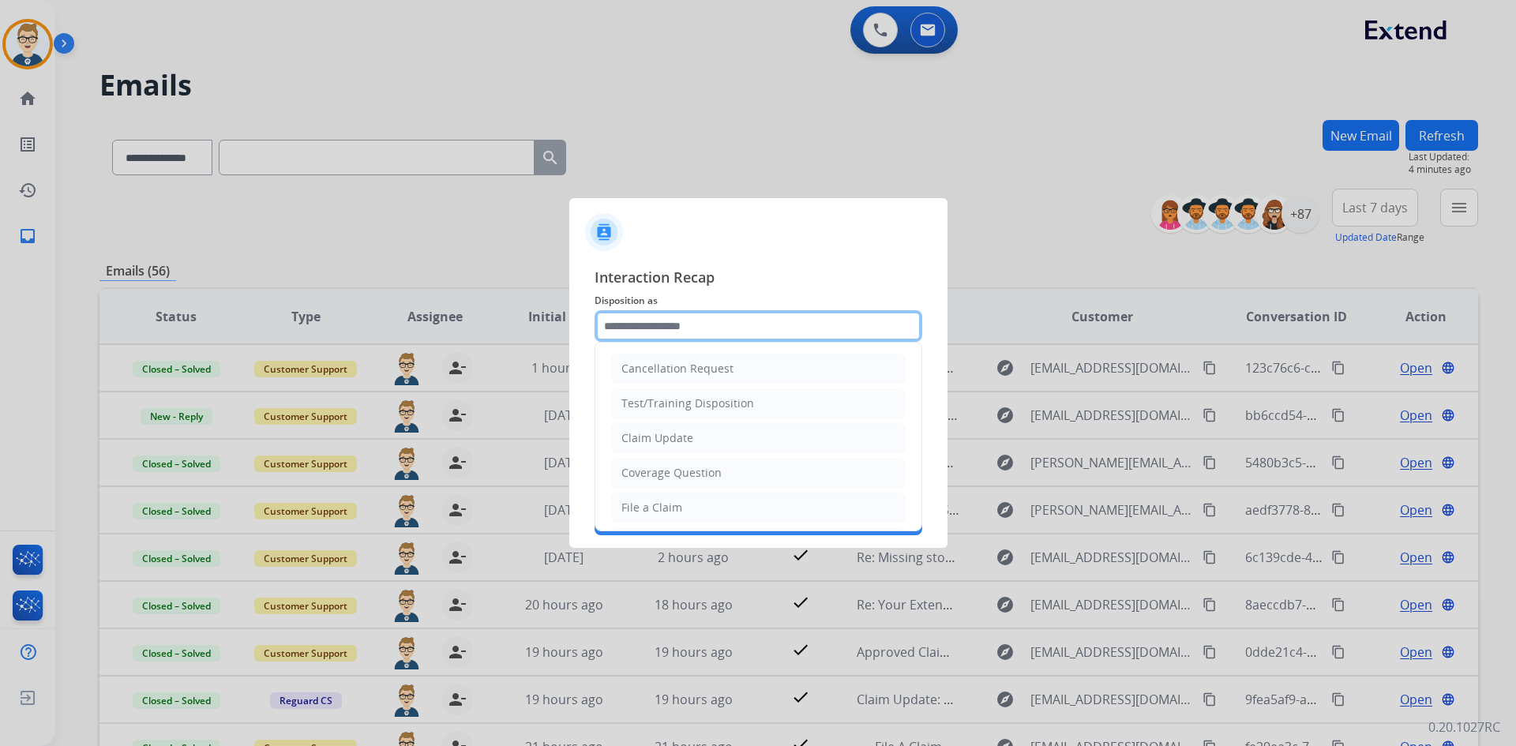
click at [665, 322] on input "text" at bounding box center [759, 326] width 328 height 32
click at [668, 441] on div "Claim Update" at bounding box center [657, 438] width 72 height 16
type input "**********"
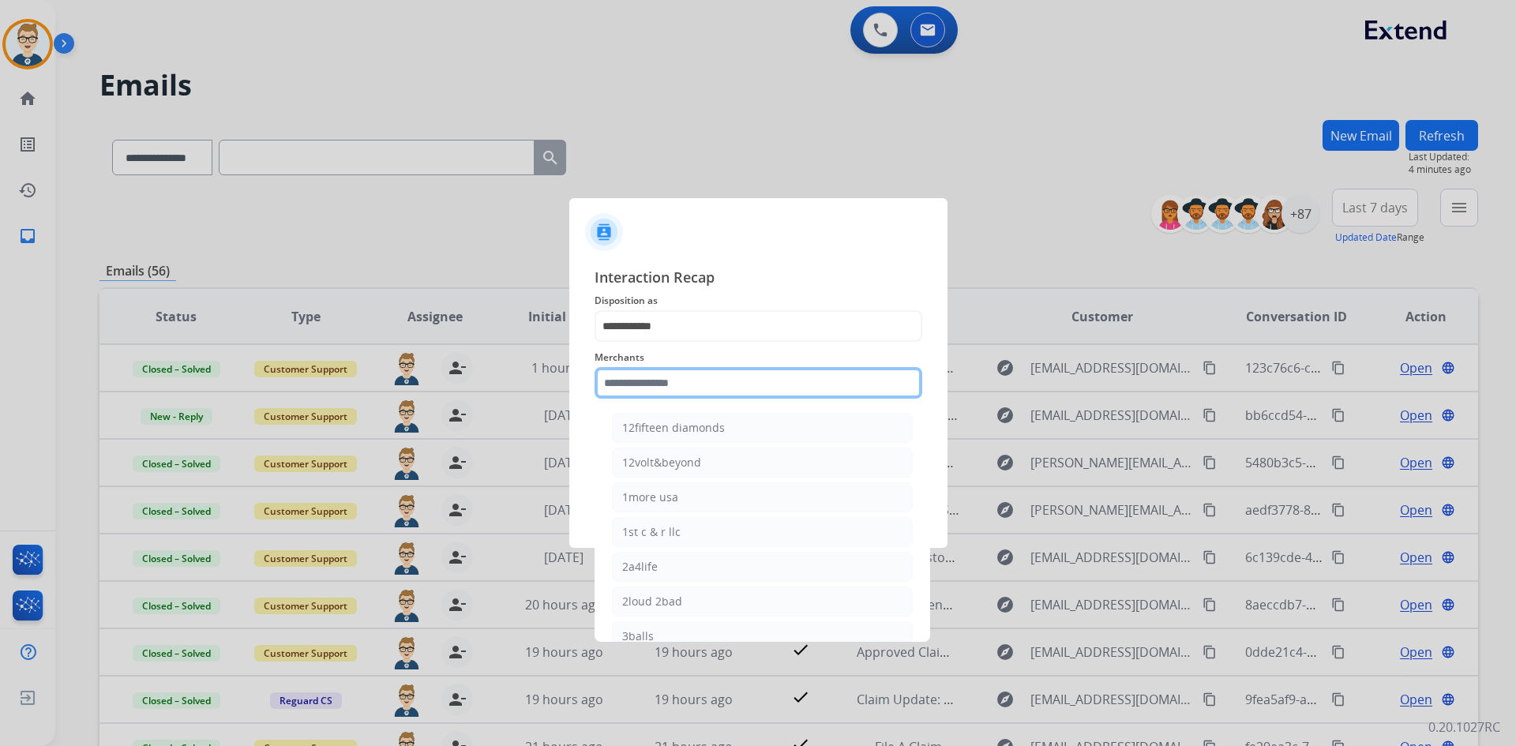
click at [737, 385] on input "text" at bounding box center [759, 383] width 328 height 32
type input "*"
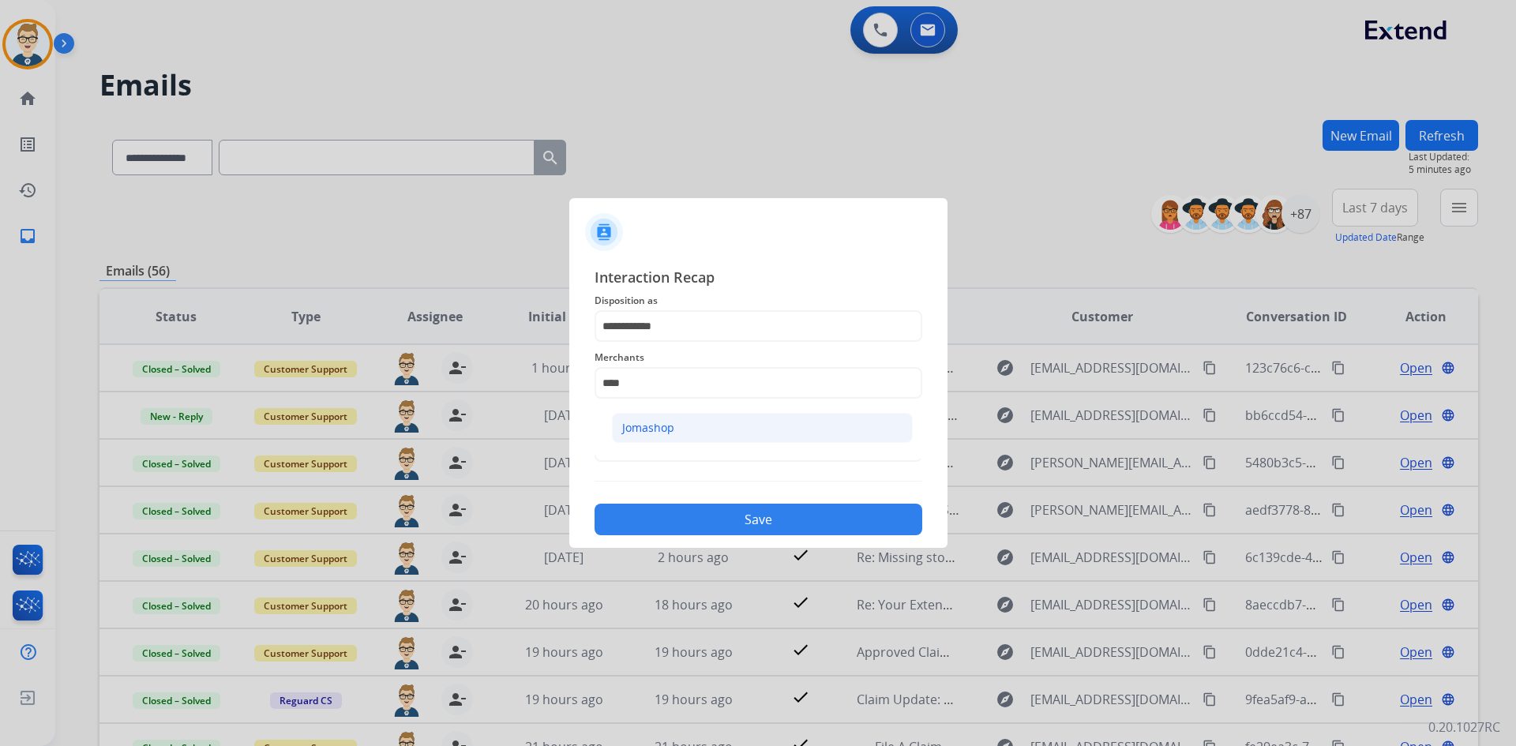
click at [652, 427] on div "Jomashop" at bounding box center [648, 428] width 52 height 16
type input "********"
click at [657, 438] on input "text" at bounding box center [759, 446] width 328 height 32
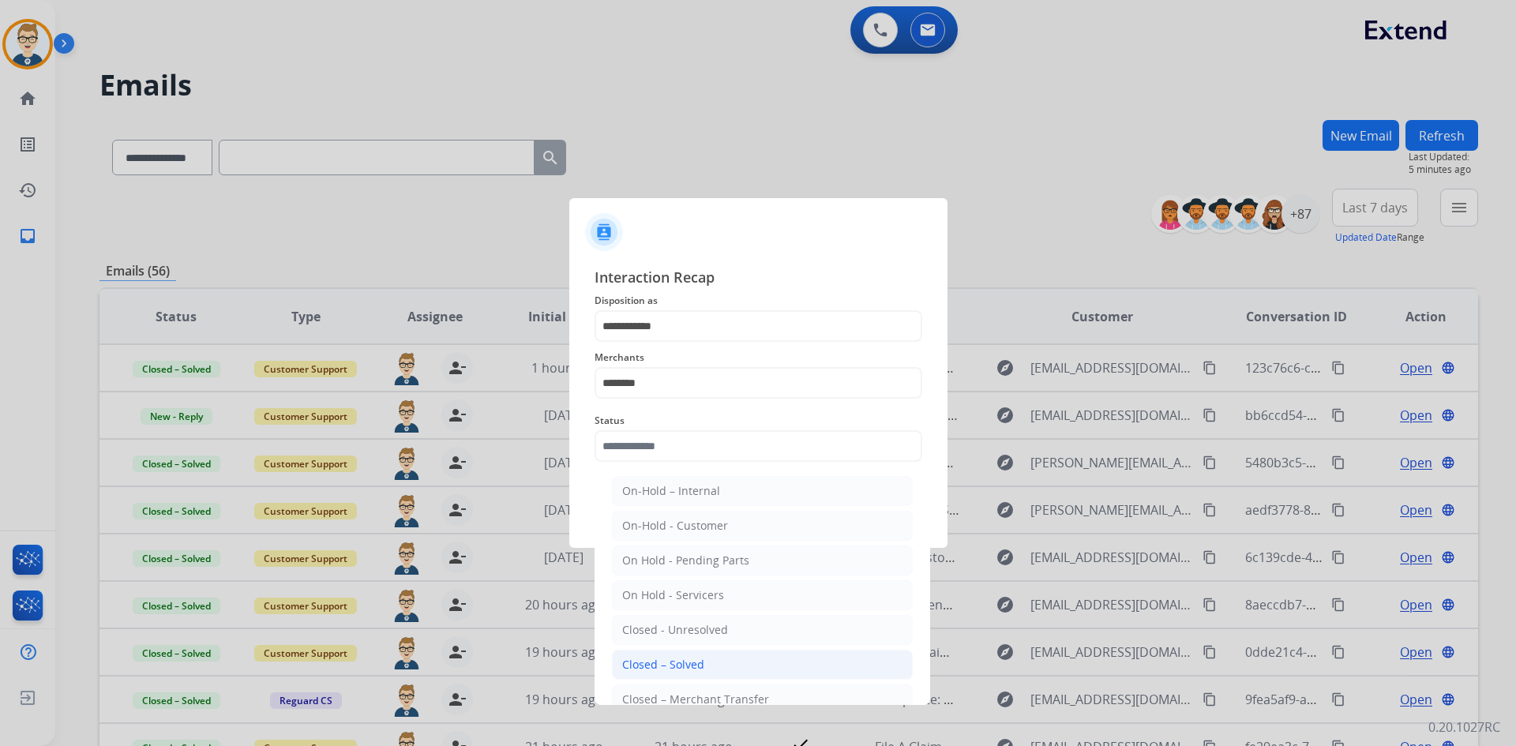
click at [636, 659] on div "Closed – Solved" at bounding box center [663, 665] width 82 height 16
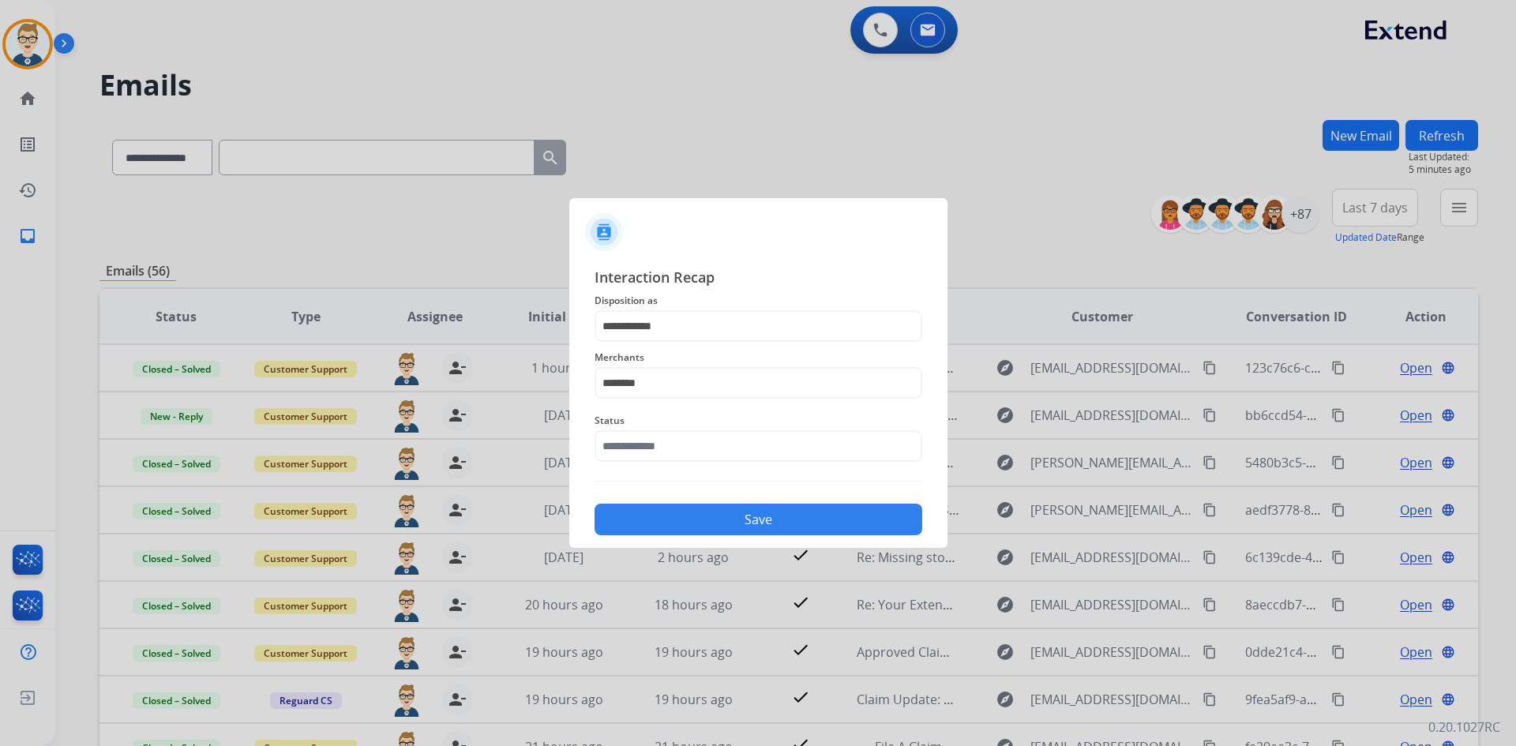
type input "**********"
click at [696, 518] on button "Save" at bounding box center [759, 520] width 328 height 32
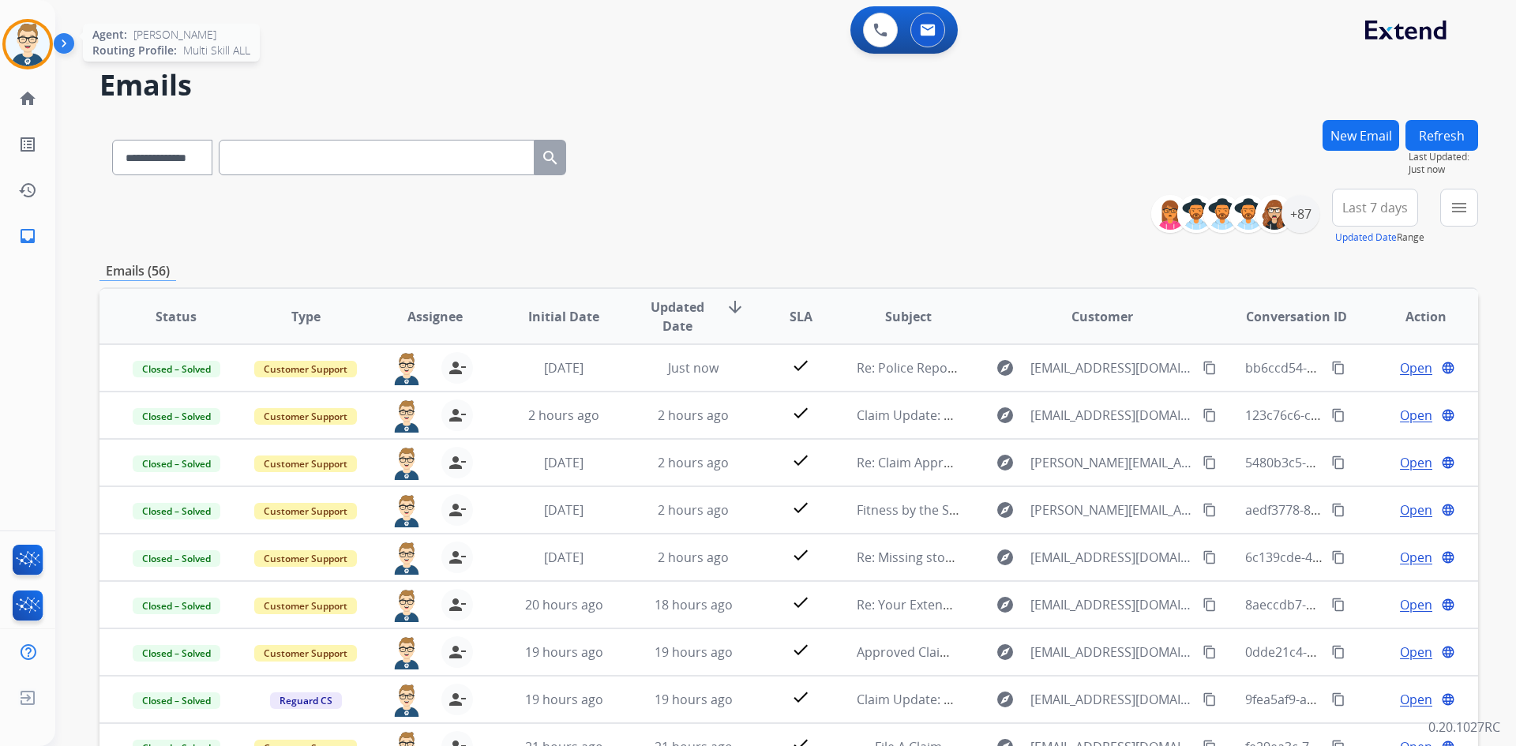
click at [37, 40] on img at bounding box center [28, 44] width 44 height 44
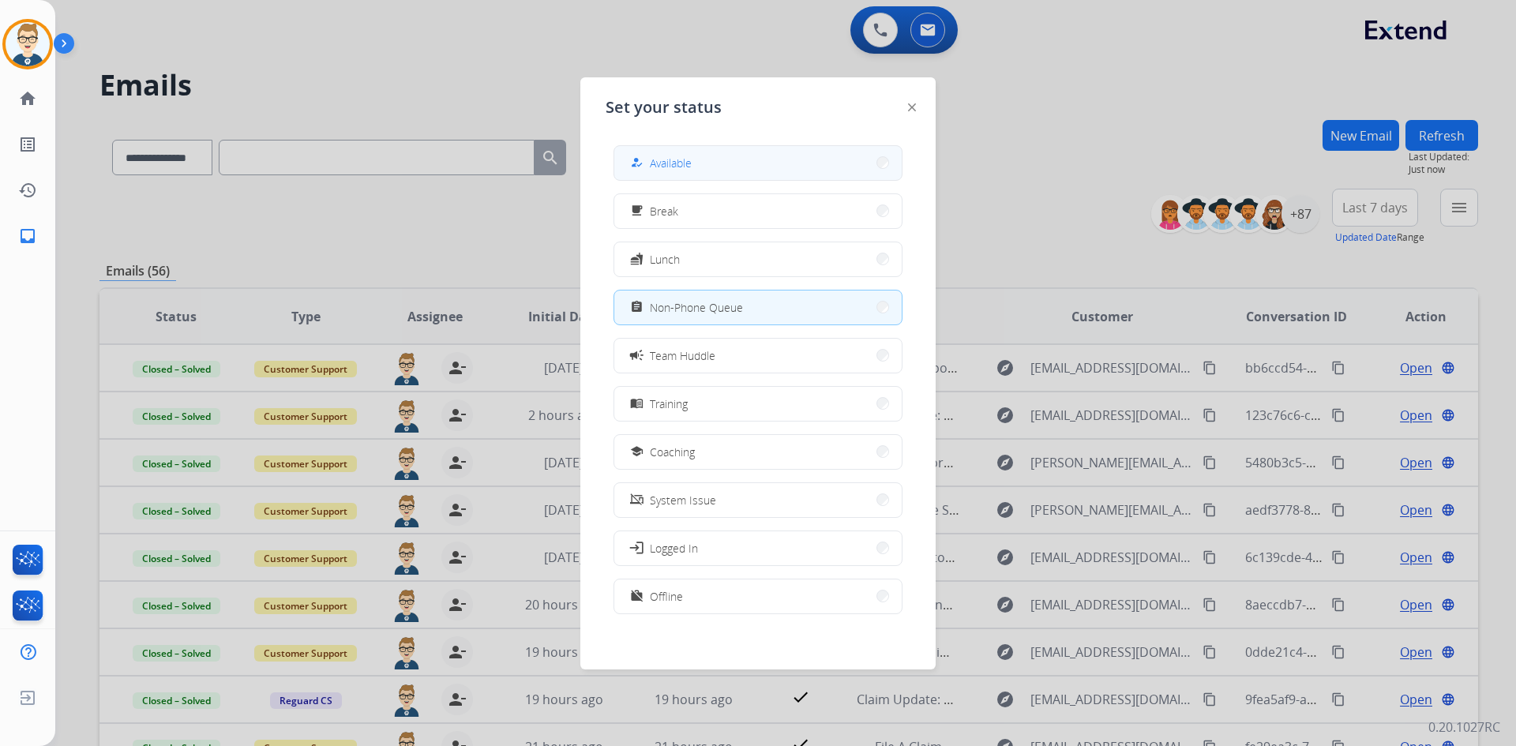
click at [713, 151] on button "how_to_reg Available" at bounding box center [757, 163] width 287 height 34
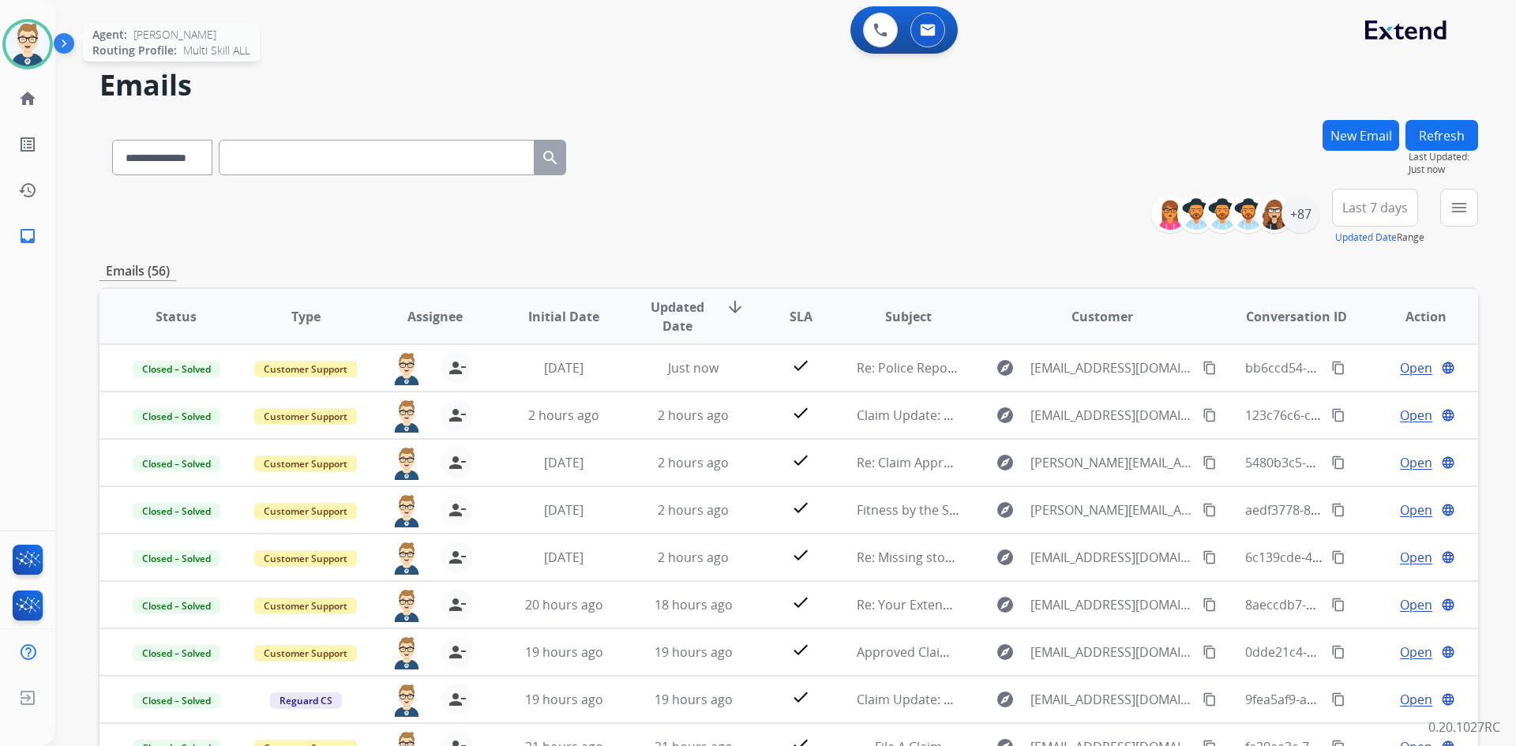
click at [25, 48] on img at bounding box center [28, 44] width 44 height 44
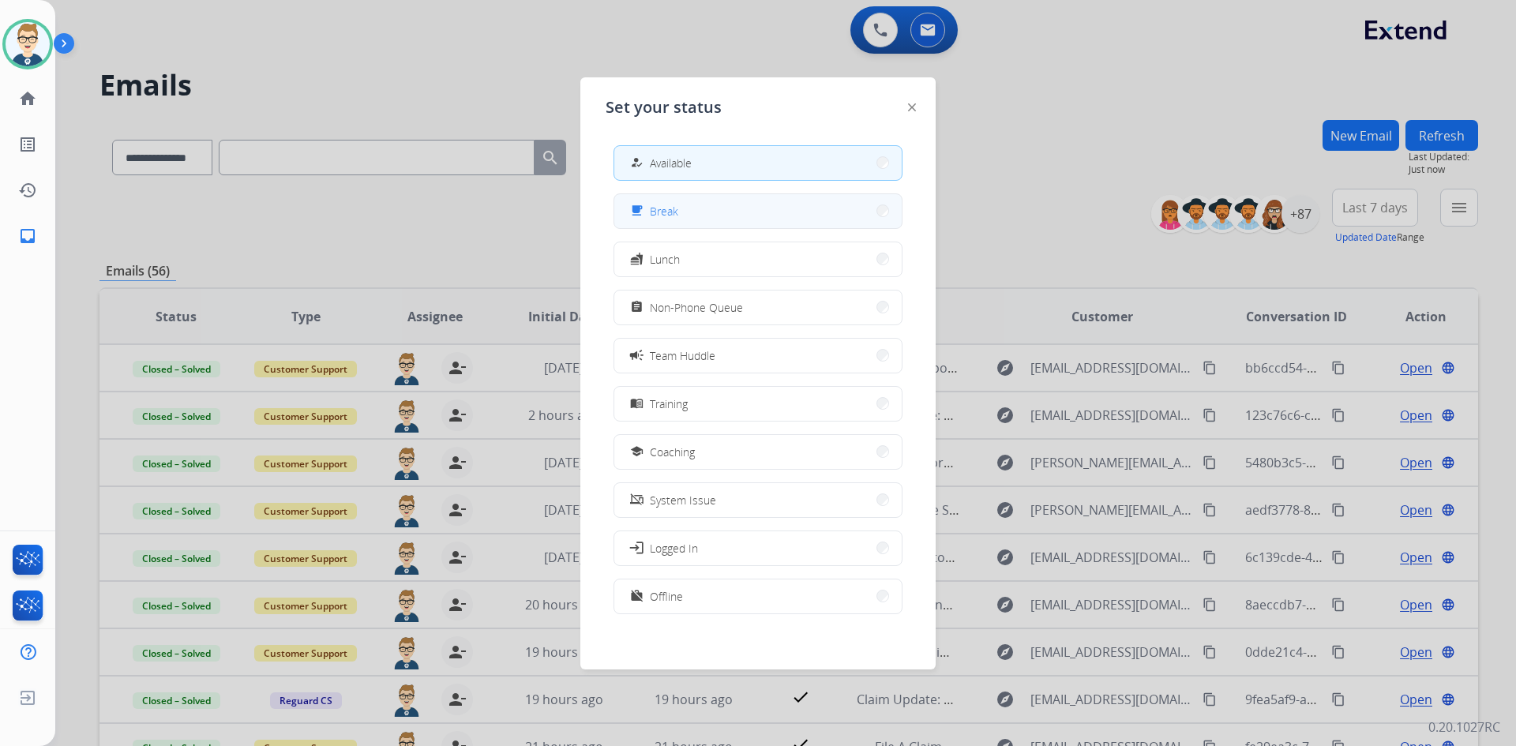
click at [748, 216] on button "free_breakfast Break" at bounding box center [757, 211] width 287 height 34
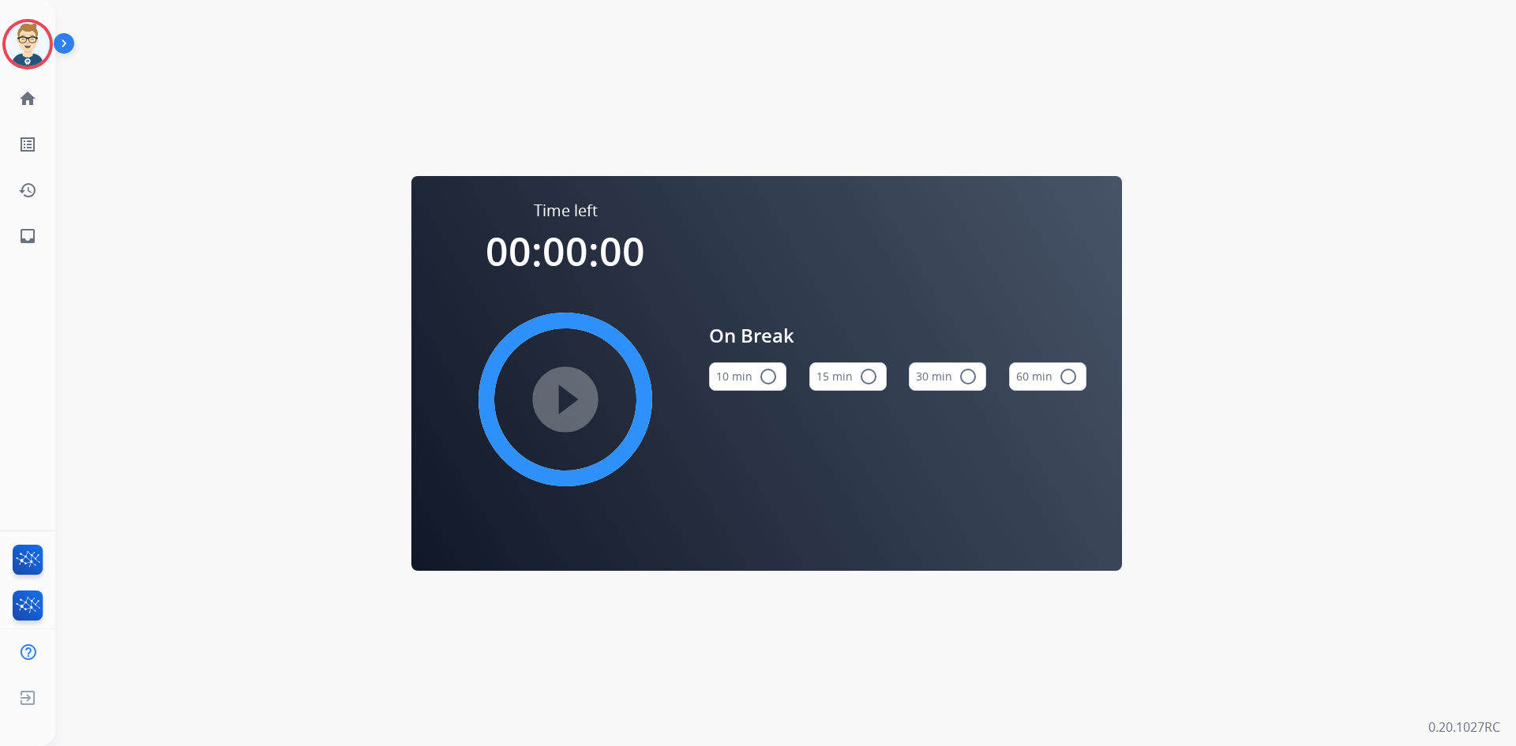
click at [839, 388] on button "15 min radio_button_unchecked" at bounding box center [847, 376] width 77 height 28
click at [558, 409] on mat-icon "play_circle_filled" at bounding box center [565, 399] width 19 height 19
click at [21, 64] on img at bounding box center [28, 44] width 44 height 44
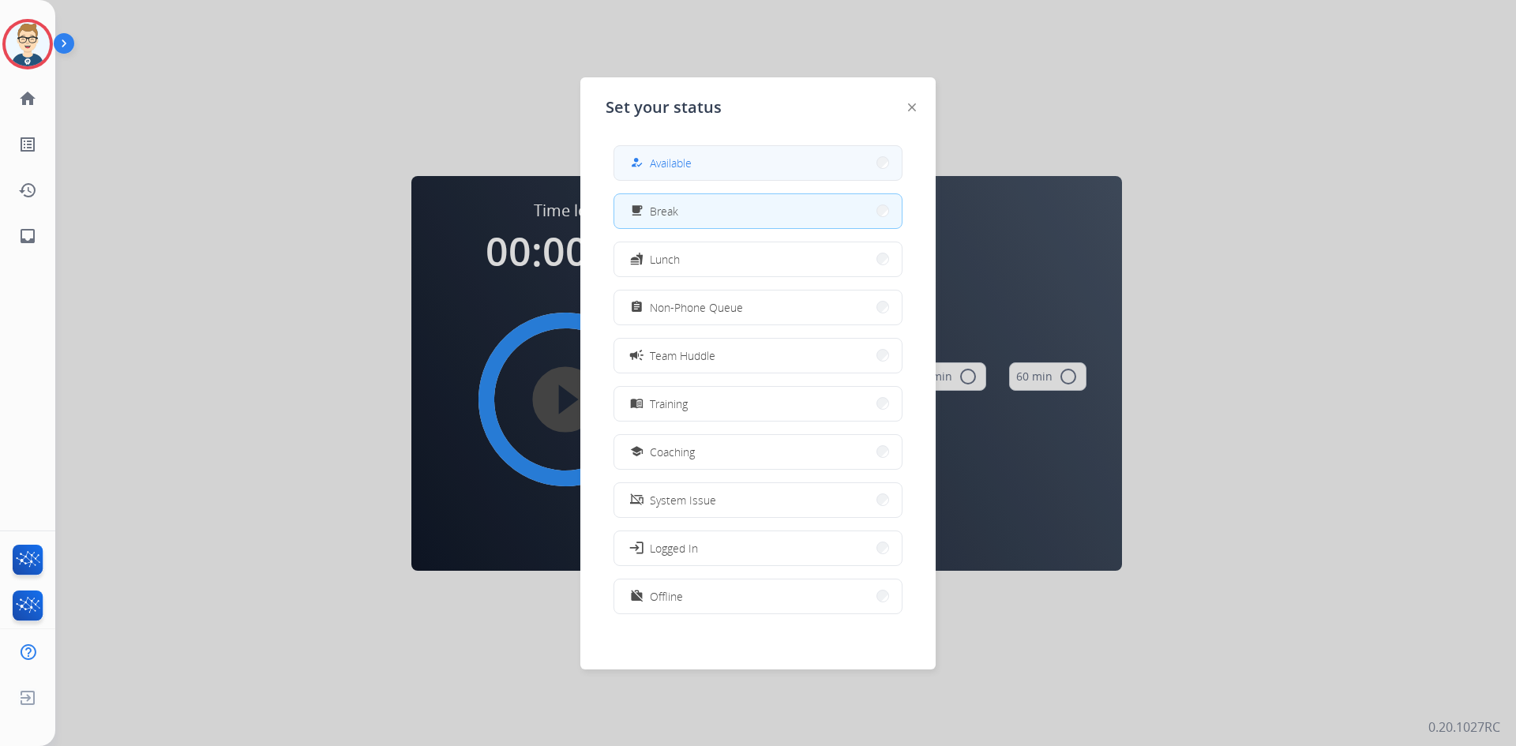
click at [670, 164] on span "Available" at bounding box center [671, 163] width 42 height 17
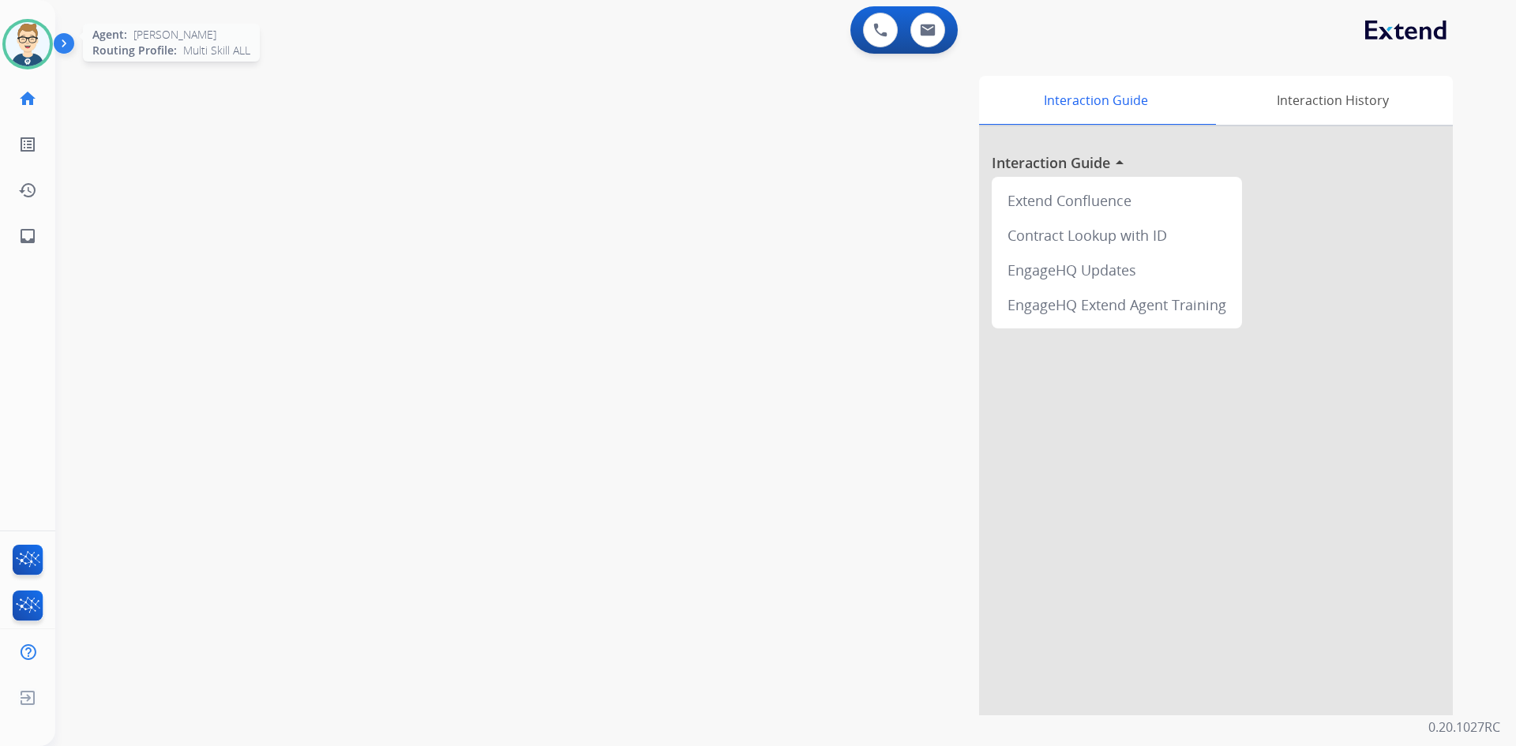
click at [37, 44] on img at bounding box center [28, 44] width 44 height 44
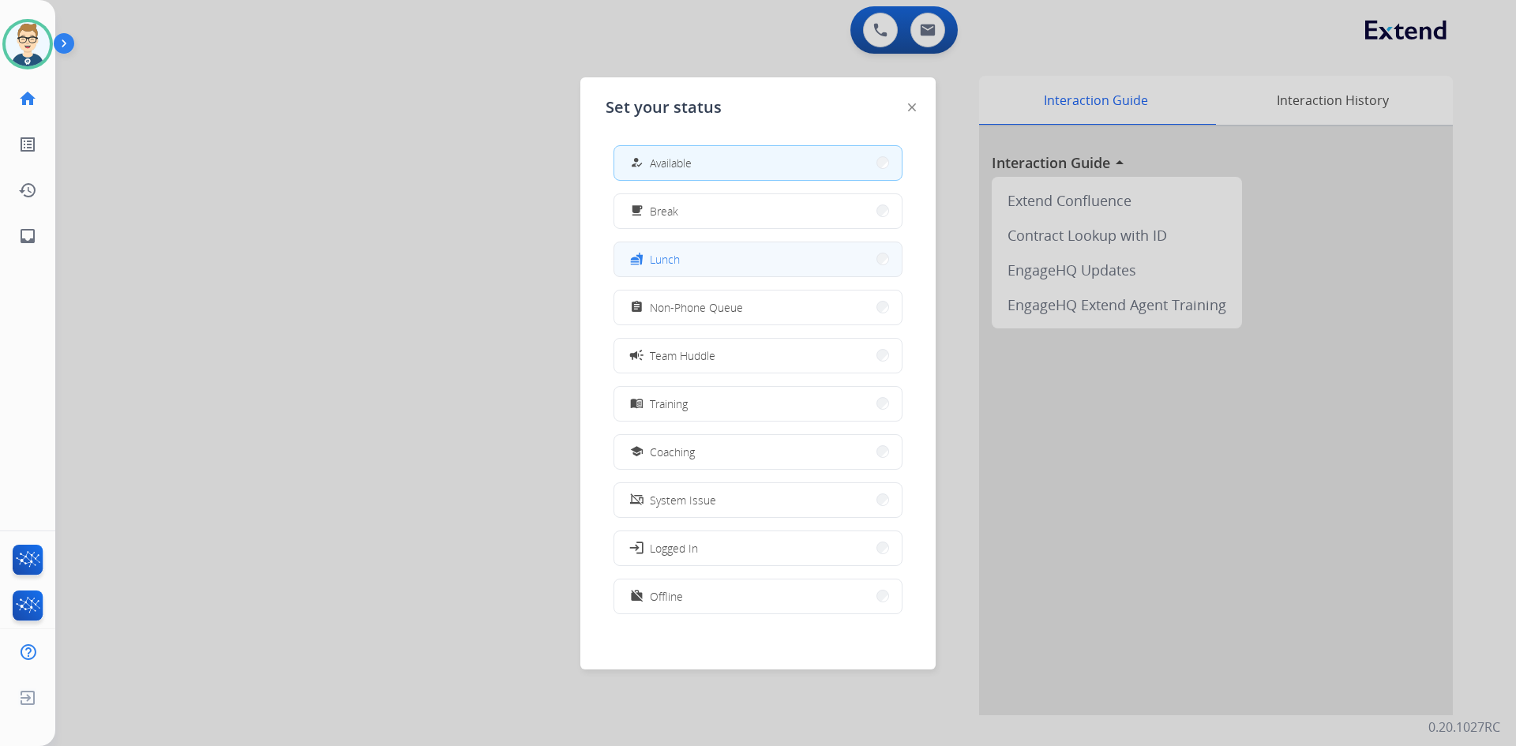
click at [753, 261] on button "fastfood Lunch" at bounding box center [757, 259] width 287 height 34
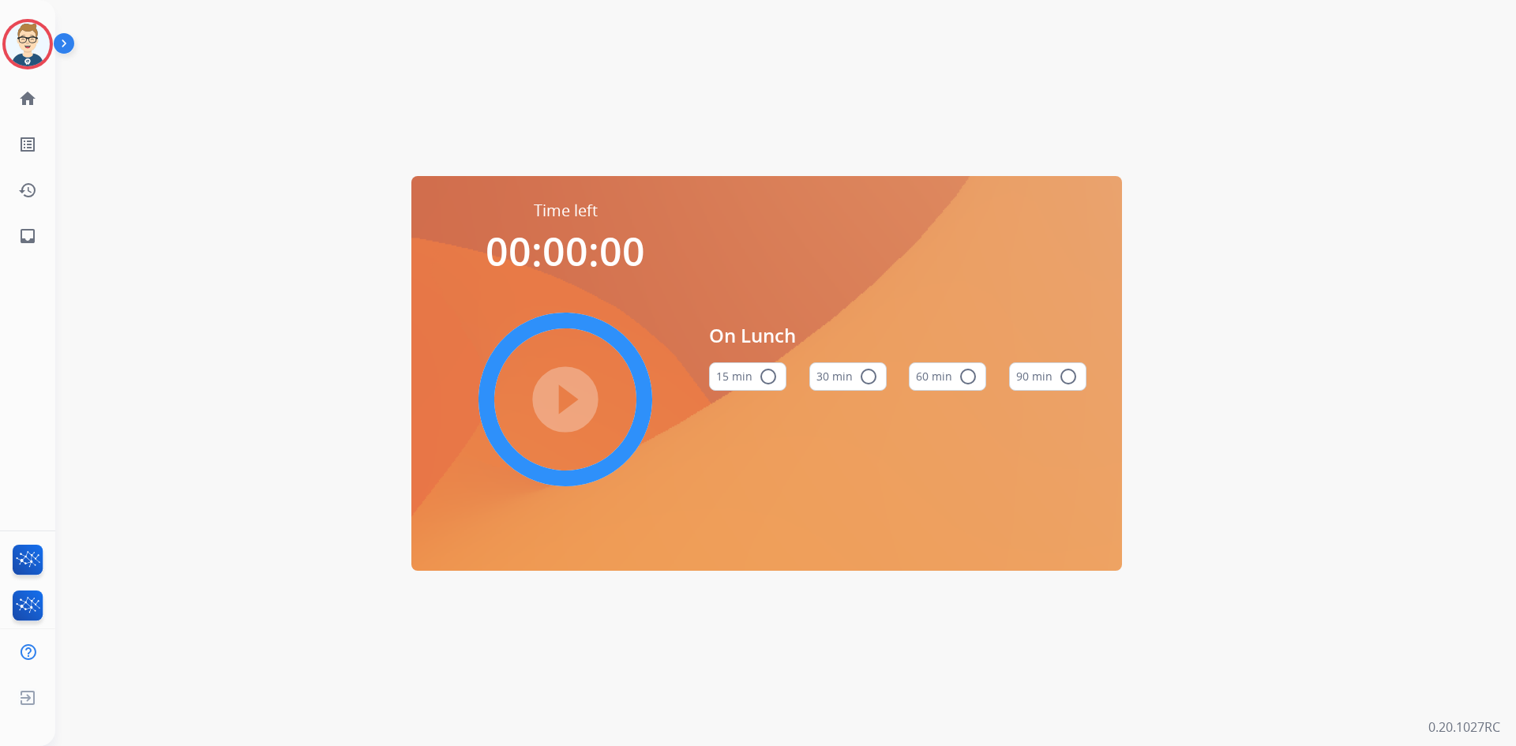
click at [960, 377] on mat-icon "radio_button_unchecked" at bounding box center [968, 376] width 19 height 19
click at [567, 390] on mat-icon "play_circle_filled" at bounding box center [565, 399] width 19 height 19
